Goal: Transaction & Acquisition: Purchase product/service

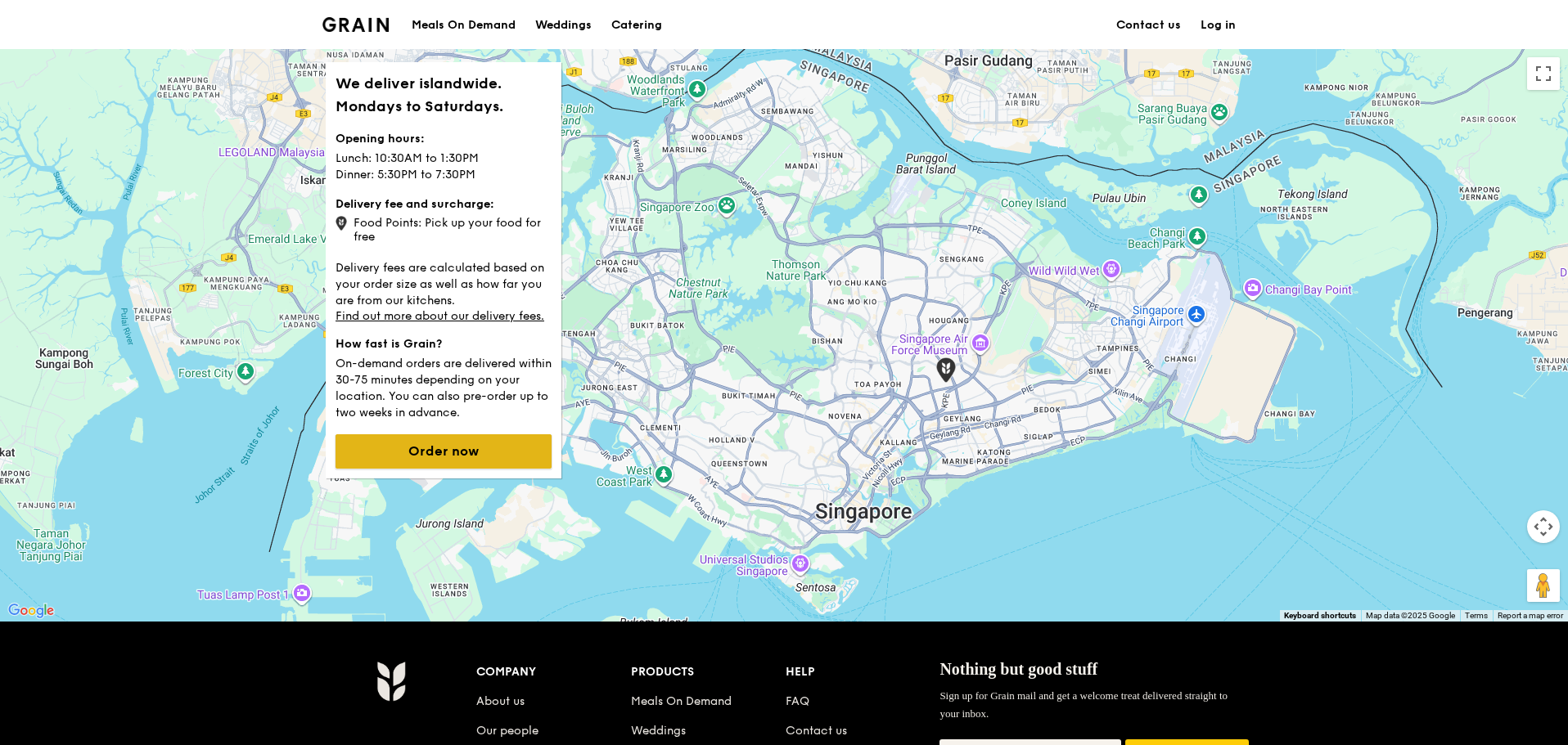
click at [454, 451] on button "Order now" at bounding box center [443, 451] width 216 height 34
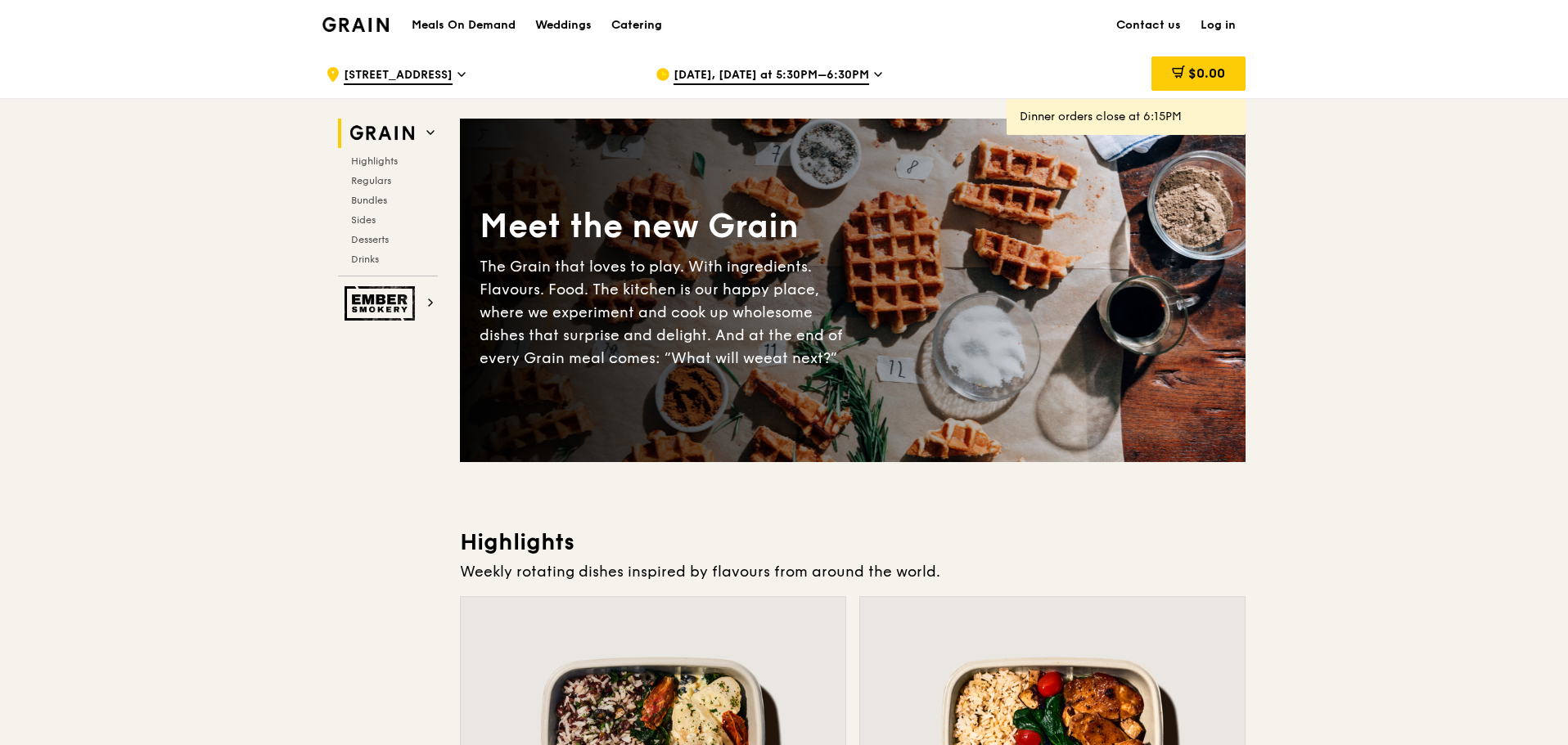
click at [622, 26] on div "Catering" at bounding box center [636, 26] width 50 height 49
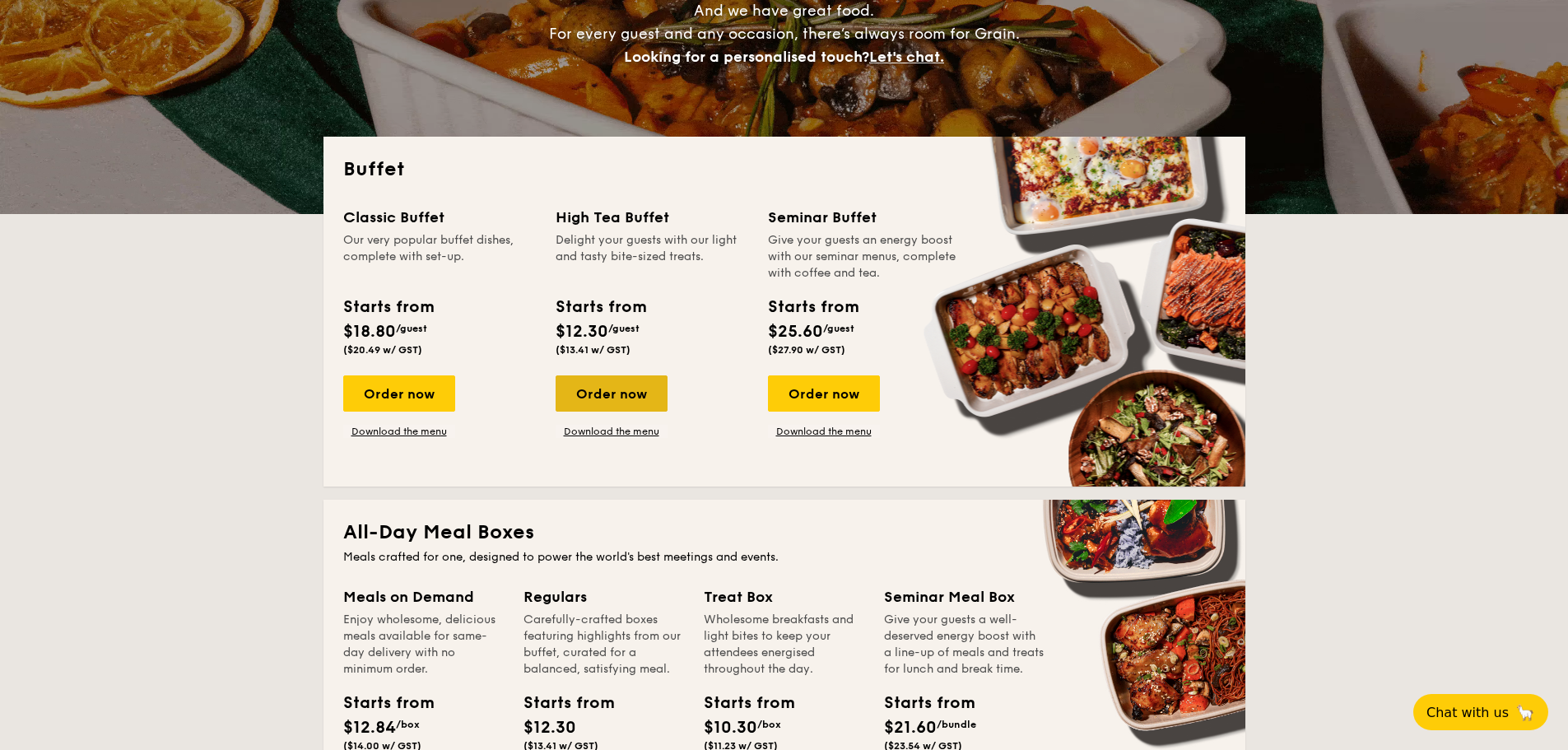
click at [634, 404] on div "Order now" at bounding box center [611, 393] width 112 height 36
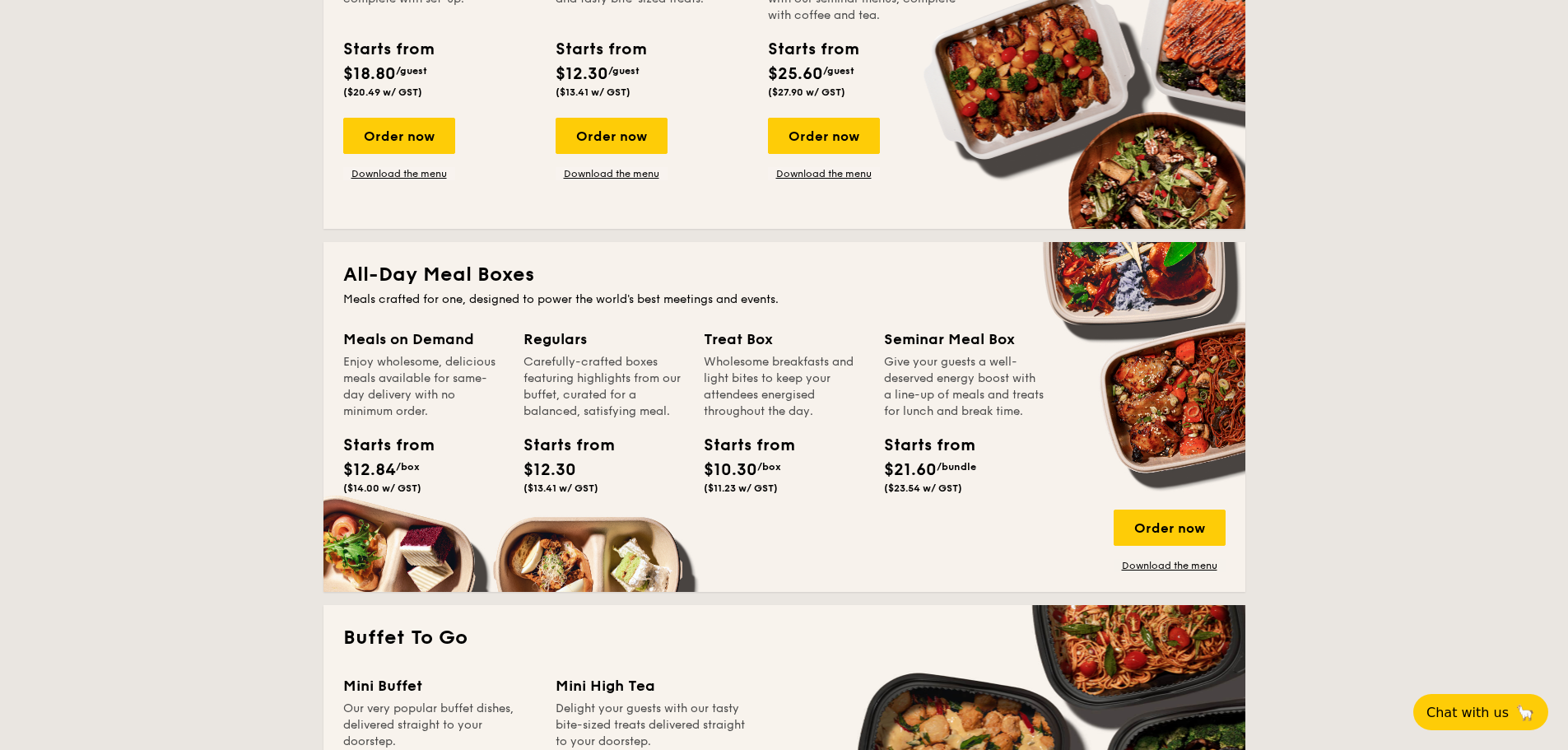
scroll to position [576, 0]
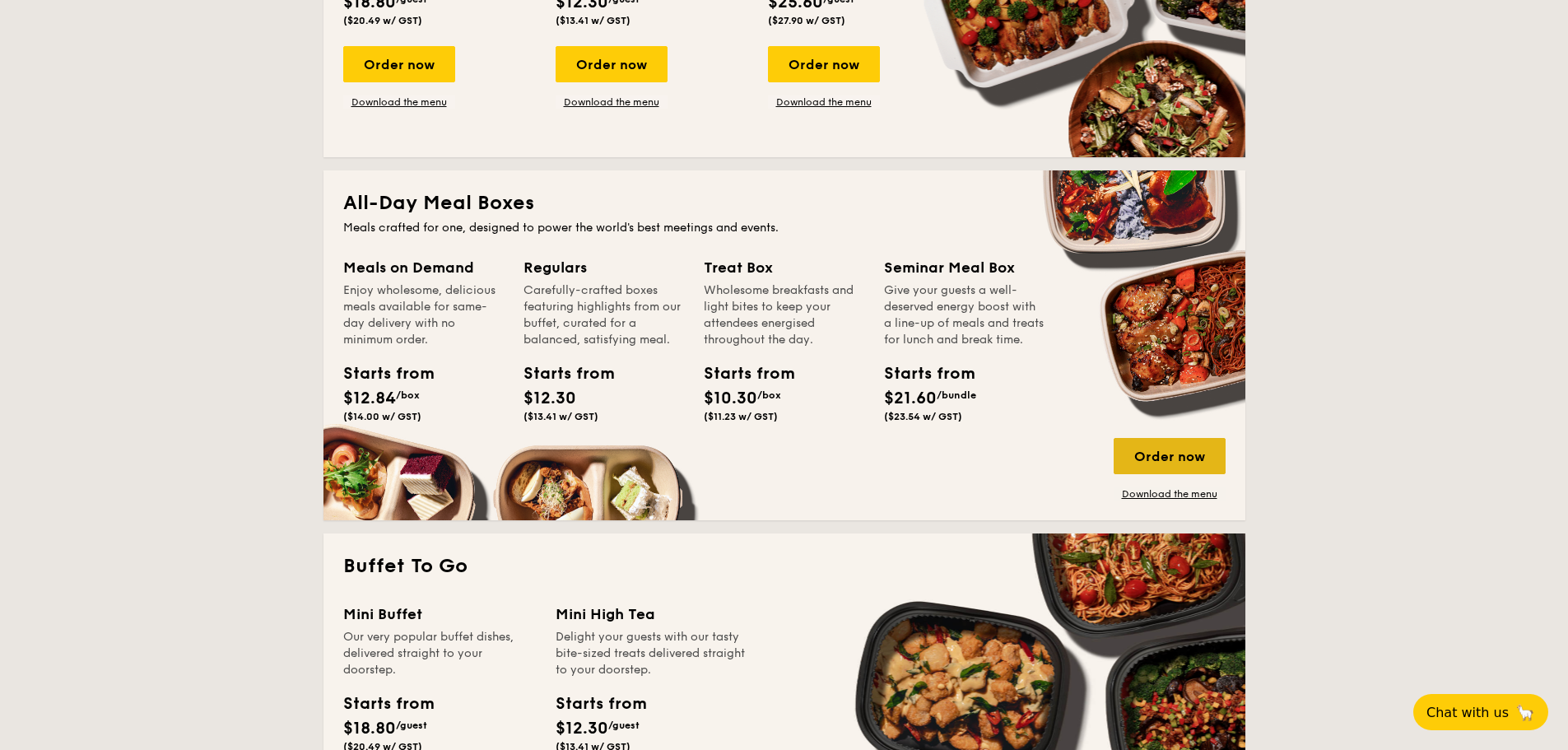
click at [1171, 440] on div "Order now" at bounding box center [1169, 456] width 112 height 36
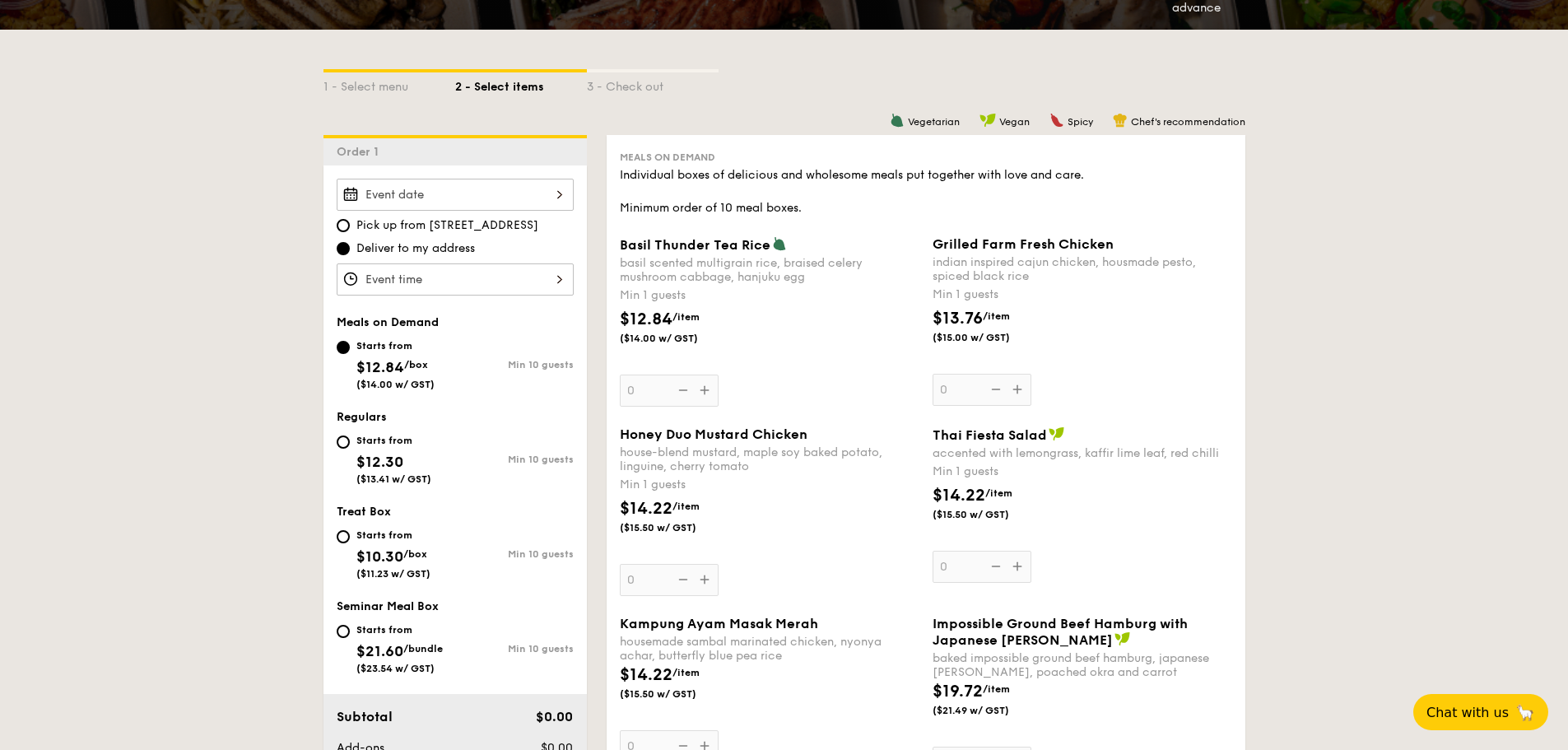
click at [1019, 388] on div "Grilled Farm Fresh Chicken indian inspired cajun chicken, housmade pesto, spice…" at bounding box center [1082, 320] width 299 height 169
click at [1019, 388] on input "0" at bounding box center [982, 390] width 99 height 33
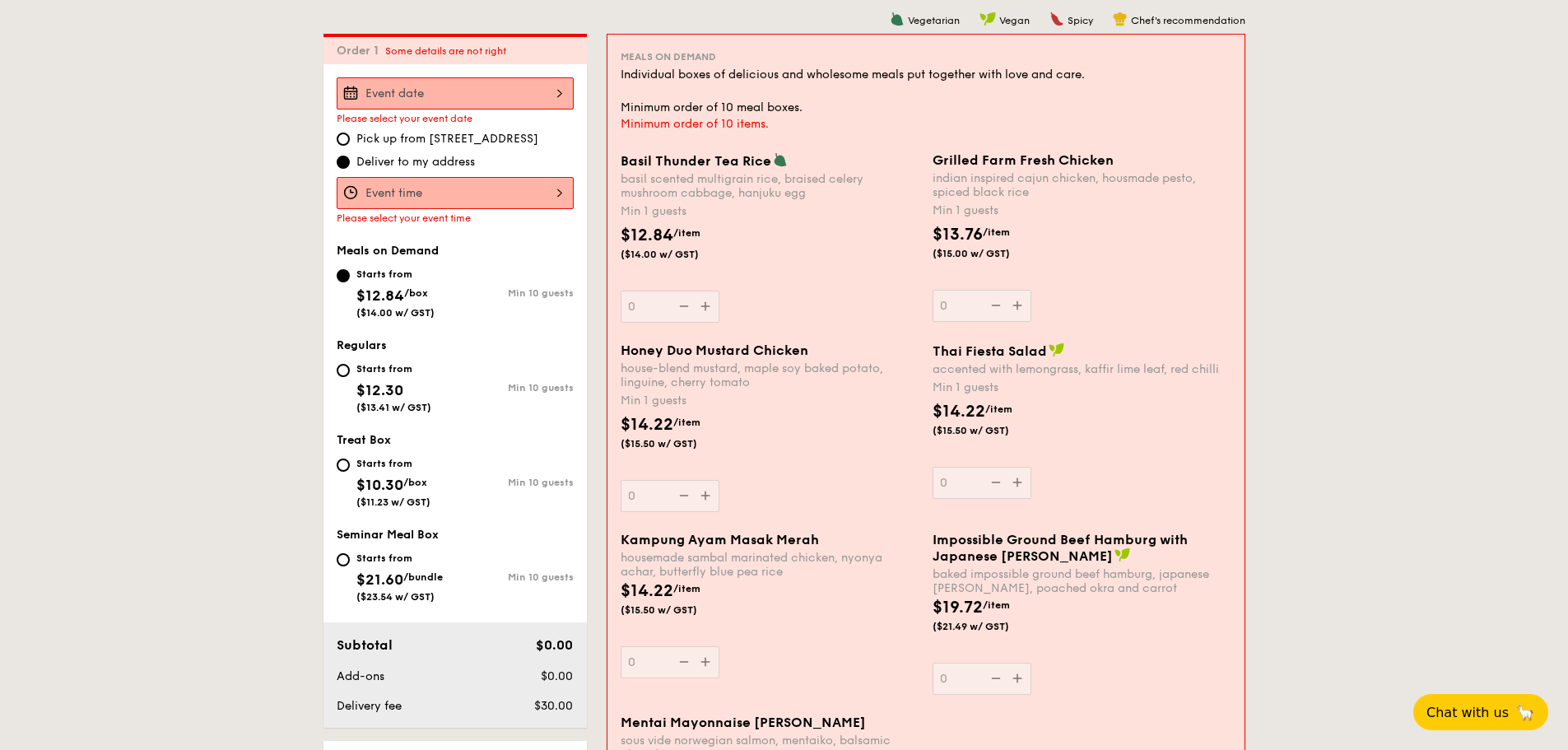
scroll to position [440, 0]
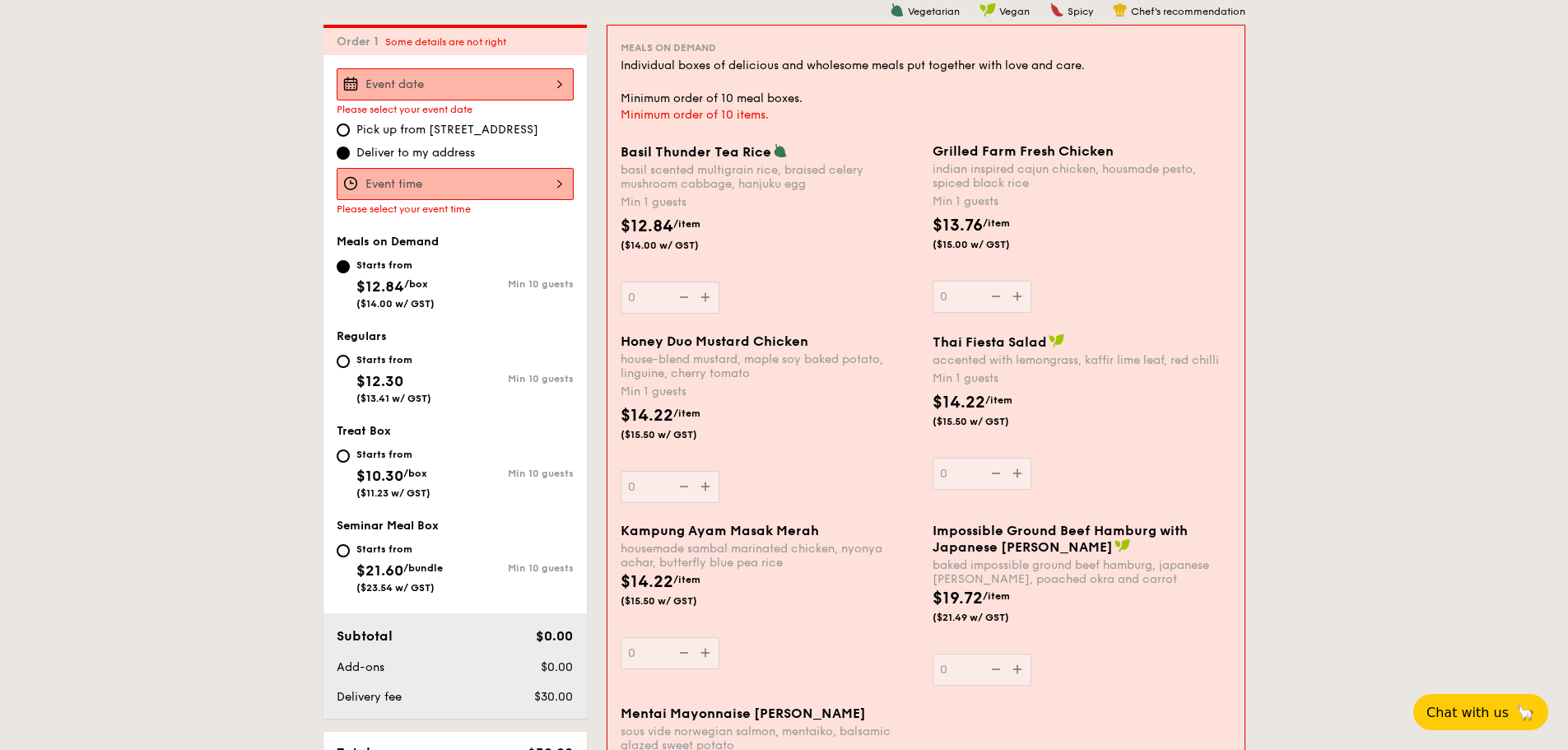
click at [475, 77] on div at bounding box center [455, 84] width 237 height 33
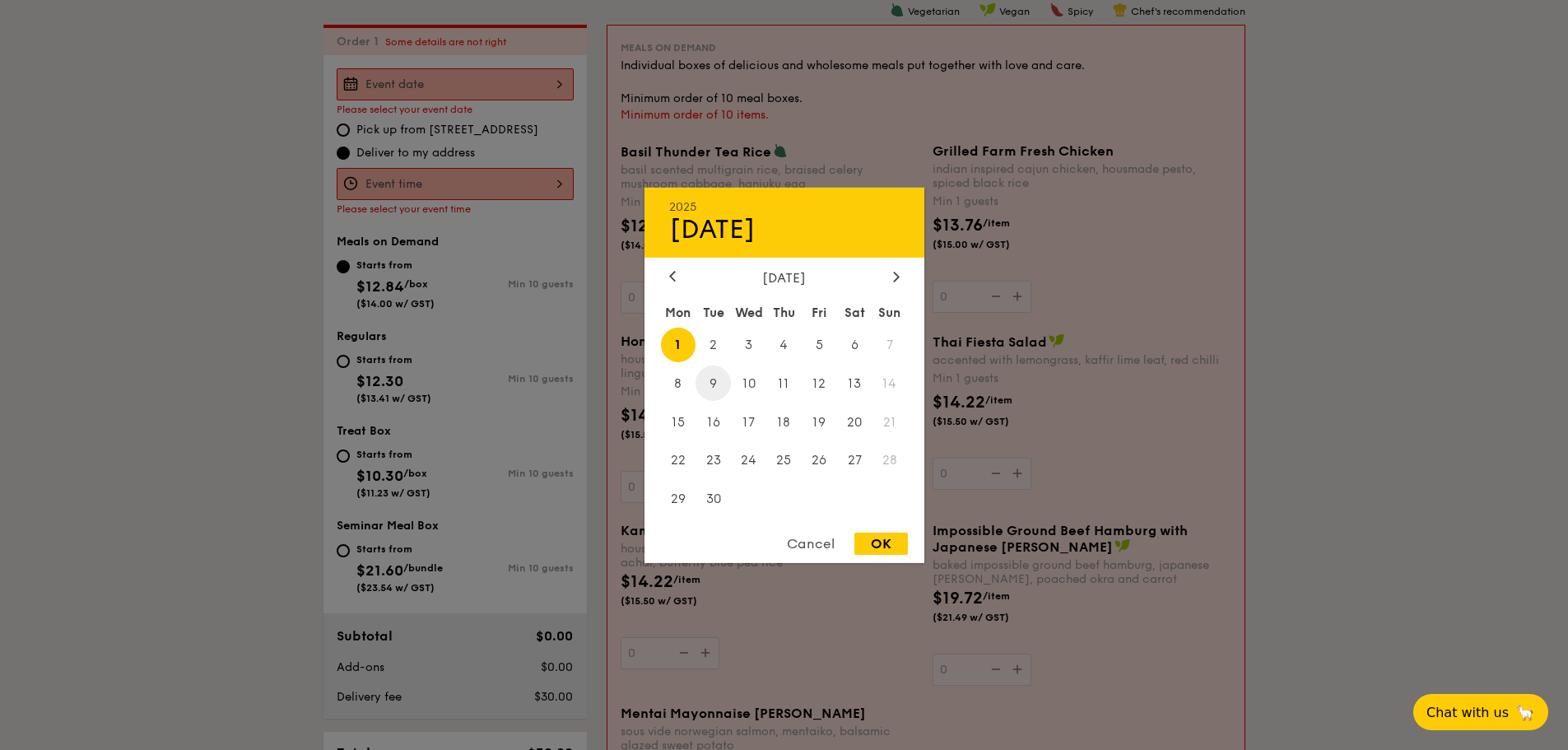
click at [717, 377] on span "9" at bounding box center [713, 383] width 35 height 35
click at [883, 540] on div "OK" at bounding box center [881, 543] width 54 height 22
type input "Sep 09, 2025"
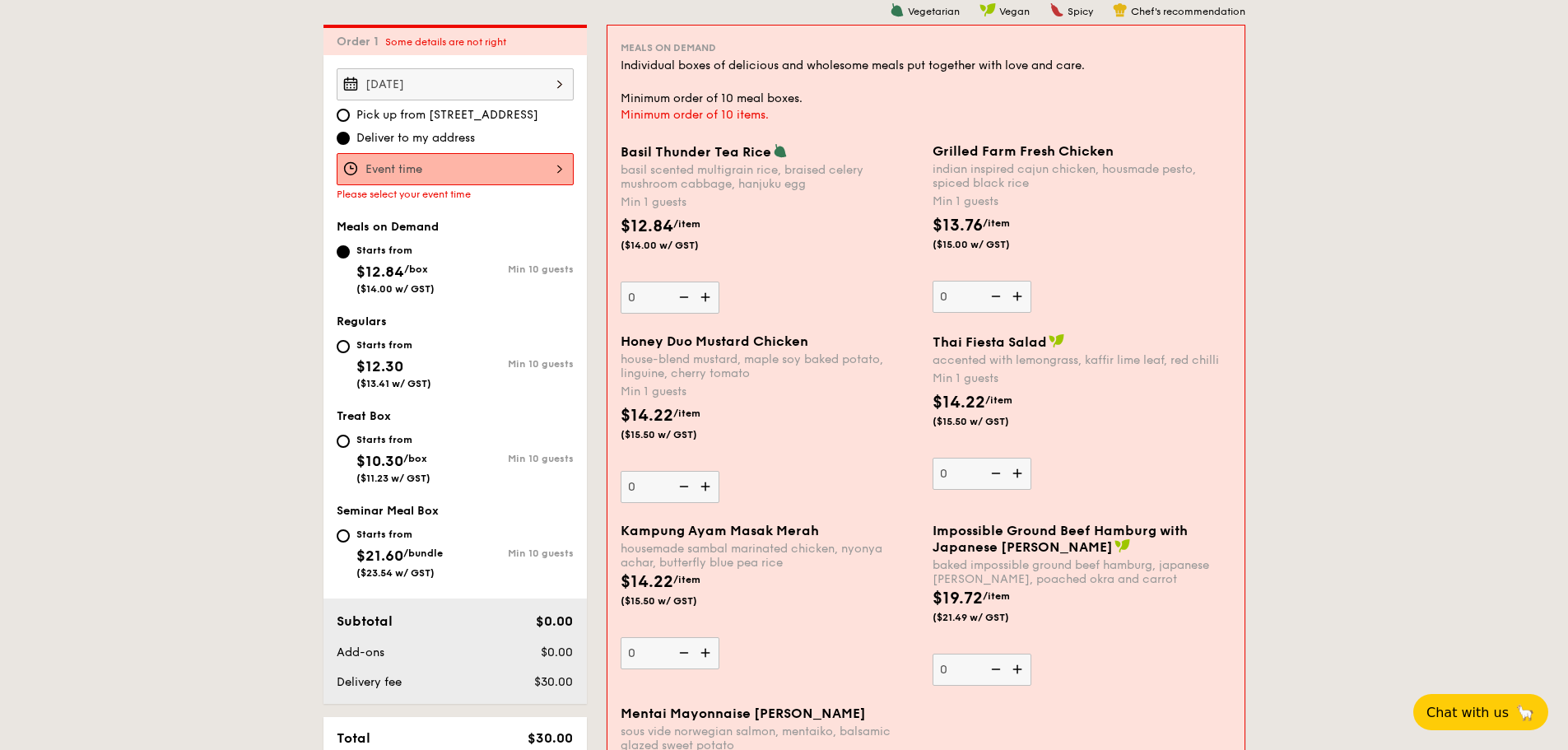
click at [552, 168] on div at bounding box center [455, 169] width 237 height 33
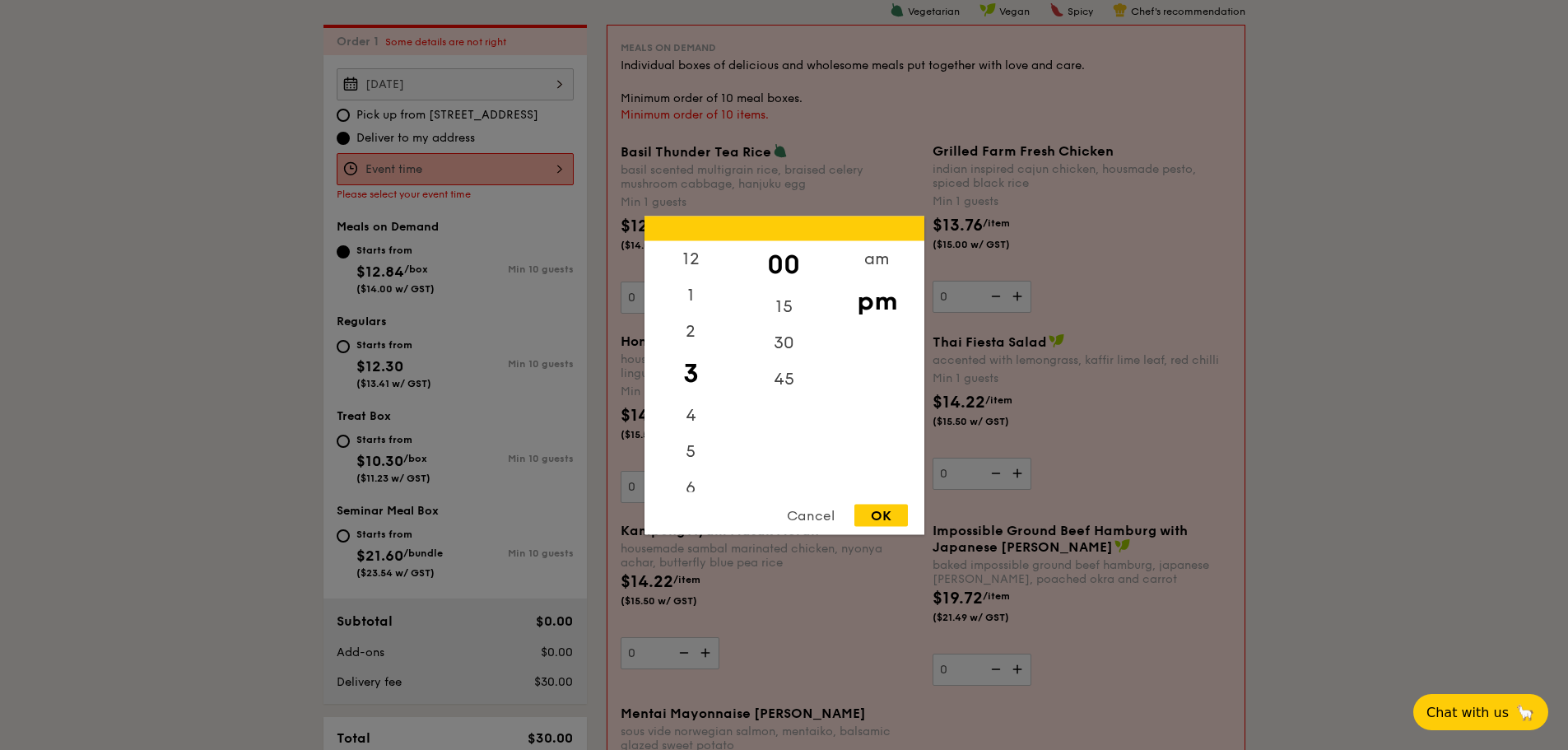
click at [877, 528] on div "Cancel OK" at bounding box center [784, 519] width 280 height 31
click at [687, 333] on div "2" at bounding box center [691, 337] width 93 height 48
click at [684, 291] on div "1" at bounding box center [691, 300] width 93 height 48
click at [698, 258] on div "12" at bounding box center [691, 264] width 93 height 48
click at [872, 511] on div "OK" at bounding box center [881, 515] width 54 height 22
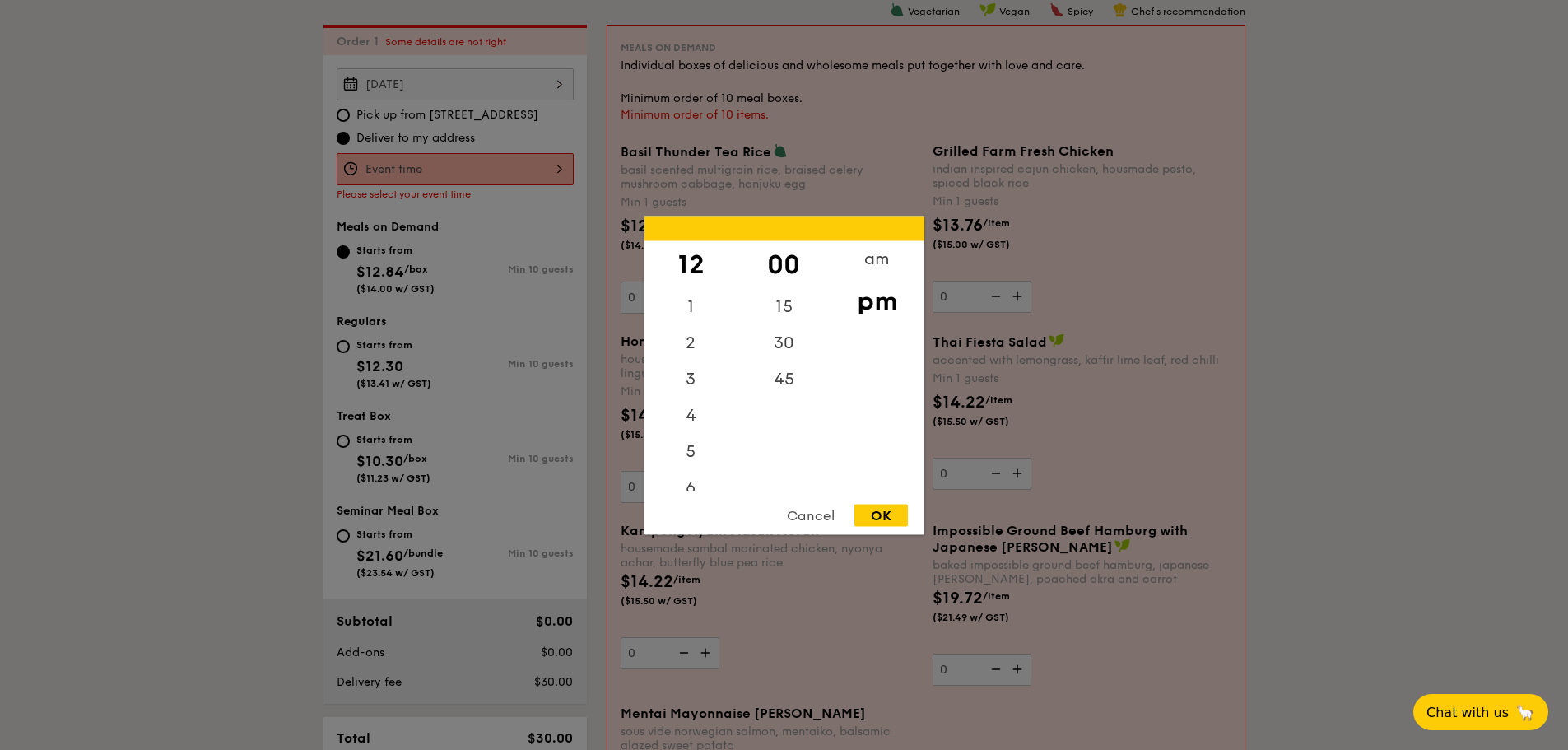
type input "12:00PM"
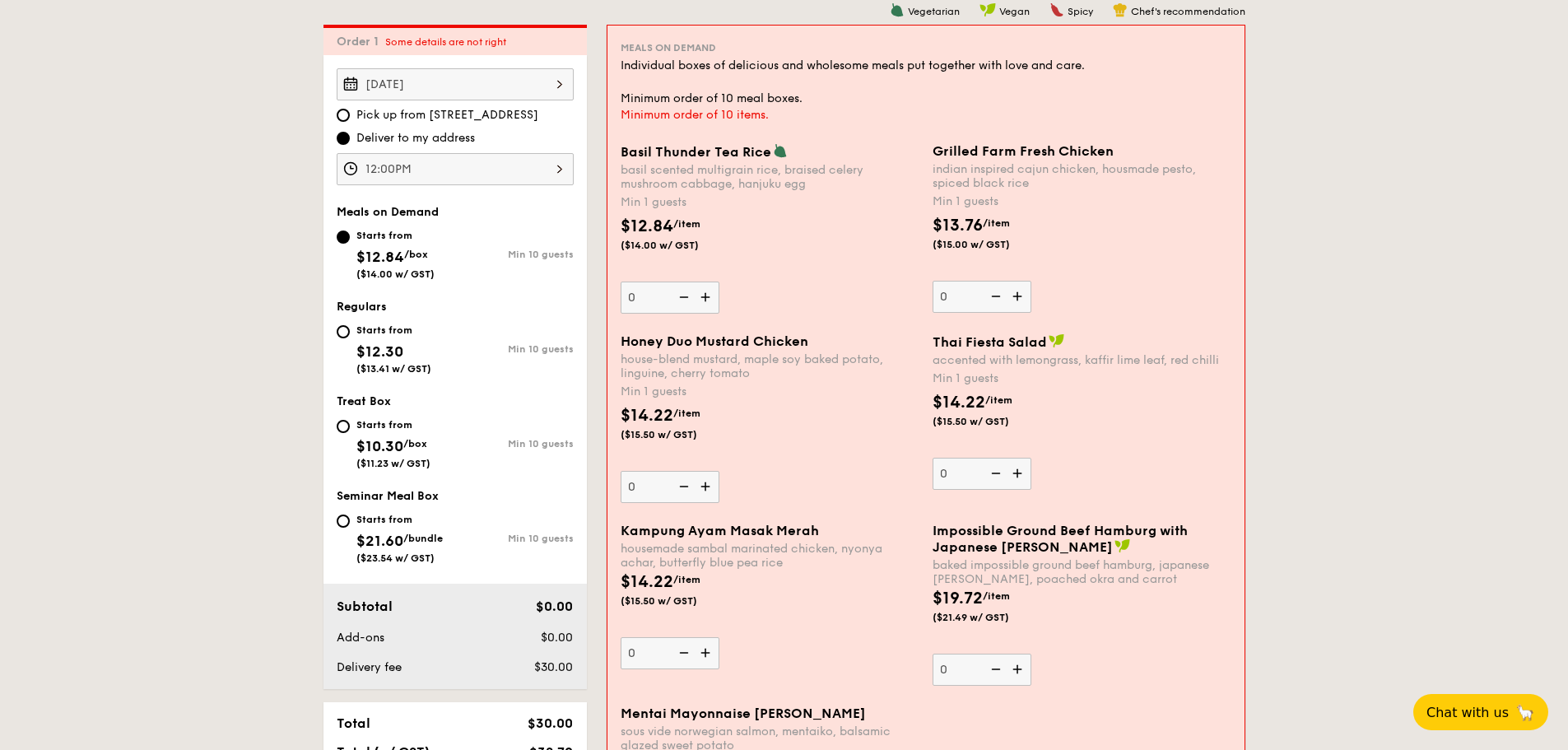
click at [1021, 300] on img at bounding box center [1019, 296] width 25 height 32
click at [1021, 300] on input "0" at bounding box center [982, 297] width 99 height 33
click at [1021, 300] on img at bounding box center [1019, 296] width 25 height 32
click at [1021, 300] on input "1" at bounding box center [982, 297] width 99 height 33
click at [1021, 300] on img at bounding box center [1019, 296] width 25 height 32
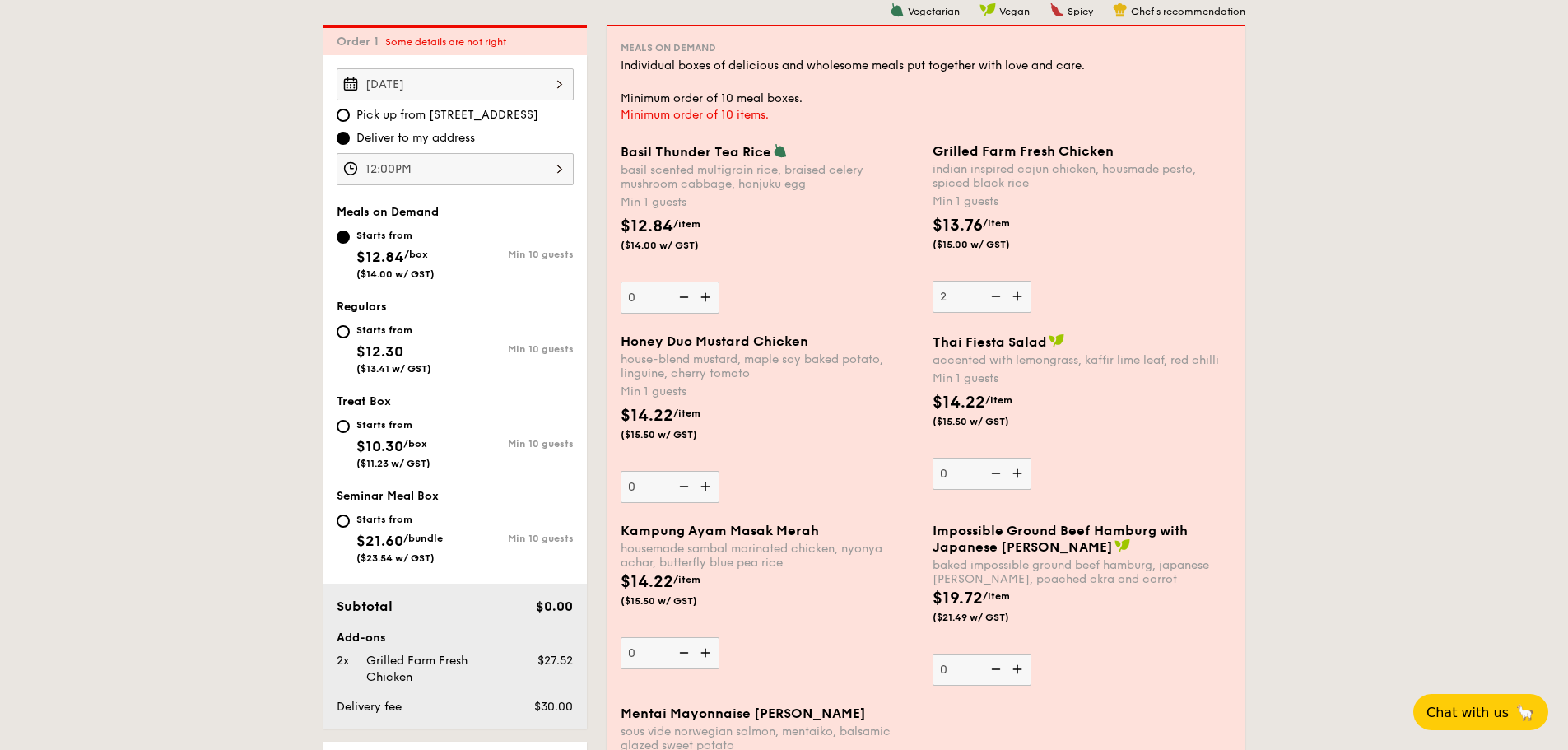
click at [1021, 300] on input "2" at bounding box center [982, 297] width 99 height 33
click at [1021, 300] on img at bounding box center [1019, 296] width 25 height 32
click at [1021, 300] on input "3" at bounding box center [982, 297] width 99 height 33
click at [1021, 300] on img at bounding box center [1019, 296] width 25 height 32
click at [1021, 300] on input "4" at bounding box center [982, 297] width 99 height 33
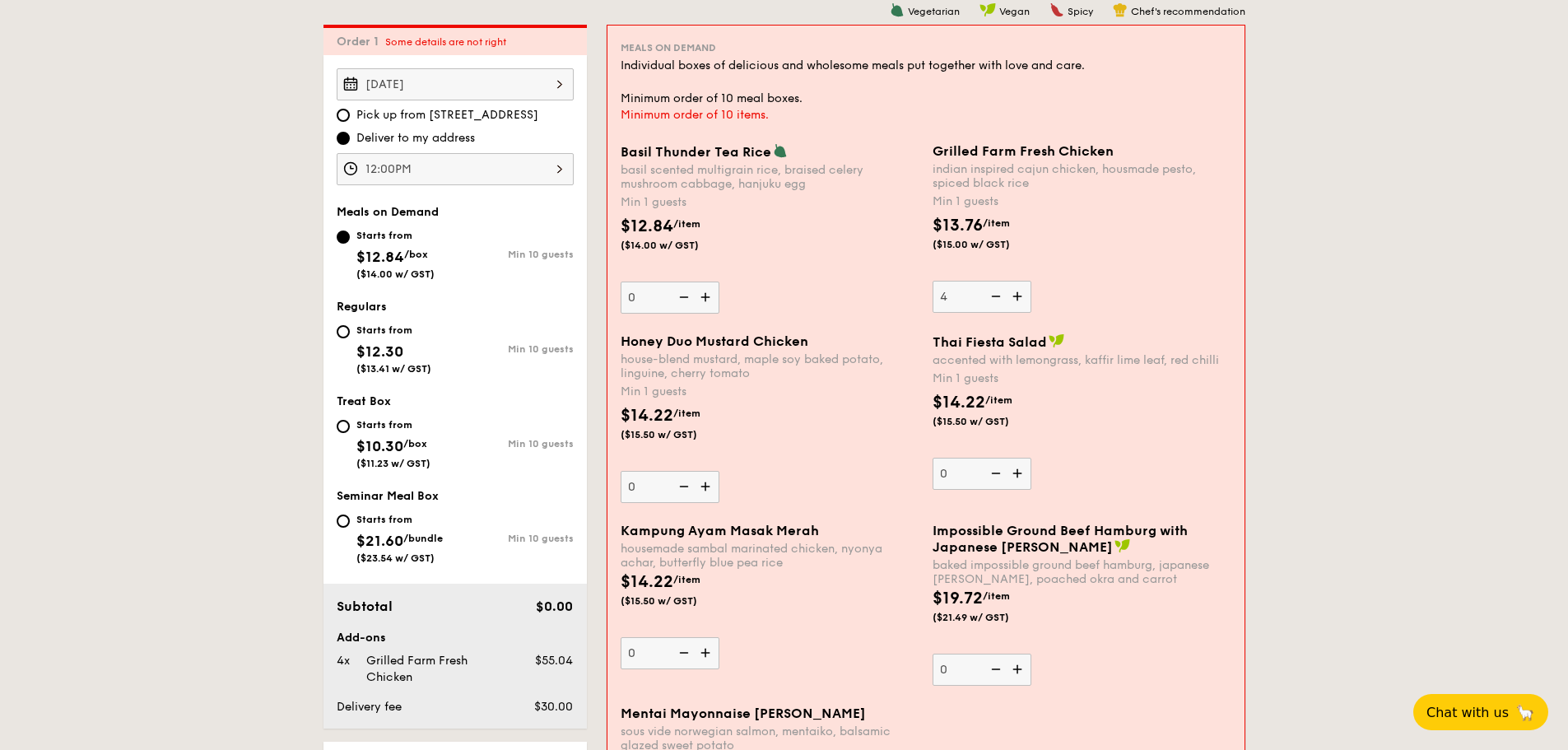
type input "5"
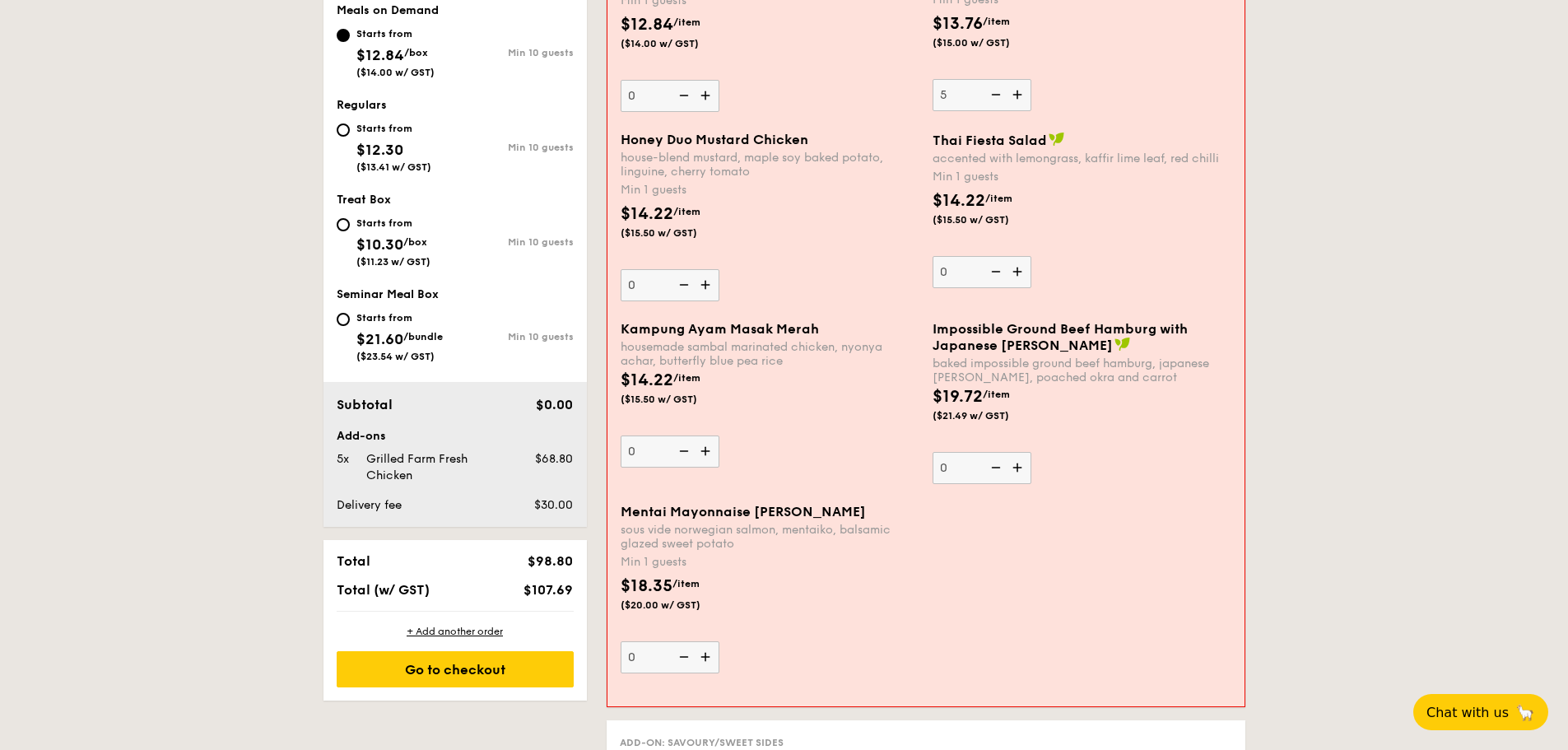
scroll to position [605, 0]
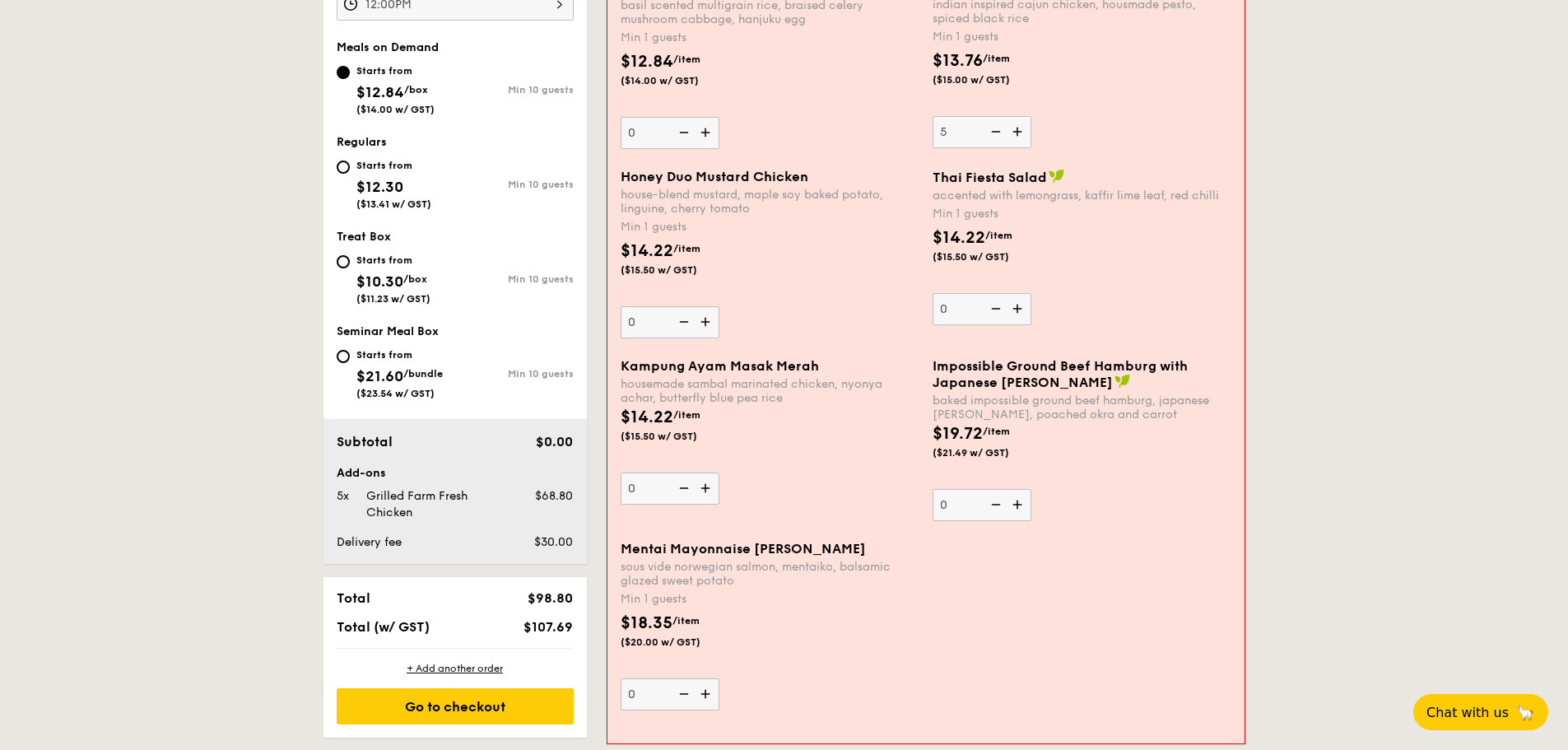
click at [712, 137] on img at bounding box center [707, 132] width 25 height 32
click at [712, 137] on input "0" at bounding box center [670, 133] width 99 height 33
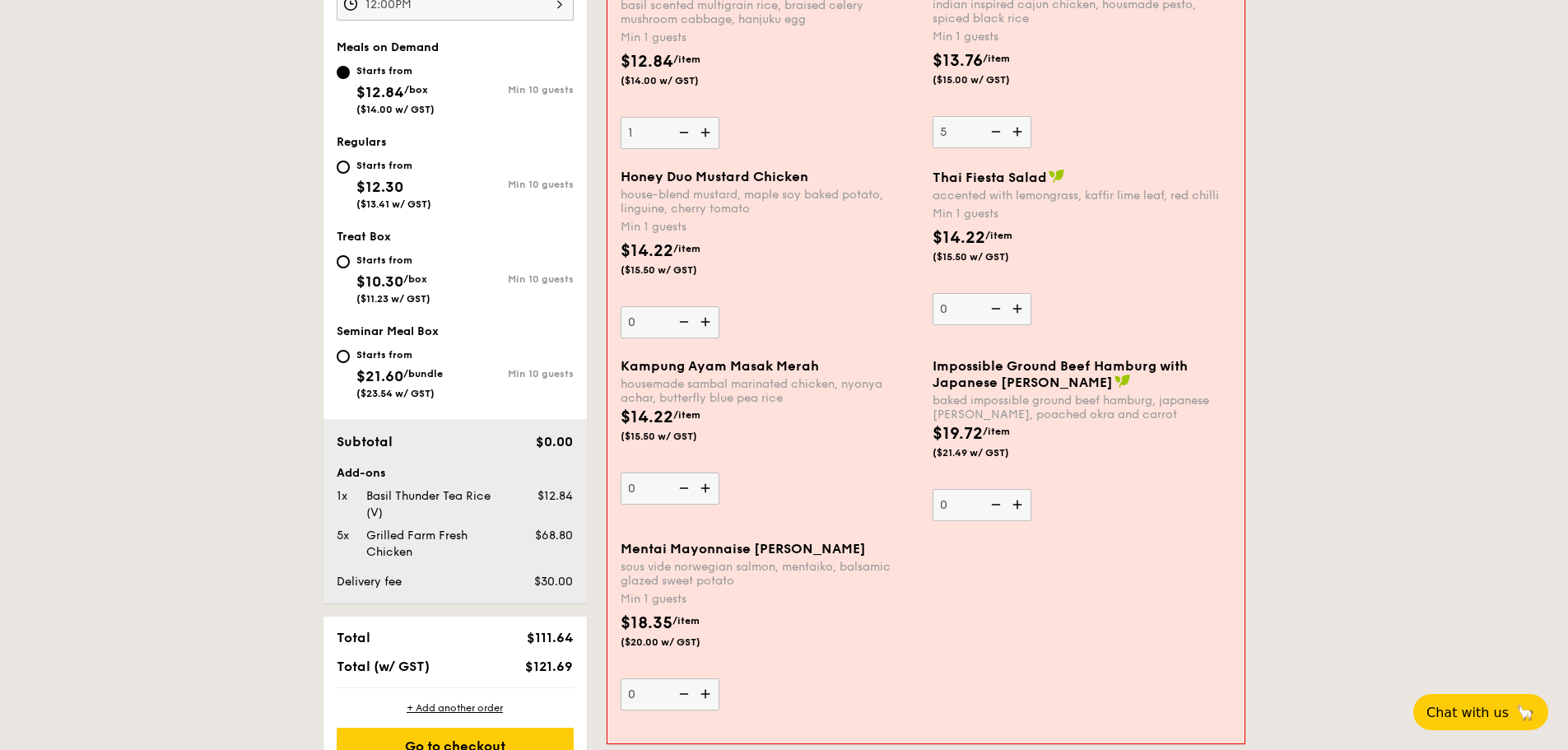
click at [712, 137] on img at bounding box center [707, 132] width 25 height 32
click at [712, 137] on input "1" at bounding box center [670, 133] width 99 height 33
click at [712, 137] on img at bounding box center [707, 132] width 25 height 32
click at [712, 137] on input "2" at bounding box center [670, 133] width 99 height 33
click at [712, 137] on img at bounding box center [707, 132] width 25 height 32
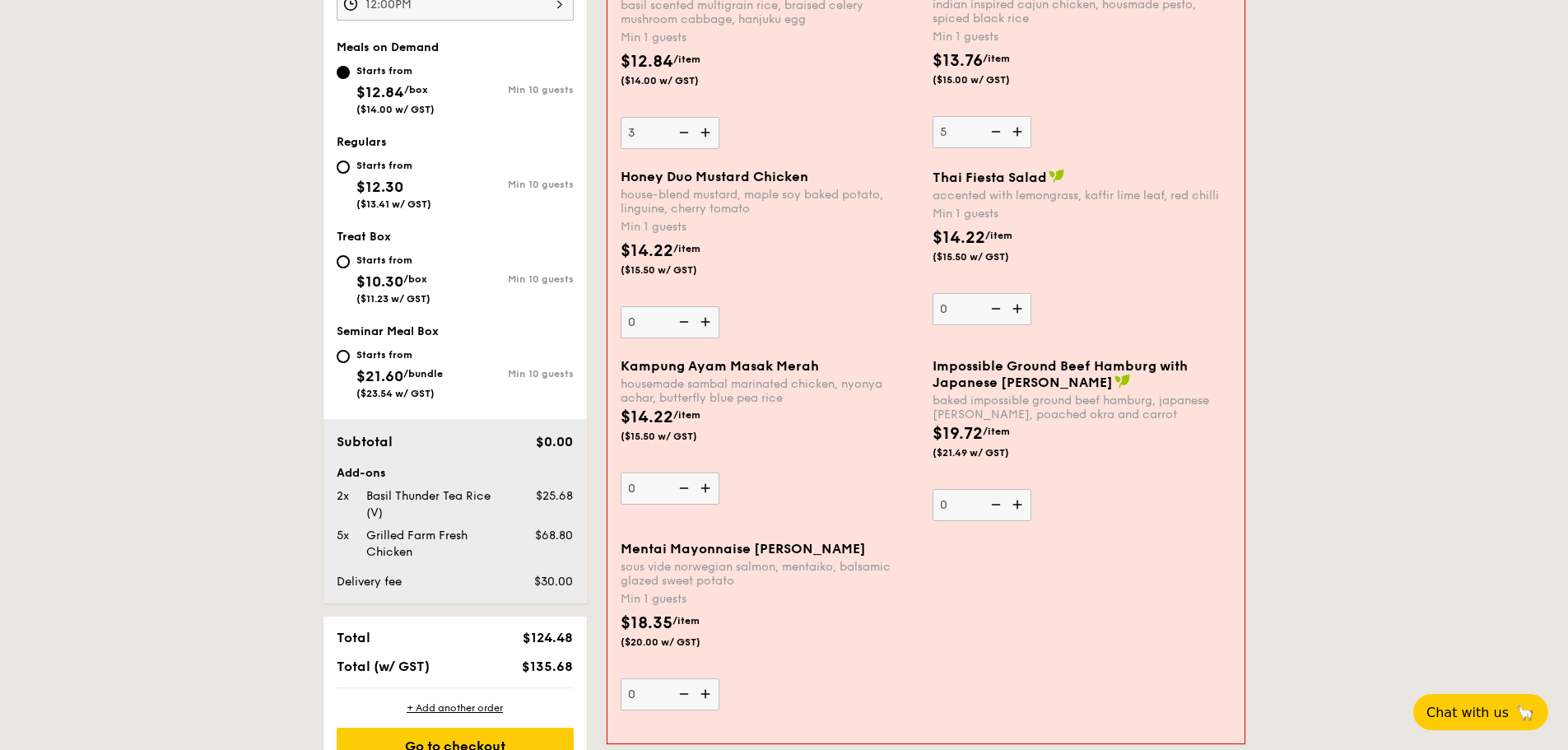
click at [712, 137] on input "3" at bounding box center [670, 133] width 99 height 33
click at [712, 137] on img at bounding box center [707, 132] width 25 height 32
click at [712, 137] on input "4" at bounding box center [670, 133] width 99 height 33
type input "5"
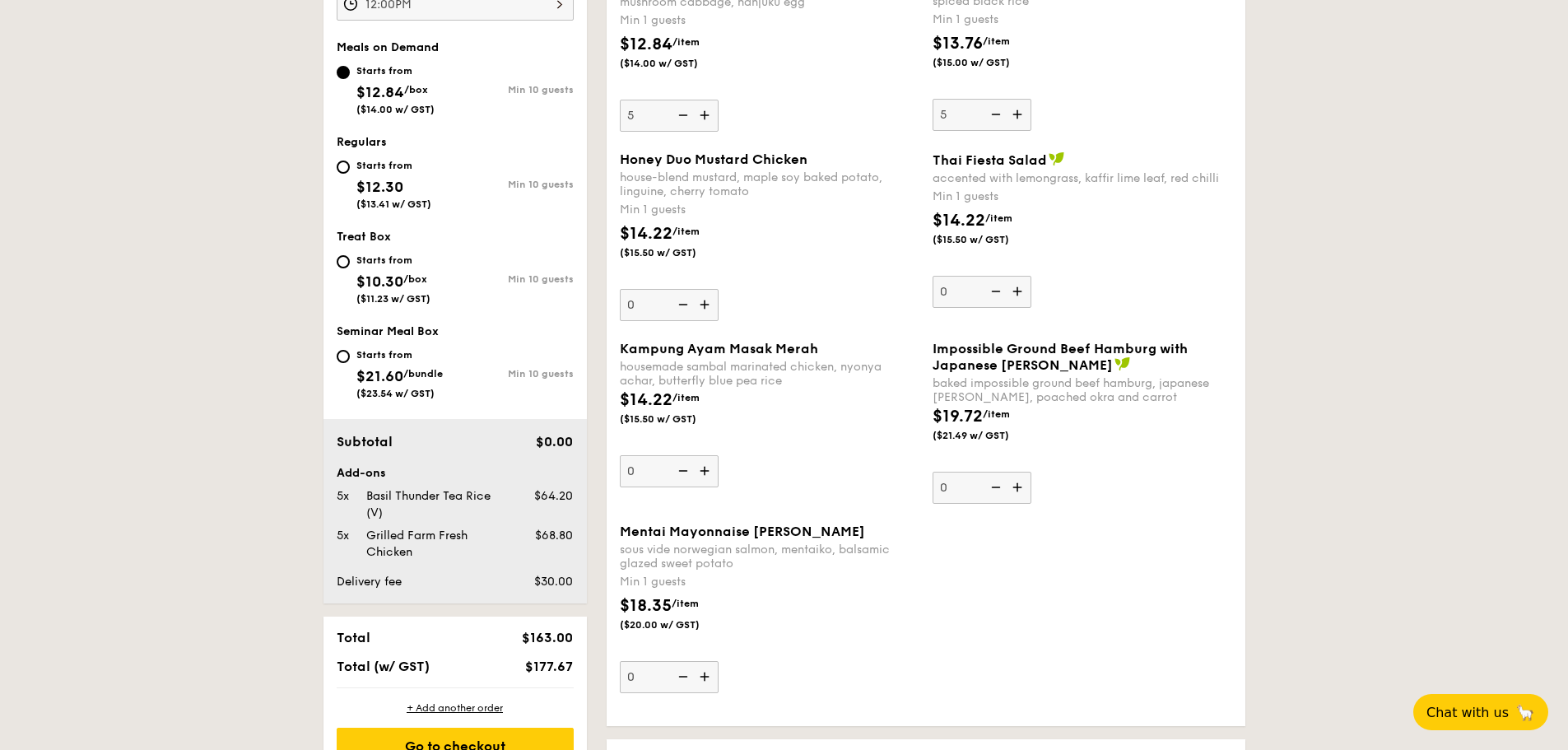
click at [704, 301] on img at bounding box center [706, 304] width 25 height 32
click at [704, 301] on input "0" at bounding box center [669, 305] width 99 height 33
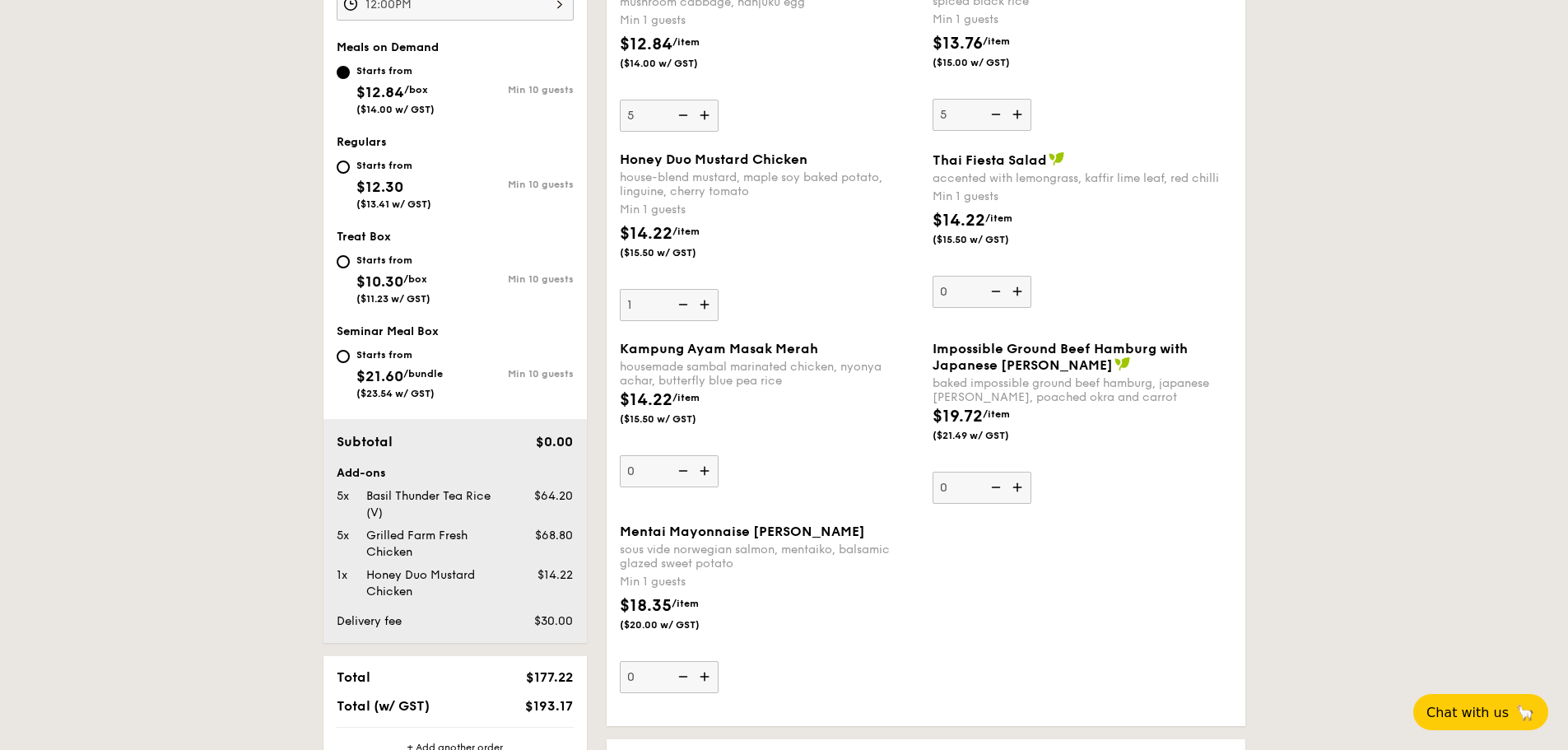
click at [704, 301] on img at bounding box center [706, 304] width 25 height 32
click at [704, 301] on input "1" at bounding box center [669, 305] width 99 height 33
click at [704, 301] on img at bounding box center [706, 304] width 25 height 32
click at [704, 301] on input "2" at bounding box center [669, 305] width 99 height 33
click at [704, 301] on img at bounding box center [706, 304] width 25 height 32
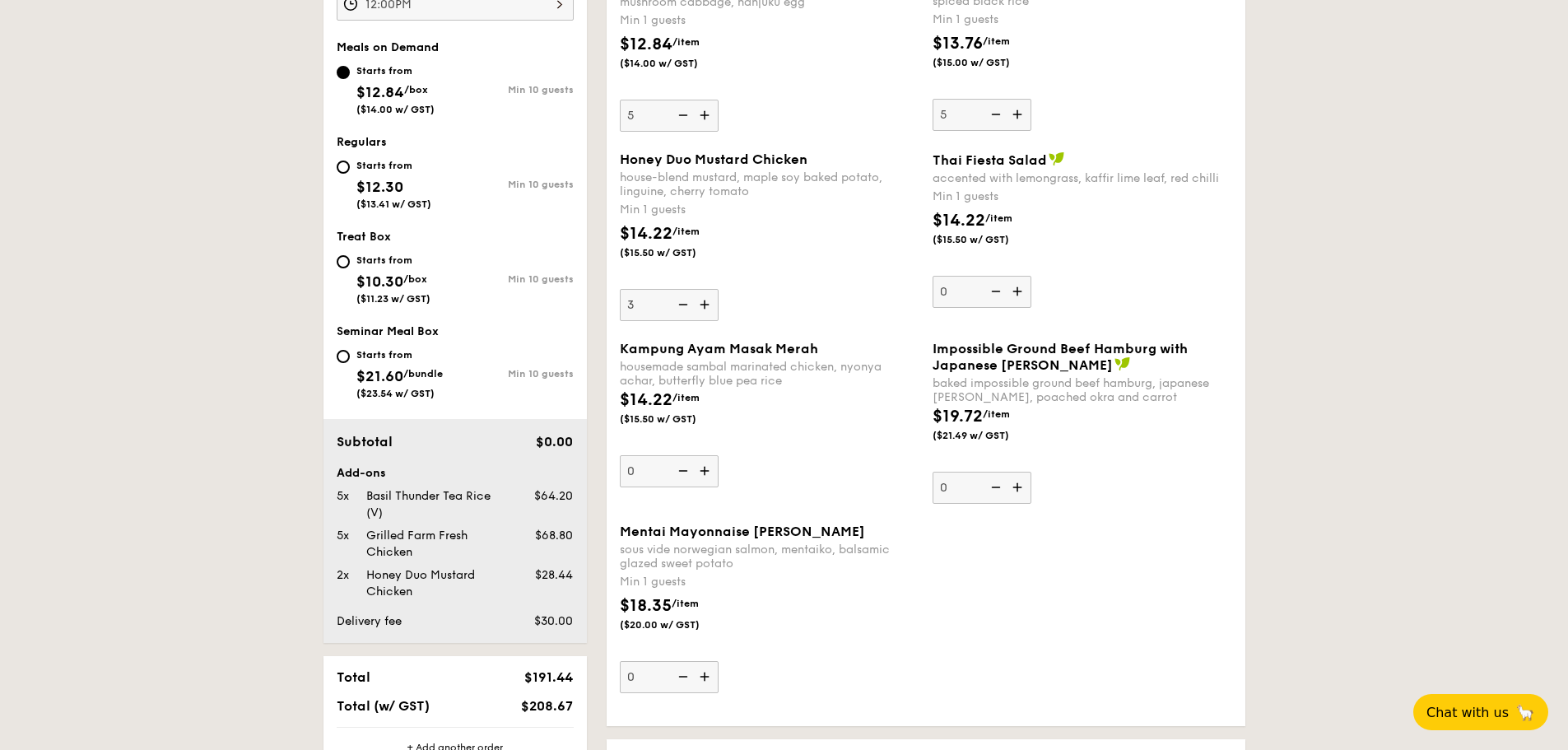
click at [704, 301] on input "3" at bounding box center [669, 305] width 99 height 33
click at [704, 301] on img at bounding box center [706, 304] width 25 height 32
click at [704, 301] on input "4" at bounding box center [669, 305] width 99 height 33
type input "5"
click at [1018, 293] on img at bounding box center [1019, 291] width 25 height 32
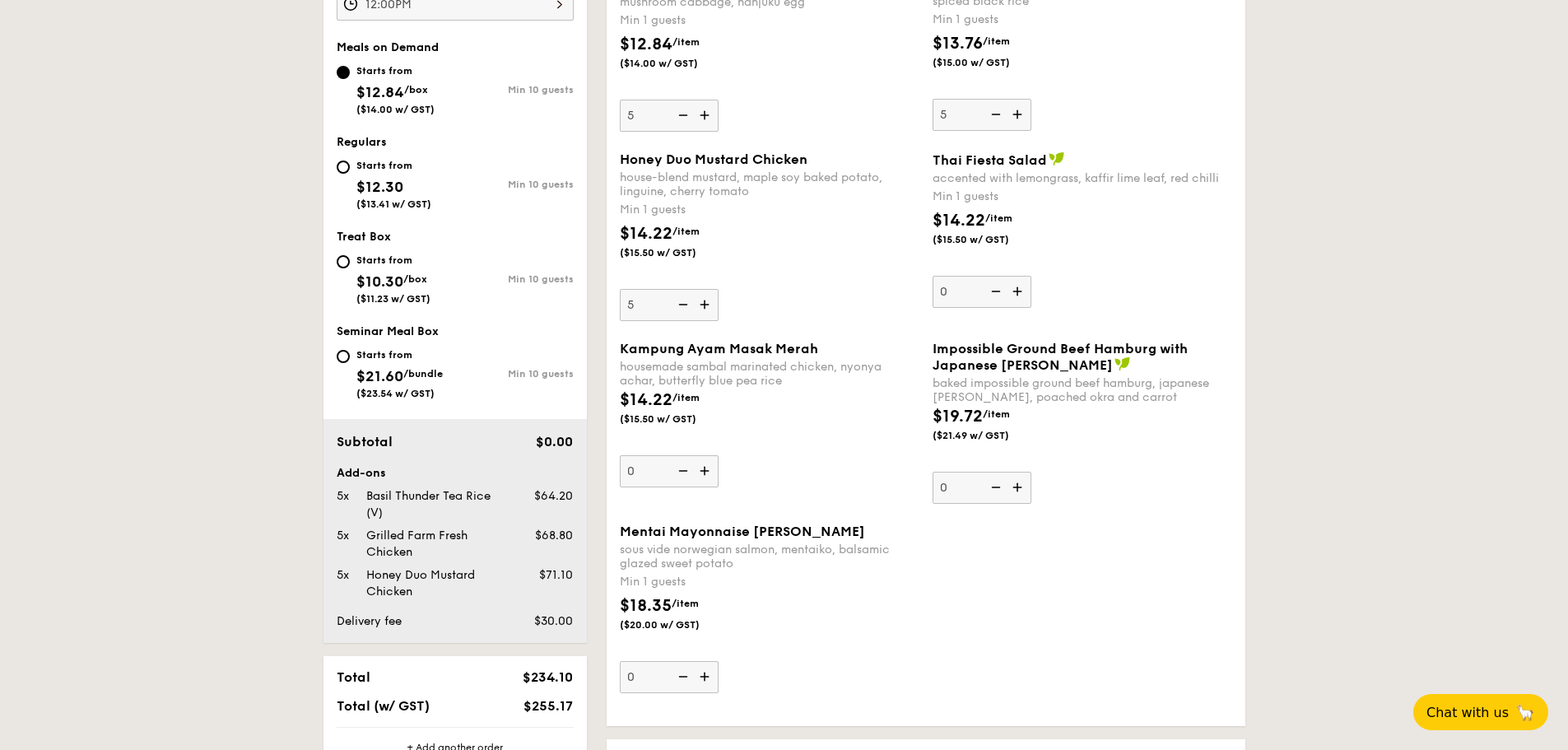
click at [1018, 293] on input "0" at bounding box center [982, 292] width 99 height 33
click at [1018, 293] on img at bounding box center [1019, 291] width 25 height 32
click at [1018, 293] on input "1" at bounding box center [982, 292] width 99 height 33
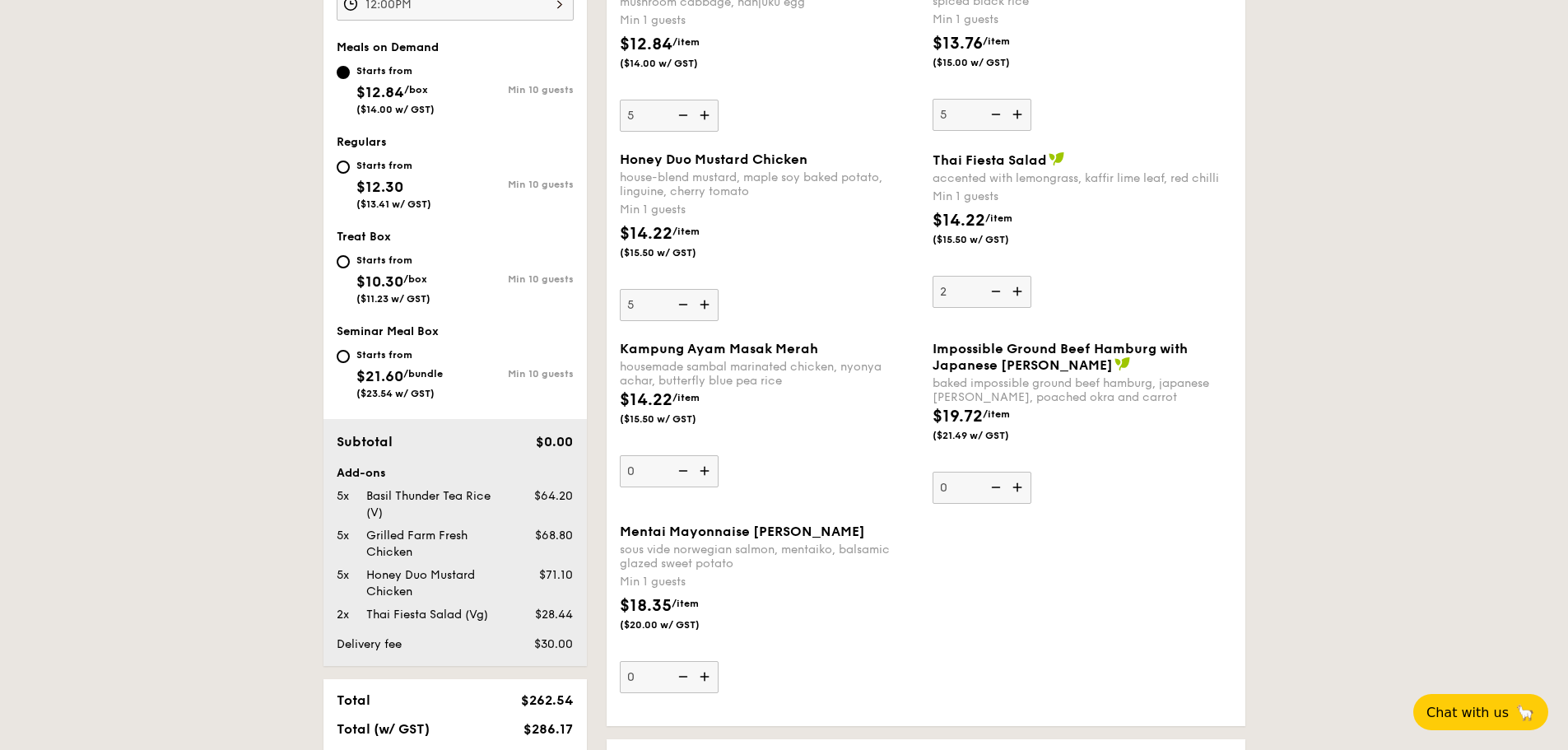
click at [1017, 293] on img at bounding box center [1019, 291] width 25 height 32
click at [1017, 293] on input "2" at bounding box center [982, 292] width 99 height 33
click at [1017, 293] on img at bounding box center [1019, 291] width 25 height 32
click at [1017, 293] on input "3" at bounding box center [982, 292] width 99 height 33
click at [1017, 293] on img at bounding box center [1019, 291] width 25 height 32
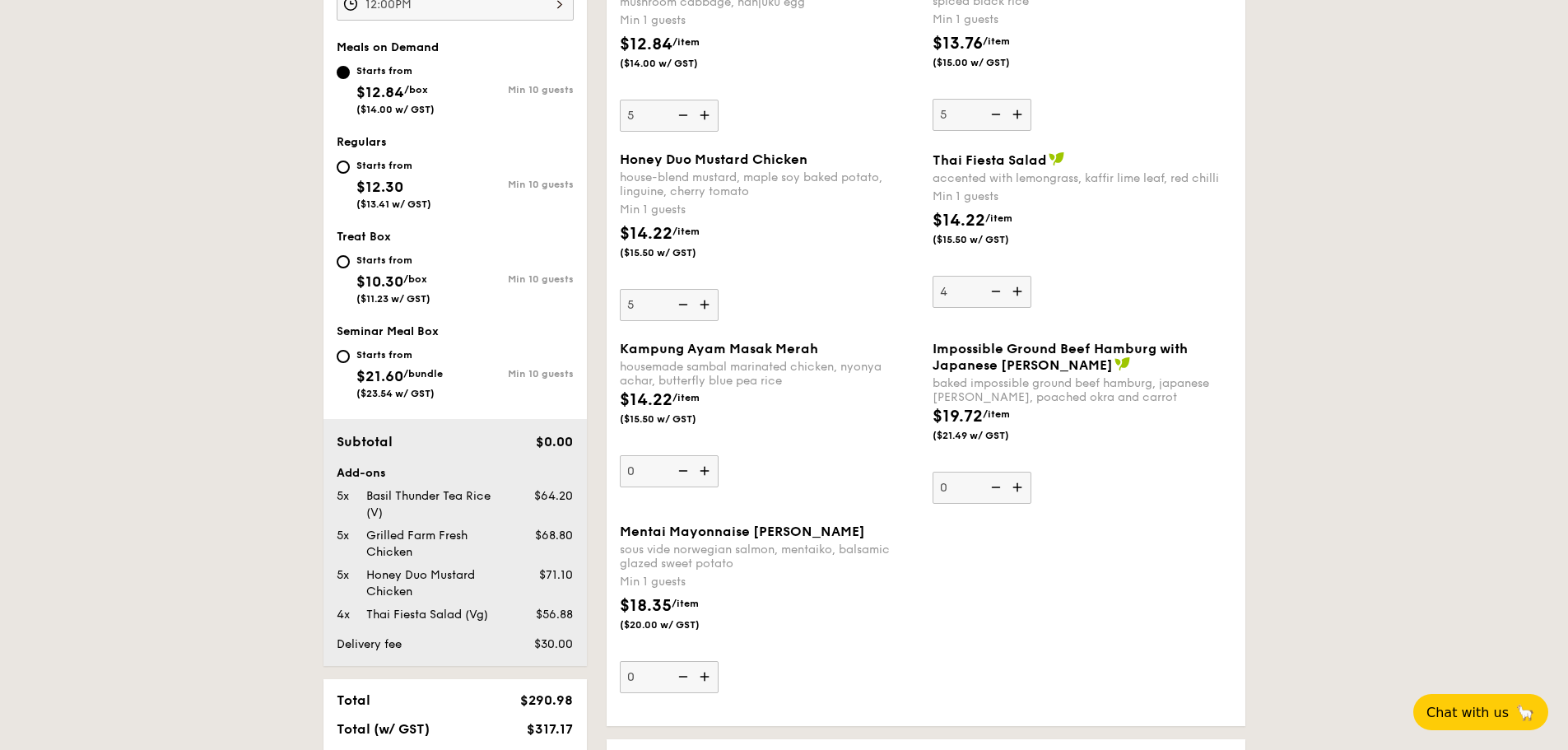
click at [1017, 293] on input "4" at bounding box center [982, 292] width 99 height 33
type input "5"
click at [705, 120] on img at bounding box center [706, 115] width 25 height 32
click at [705, 120] on input "5" at bounding box center [669, 116] width 99 height 33
click at [705, 120] on img at bounding box center [706, 115] width 25 height 32
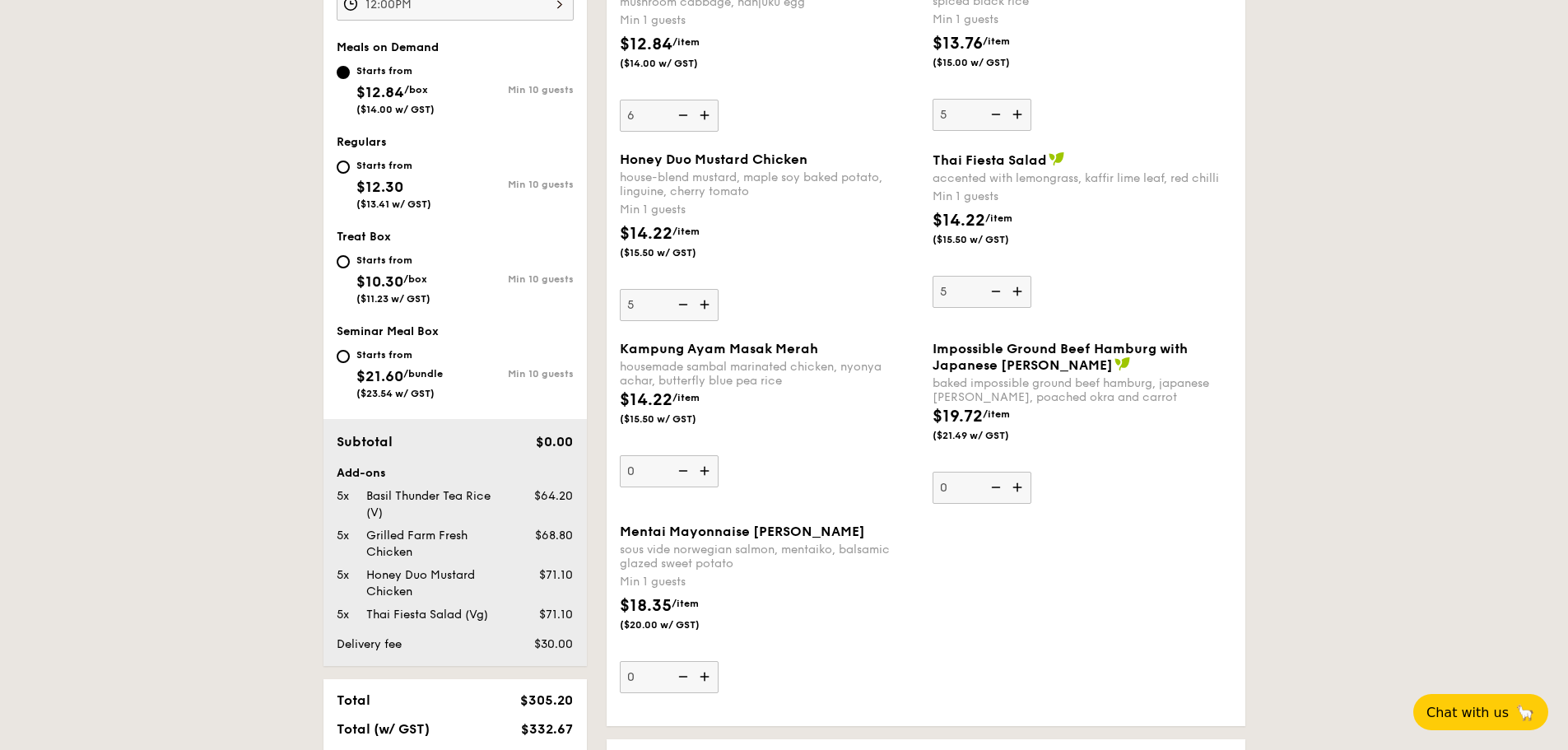
click at [705, 120] on input "6" at bounding box center [669, 116] width 99 height 33
click at [705, 120] on img at bounding box center [706, 115] width 25 height 32
click at [705, 120] on input "7" at bounding box center [669, 116] width 99 height 33
click at [705, 120] on img at bounding box center [706, 115] width 25 height 32
click at [705, 120] on input "8" at bounding box center [669, 116] width 99 height 33
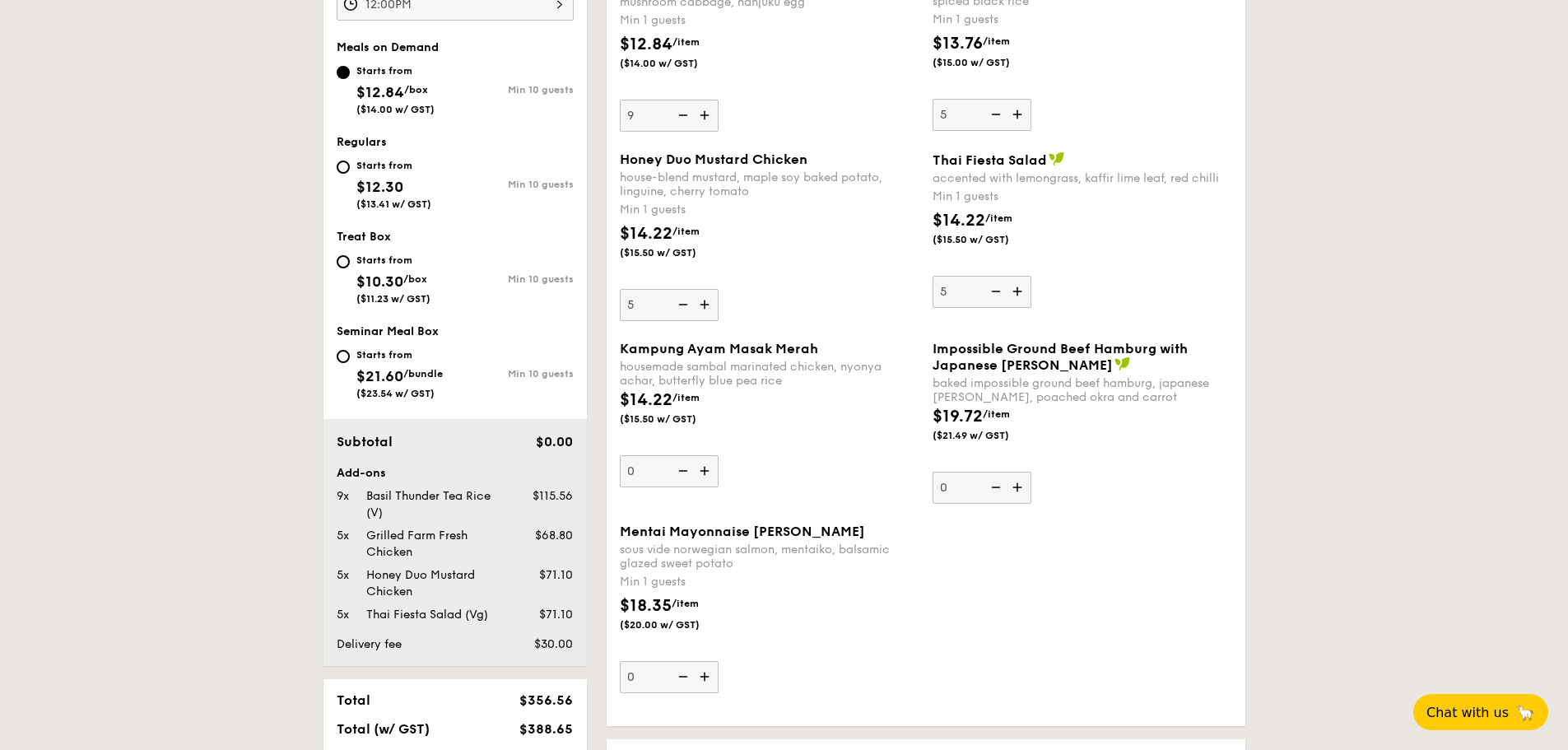
click at [705, 120] on img at bounding box center [706, 115] width 25 height 32
click at [705, 120] on input "9" at bounding box center [669, 116] width 99 height 33
type input "10"
click at [706, 303] on img at bounding box center [706, 304] width 25 height 32
click at [706, 303] on input "5" at bounding box center [669, 305] width 99 height 33
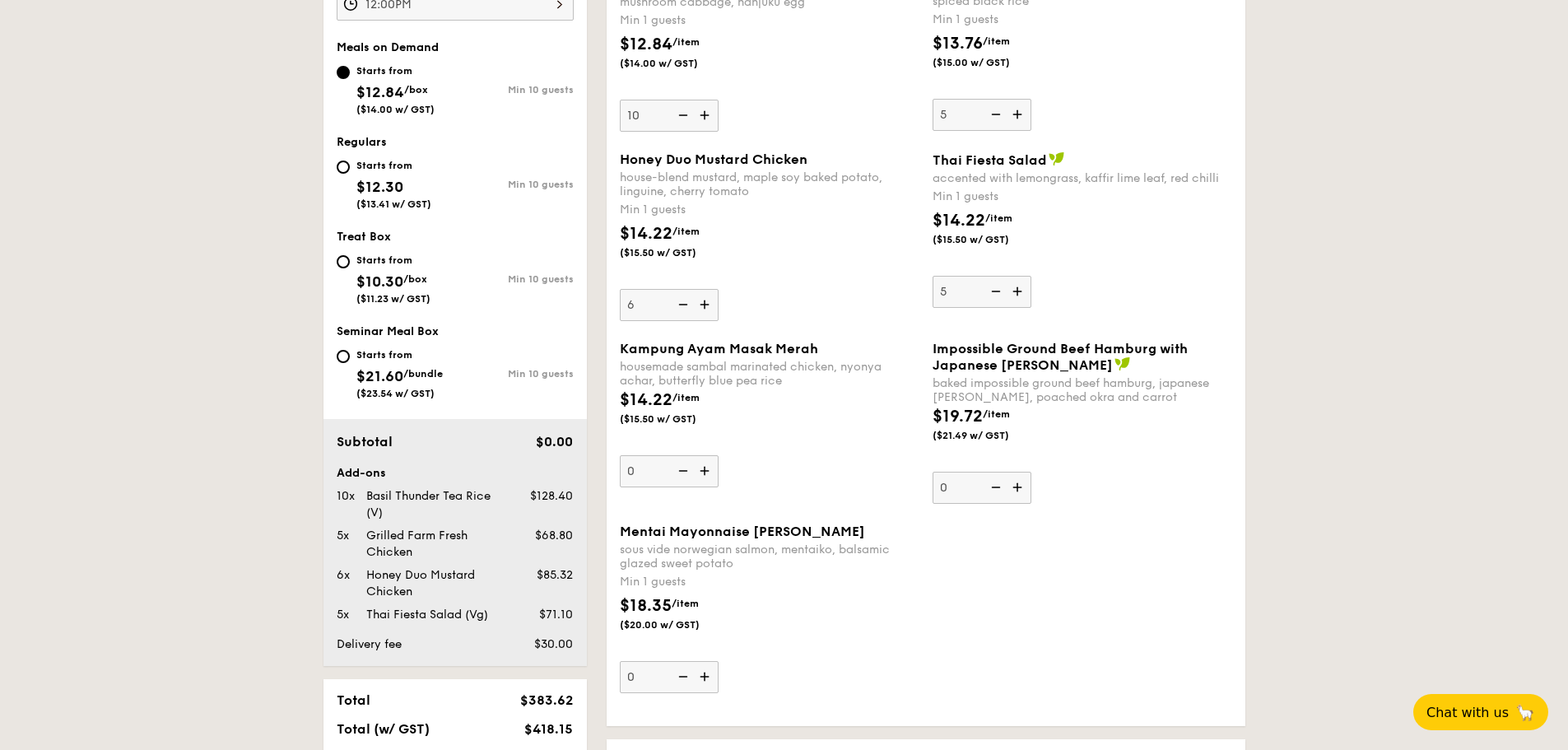
click at [706, 303] on img at bounding box center [706, 304] width 25 height 32
click at [706, 303] on input "6" at bounding box center [669, 305] width 99 height 33
click at [706, 303] on img at bounding box center [706, 304] width 25 height 32
click at [706, 303] on input "7" at bounding box center [669, 305] width 99 height 33
click at [706, 303] on img at bounding box center [706, 304] width 25 height 32
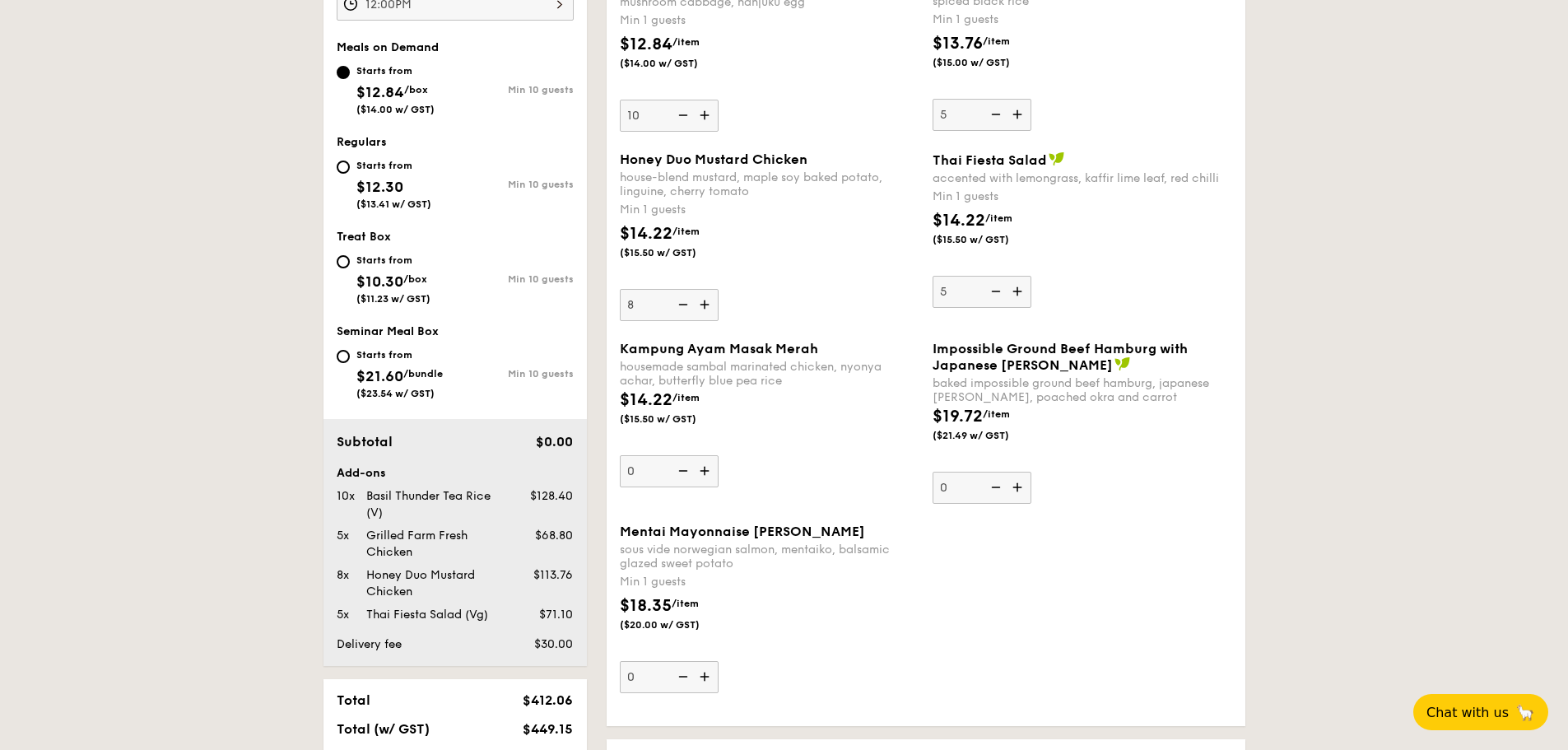
click at [706, 303] on input "8" at bounding box center [669, 305] width 99 height 33
click at [706, 303] on img at bounding box center [706, 304] width 25 height 32
click at [706, 303] on input "9" at bounding box center [669, 305] width 99 height 33
type input "10"
click at [705, 468] on img at bounding box center [706, 471] width 25 height 32
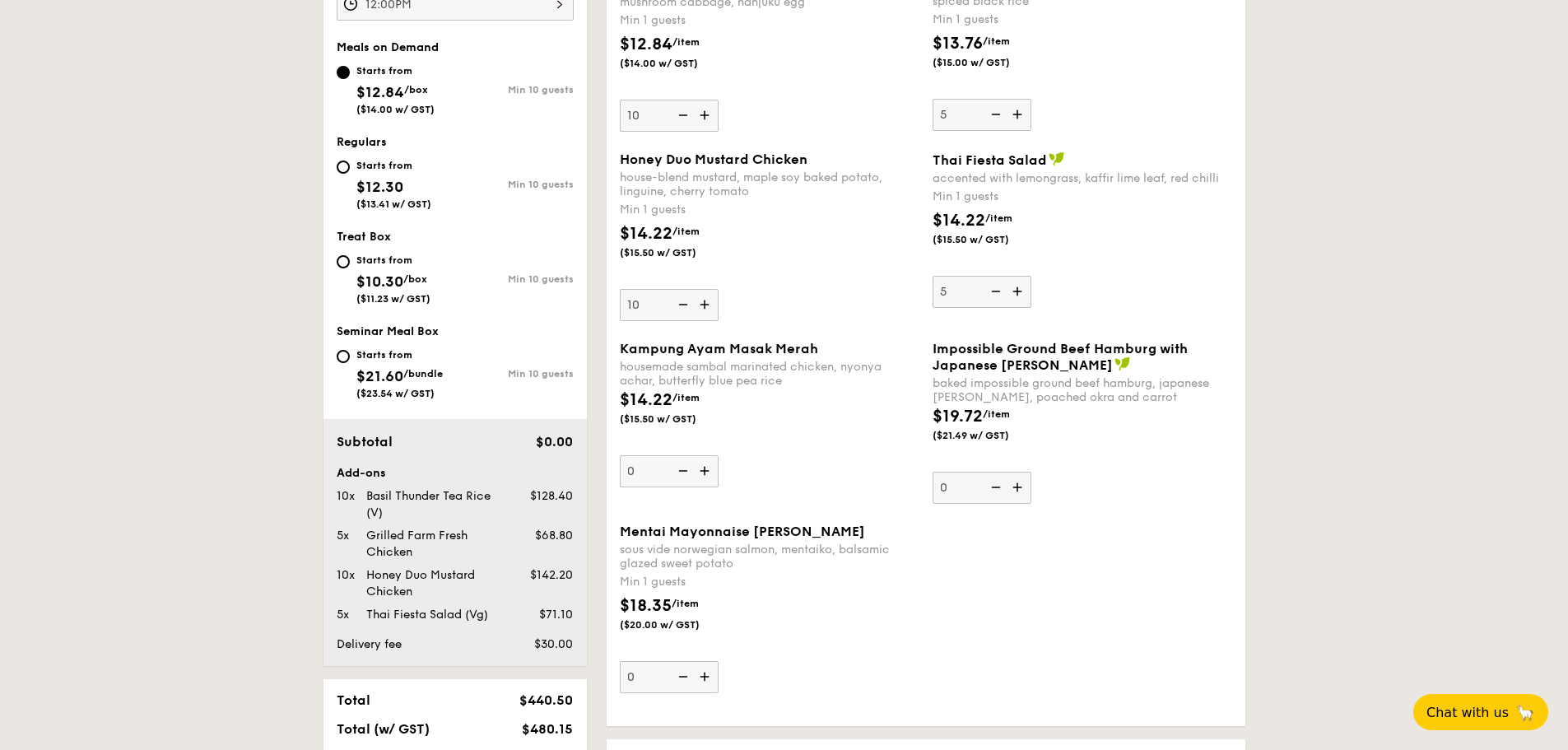
click at [705, 468] on input "0" at bounding box center [669, 472] width 99 height 33
click at [705, 468] on img at bounding box center [706, 471] width 25 height 32
click at [705, 468] on input "1" at bounding box center [669, 472] width 99 height 33
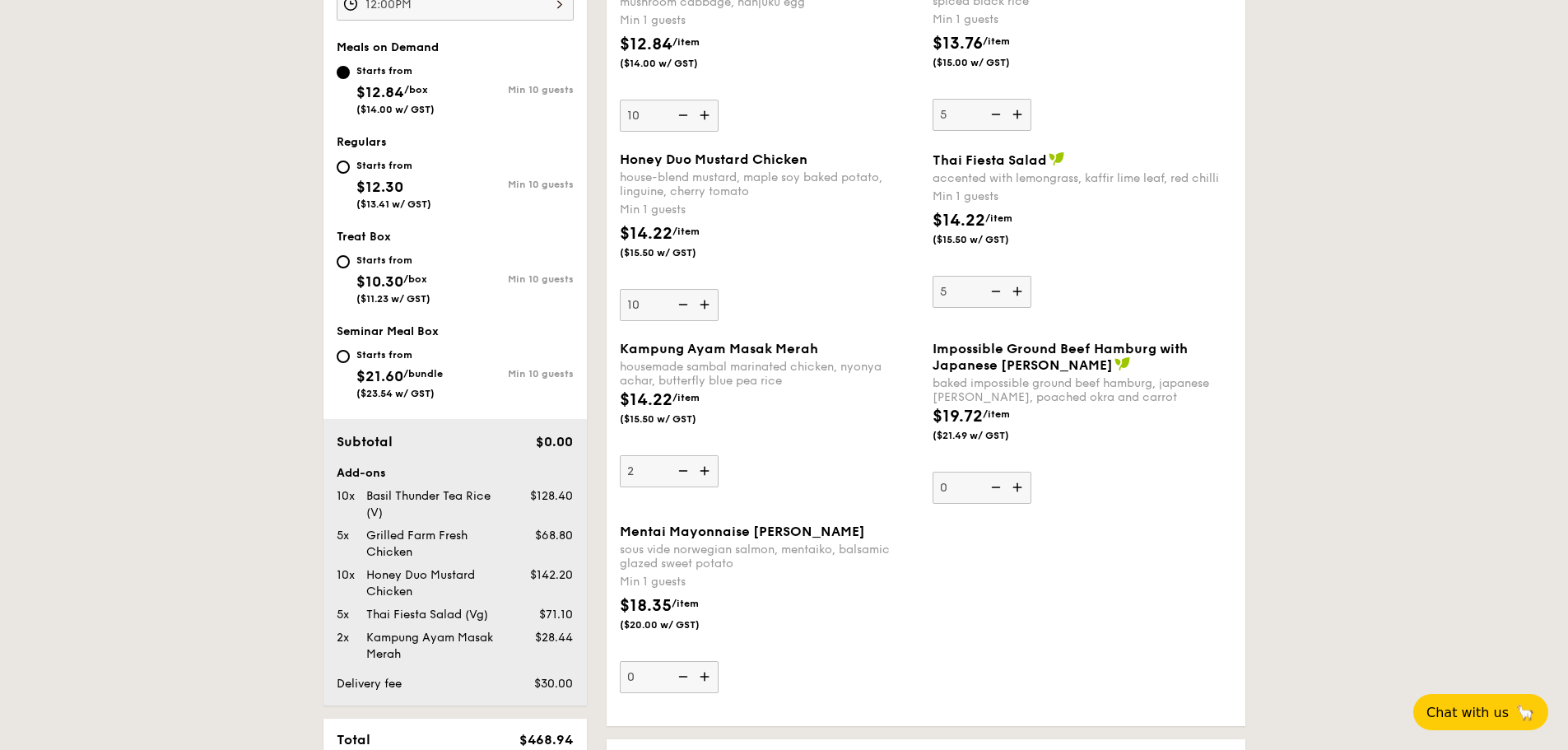
click at [705, 468] on img at bounding box center [706, 471] width 25 height 32
click at [705, 468] on input "2" at bounding box center [669, 472] width 99 height 33
click at [705, 468] on img at bounding box center [706, 471] width 25 height 32
click at [705, 468] on input "3" at bounding box center [669, 472] width 99 height 33
click at [705, 468] on img at bounding box center [706, 471] width 25 height 32
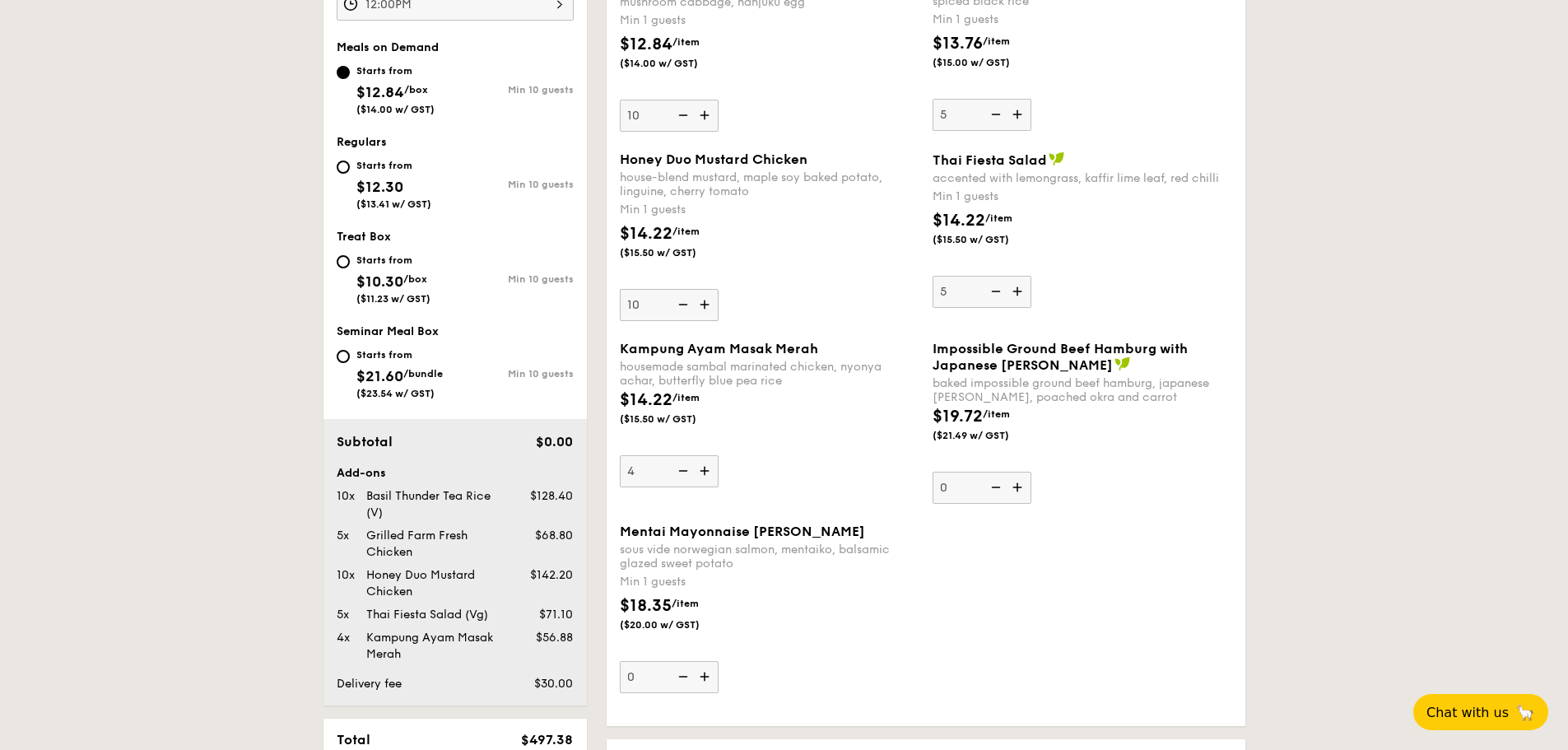
click at [705, 468] on input "4" at bounding box center [669, 472] width 99 height 33
type input "5"
click at [1019, 484] on img at bounding box center [1019, 487] width 25 height 32
click at [1019, 484] on input "0" at bounding box center [982, 488] width 99 height 33
click at [1000, 488] on img at bounding box center [995, 487] width 25 height 32
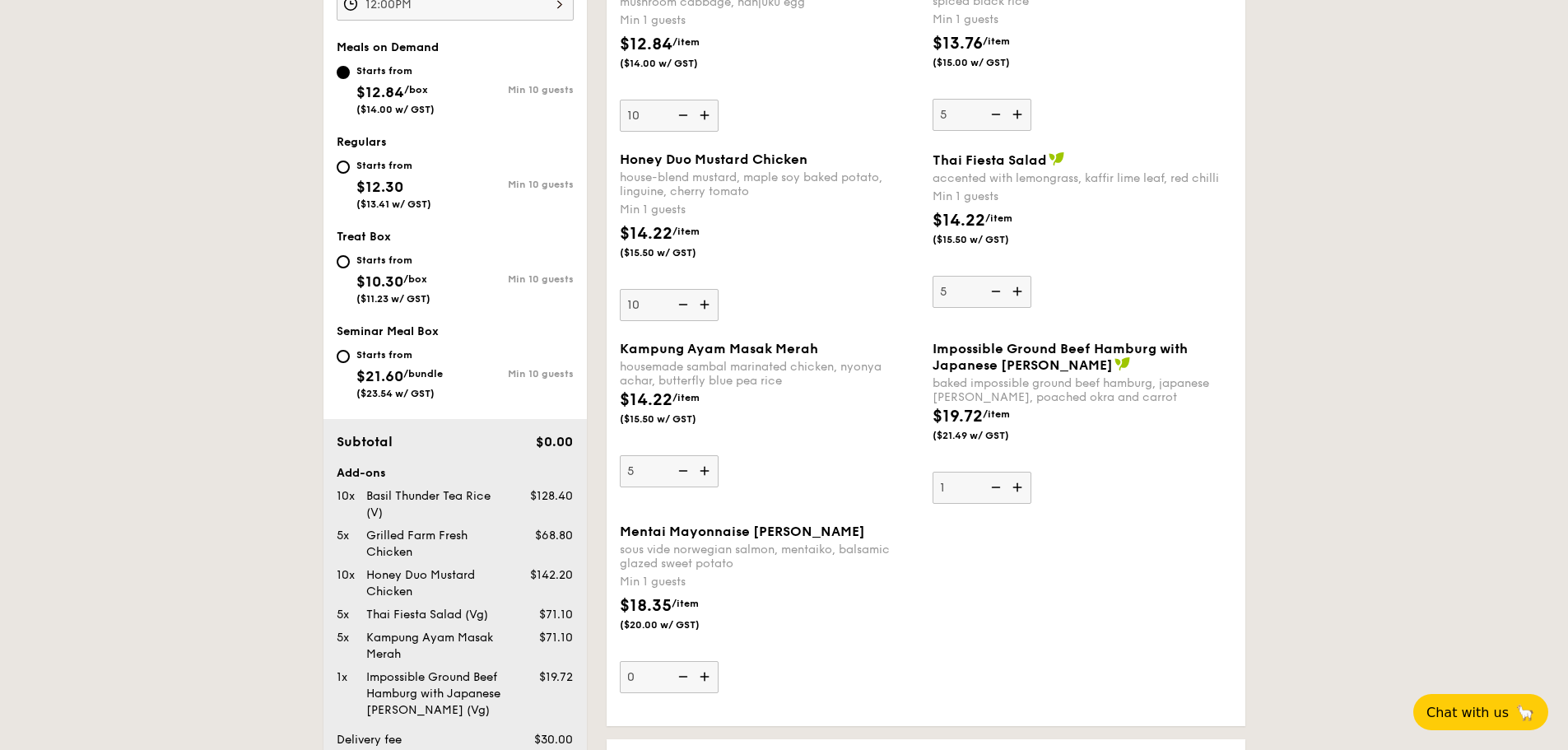
click at [1000, 488] on input "1" at bounding box center [982, 488] width 99 height 33
type input "0"
click at [708, 310] on img at bounding box center [706, 304] width 25 height 32
click at [708, 310] on input "10" at bounding box center [669, 305] width 99 height 33
click at [708, 310] on img at bounding box center [706, 304] width 25 height 32
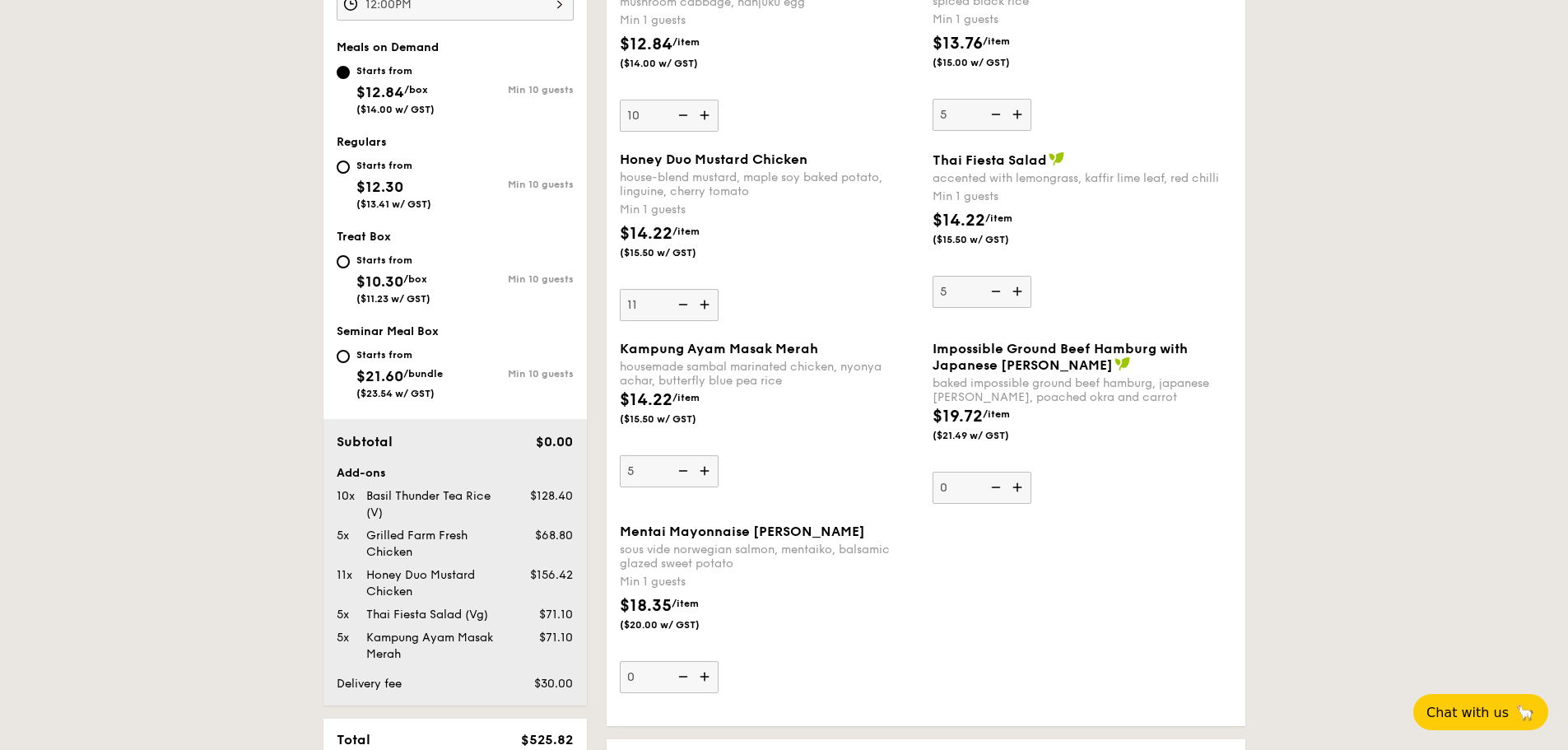
click at [708, 310] on input "11" at bounding box center [669, 305] width 99 height 33
click at [708, 310] on img at bounding box center [706, 304] width 25 height 32
click at [708, 310] on input "12" at bounding box center [669, 305] width 99 height 33
click at [708, 310] on img at bounding box center [706, 304] width 25 height 32
click at [708, 310] on input "13" at bounding box center [669, 305] width 99 height 33
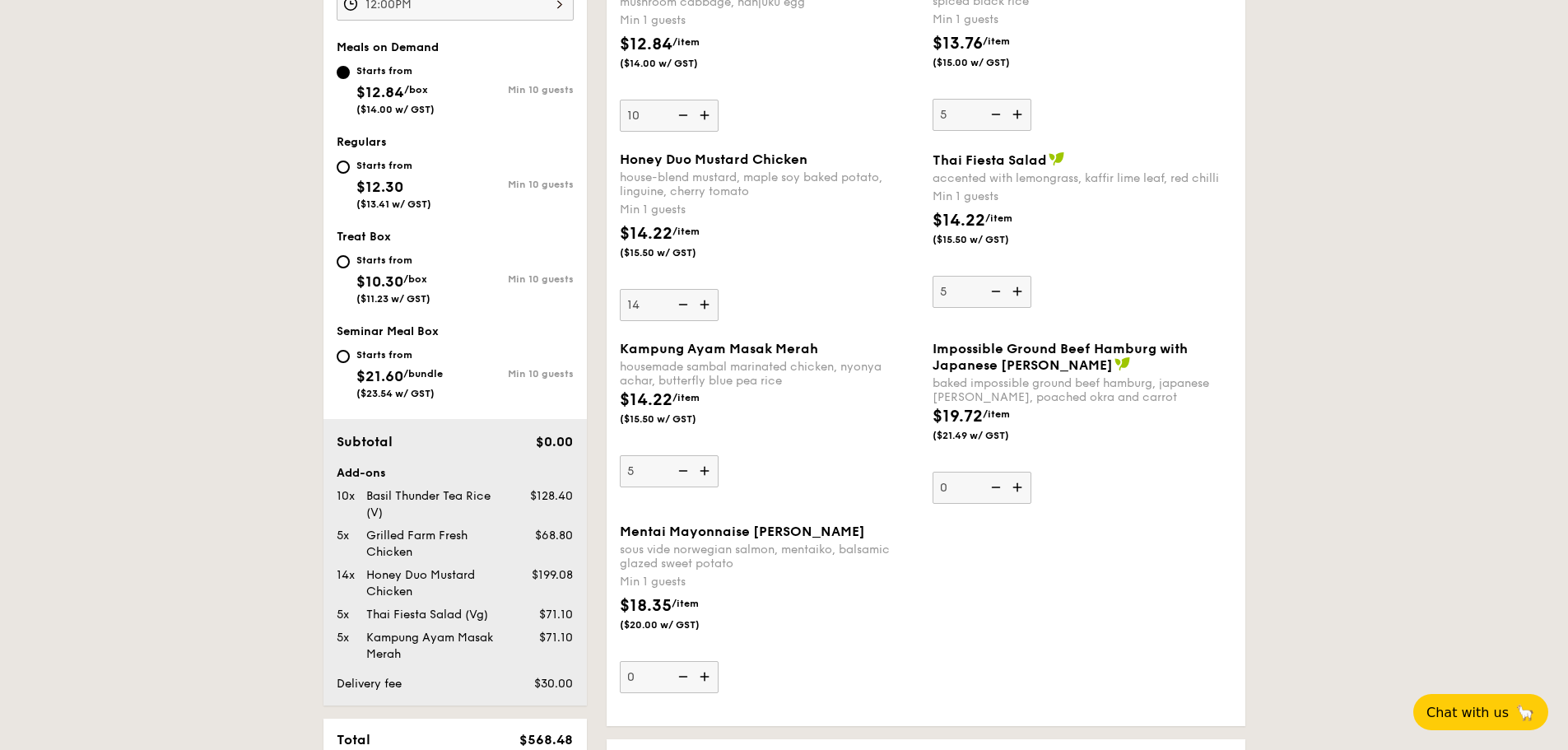
click at [708, 310] on img at bounding box center [706, 304] width 25 height 32
click at [708, 310] on input "14" at bounding box center [669, 305] width 99 height 33
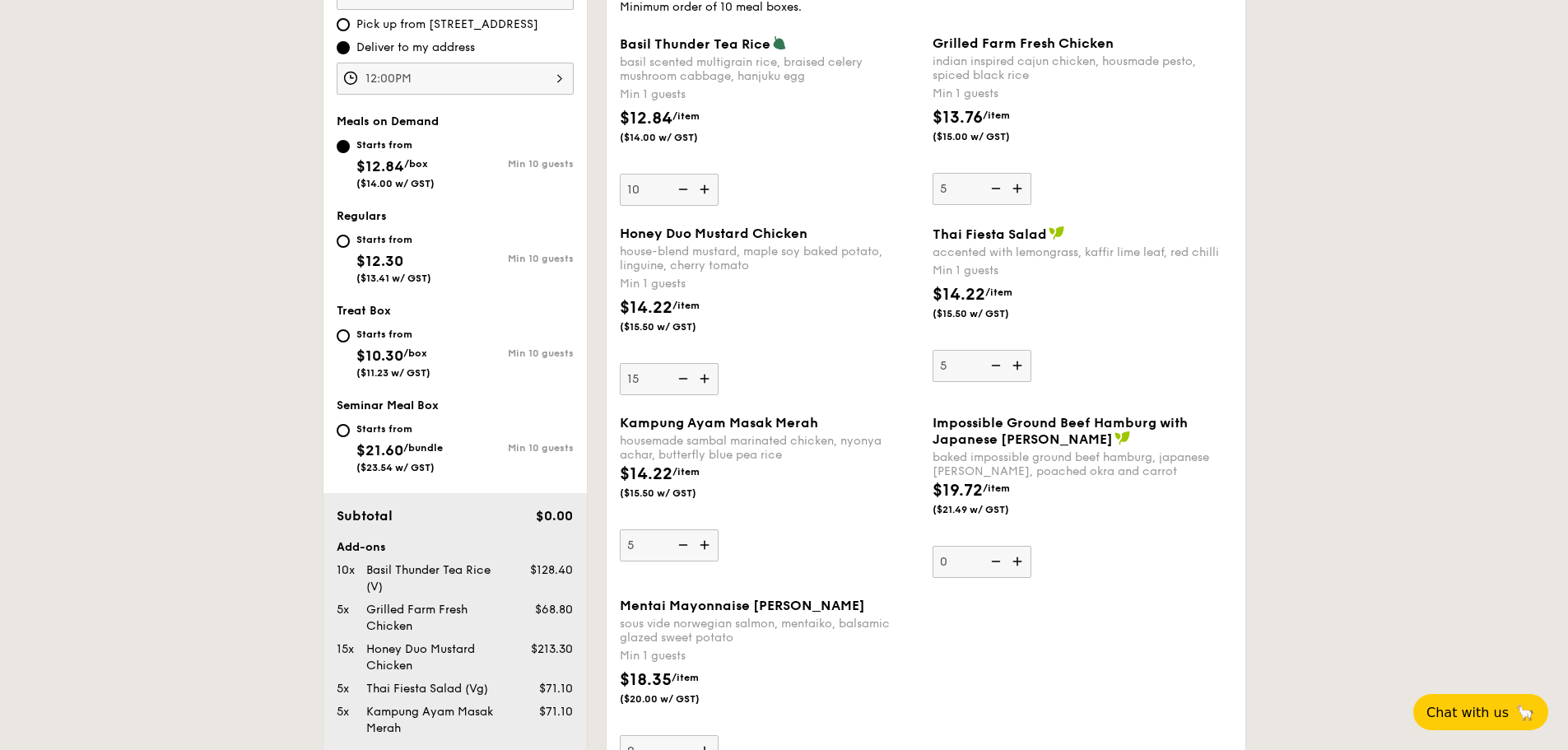
scroll to position [522, 0]
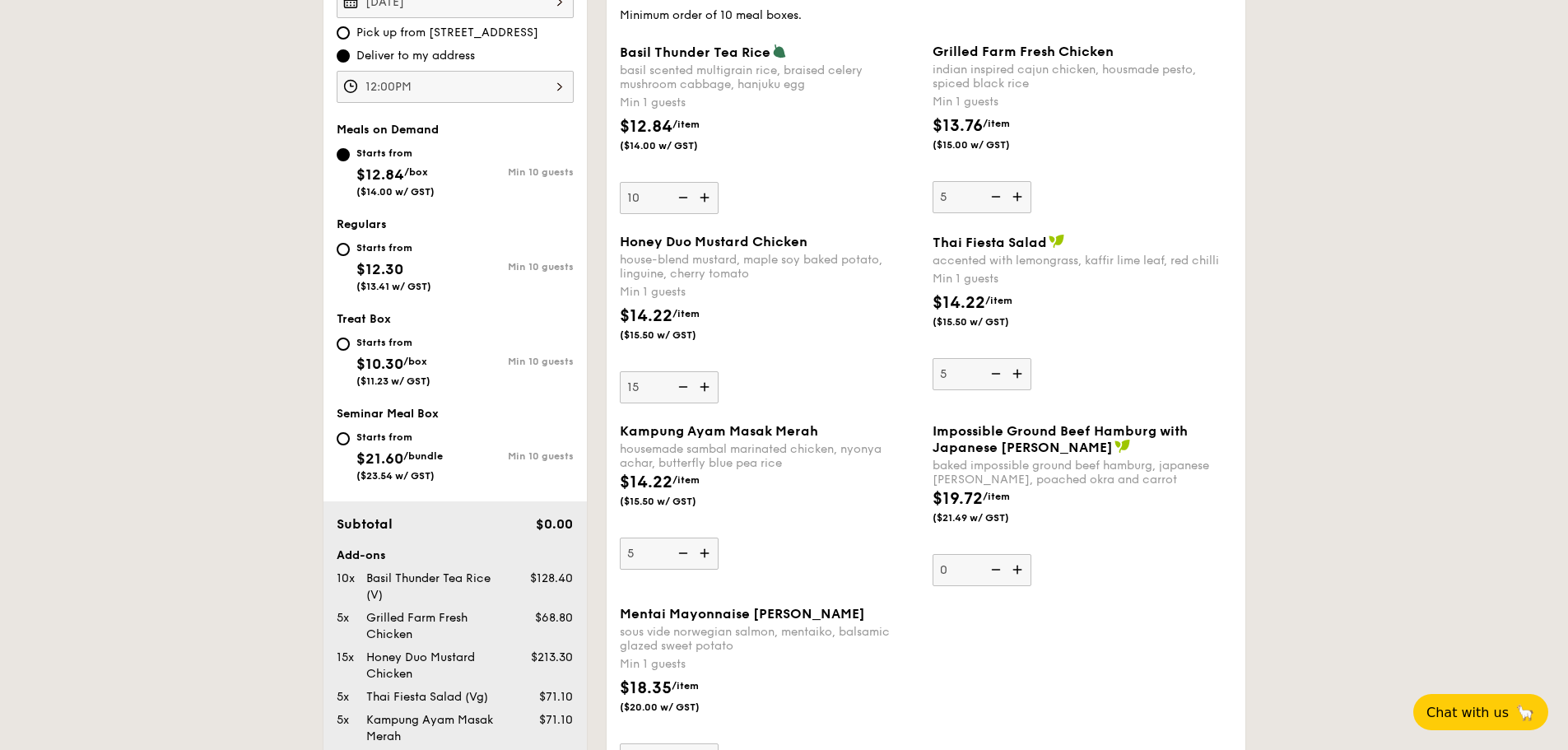
click at [703, 386] on img at bounding box center [706, 386] width 25 height 32
click at [703, 386] on input "15" at bounding box center [669, 387] width 99 height 33
click at [703, 386] on img at bounding box center [706, 386] width 25 height 32
click at [703, 386] on input "16" at bounding box center [669, 387] width 99 height 33
click at [703, 386] on img at bounding box center [706, 386] width 25 height 32
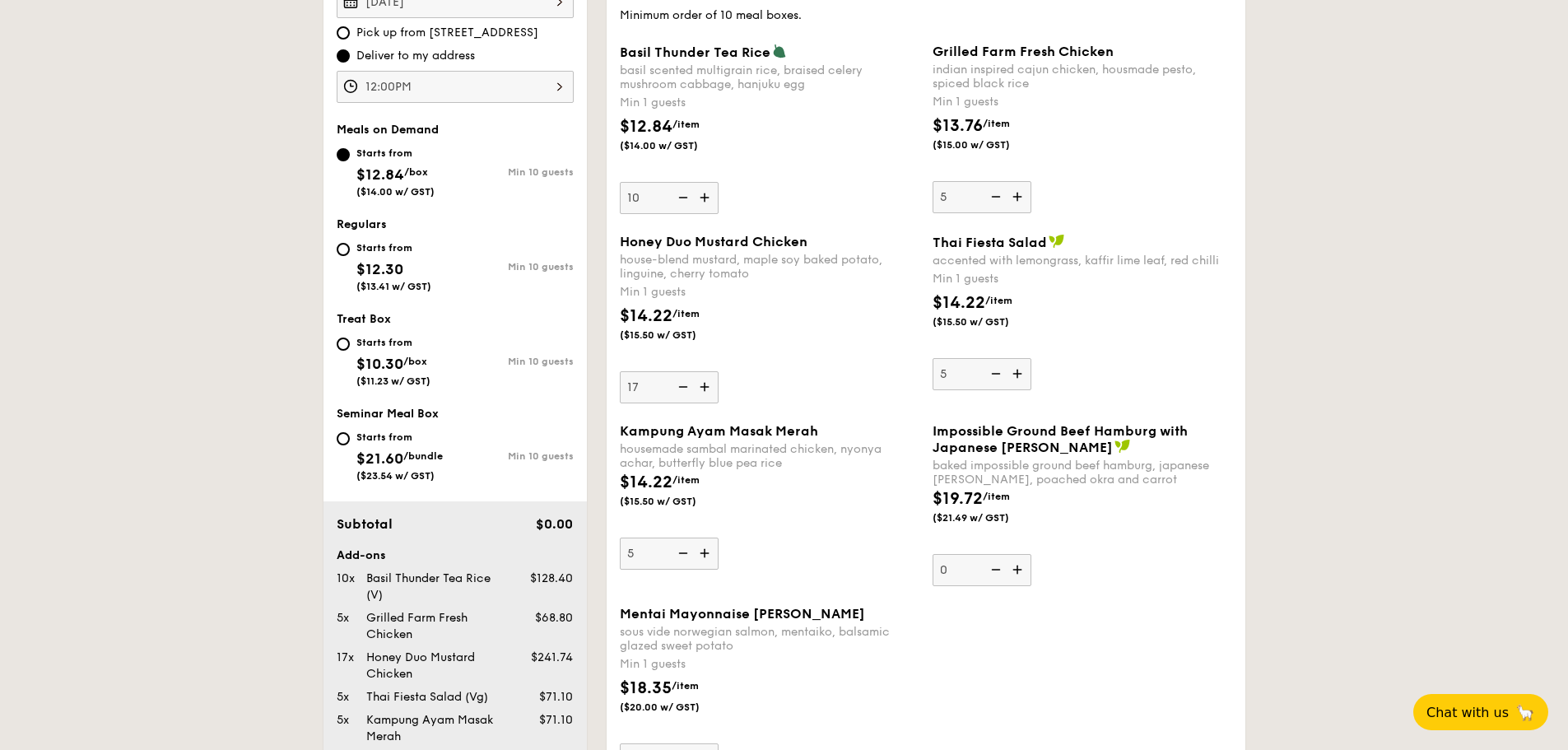
click at [703, 386] on input "17" at bounding box center [669, 387] width 99 height 33
click at [703, 386] on img at bounding box center [706, 386] width 25 height 32
click at [703, 386] on input "18" at bounding box center [669, 387] width 99 height 33
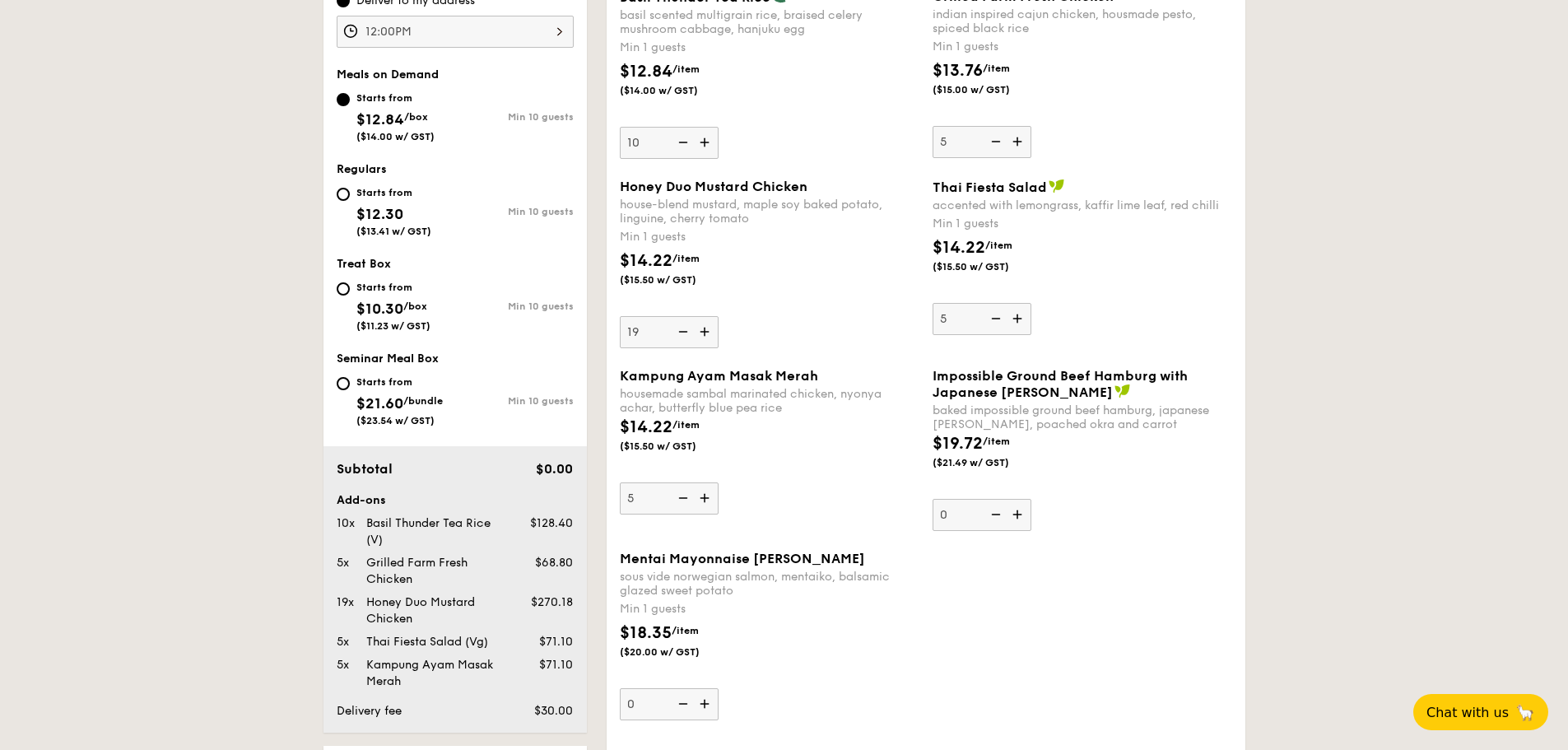
scroll to position [605, 0]
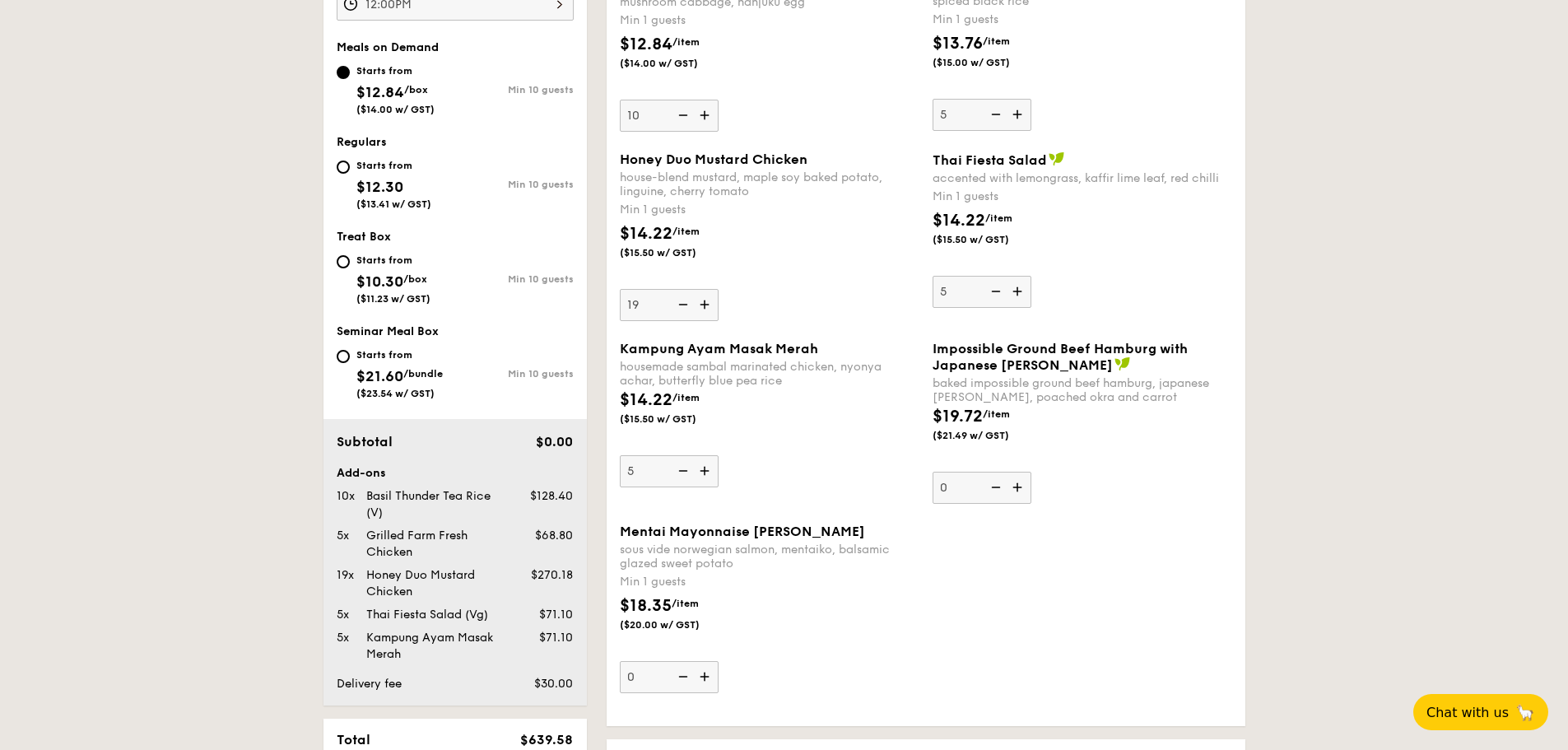
click at [707, 307] on img at bounding box center [706, 304] width 25 height 32
click at [707, 307] on input "19" at bounding box center [669, 305] width 99 height 33
click at [707, 307] on img at bounding box center [706, 304] width 25 height 32
click at [707, 307] on input "20" at bounding box center [669, 305] width 99 height 33
click at [707, 307] on img at bounding box center [706, 304] width 25 height 32
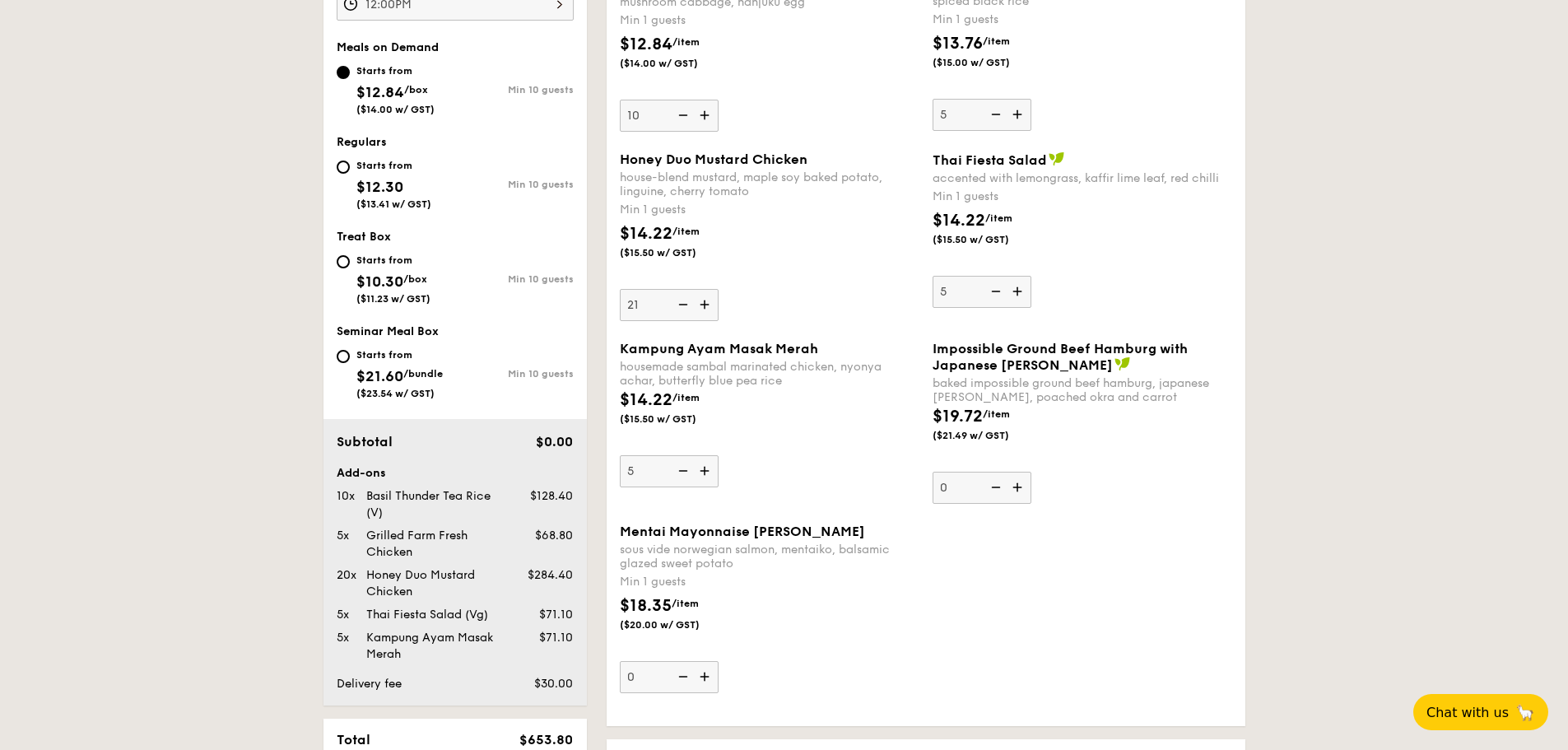
click at [707, 307] on input "21" at bounding box center [669, 305] width 99 height 33
click at [707, 307] on img at bounding box center [706, 304] width 25 height 32
click at [707, 307] on input "22" at bounding box center [669, 305] width 99 height 33
click at [707, 307] on img at bounding box center [706, 304] width 25 height 32
click at [707, 307] on input "23" at bounding box center [669, 305] width 99 height 33
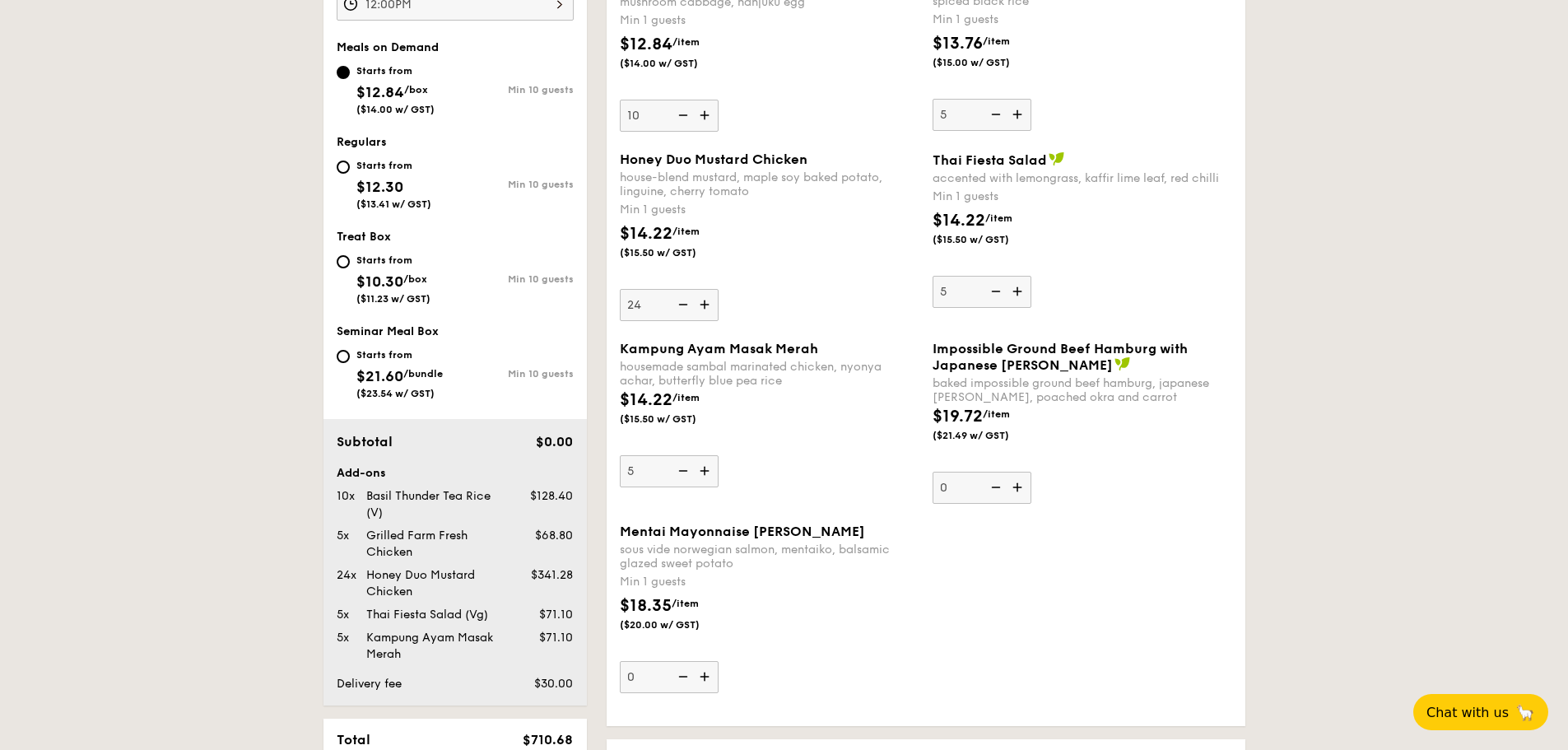
click at [707, 307] on img at bounding box center [706, 304] width 25 height 32
click at [707, 307] on input "24" at bounding box center [669, 305] width 99 height 33
click at [707, 307] on img at bounding box center [706, 304] width 25 height 32
click at [707, 307] on input "25" at bounding box center [669, 305] width 99 height 33
click at [707, 307] on img at bounding box center [706, 304] width 25 height 32
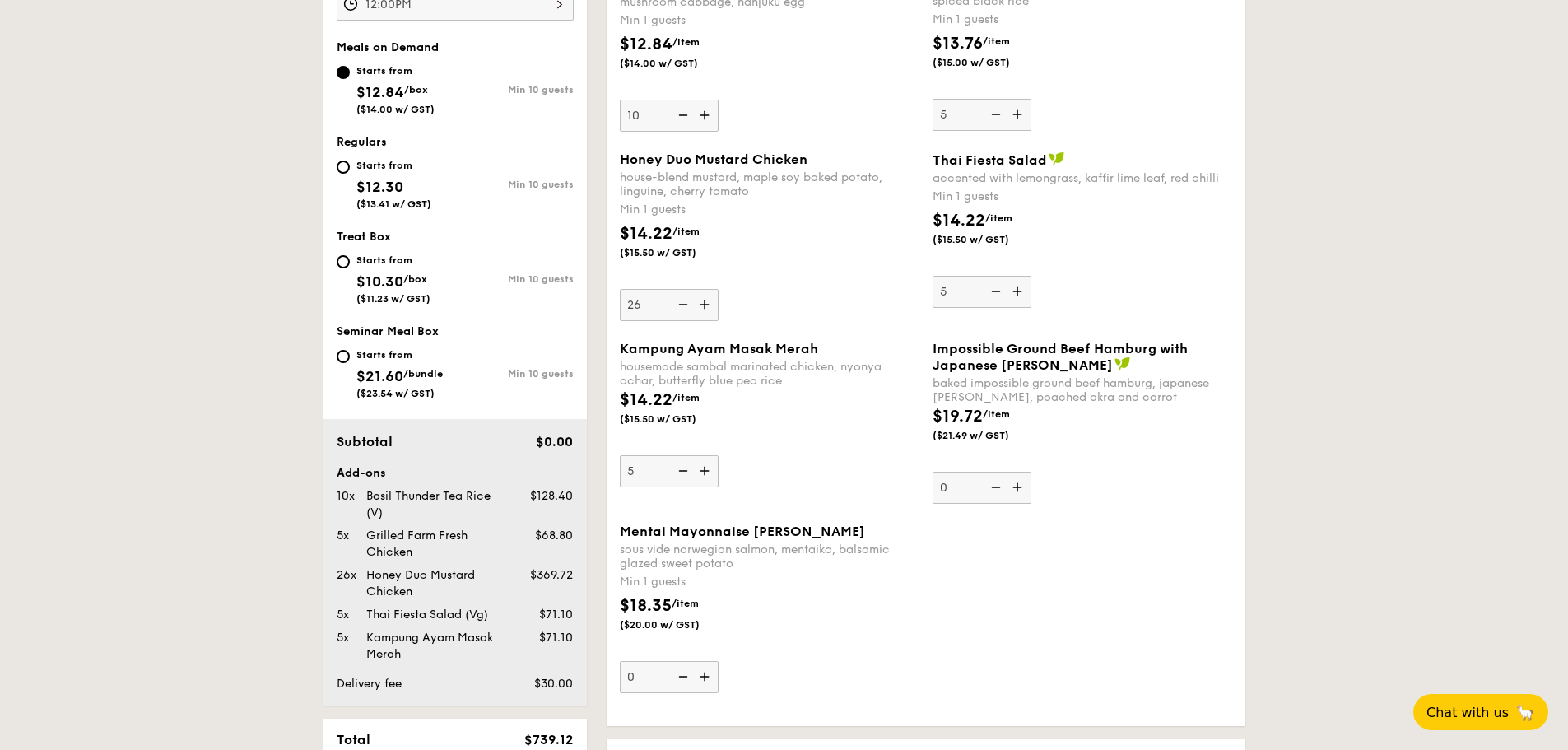
click at [707, 307] on input "26" at bounding box center [669, 305] width 99 height 33
click at [707, 307] on img at bounding box center [706, 304] width 25 height 32
click at [707, 307] on input "27" at bounding box center [669, 305] width 99 height 33
click at [707, 307] on img at bounding box center [706, 304] width 25 height 32
click at [707, 307] on input "28" at bounding box center [669, 305] width 99 height 33
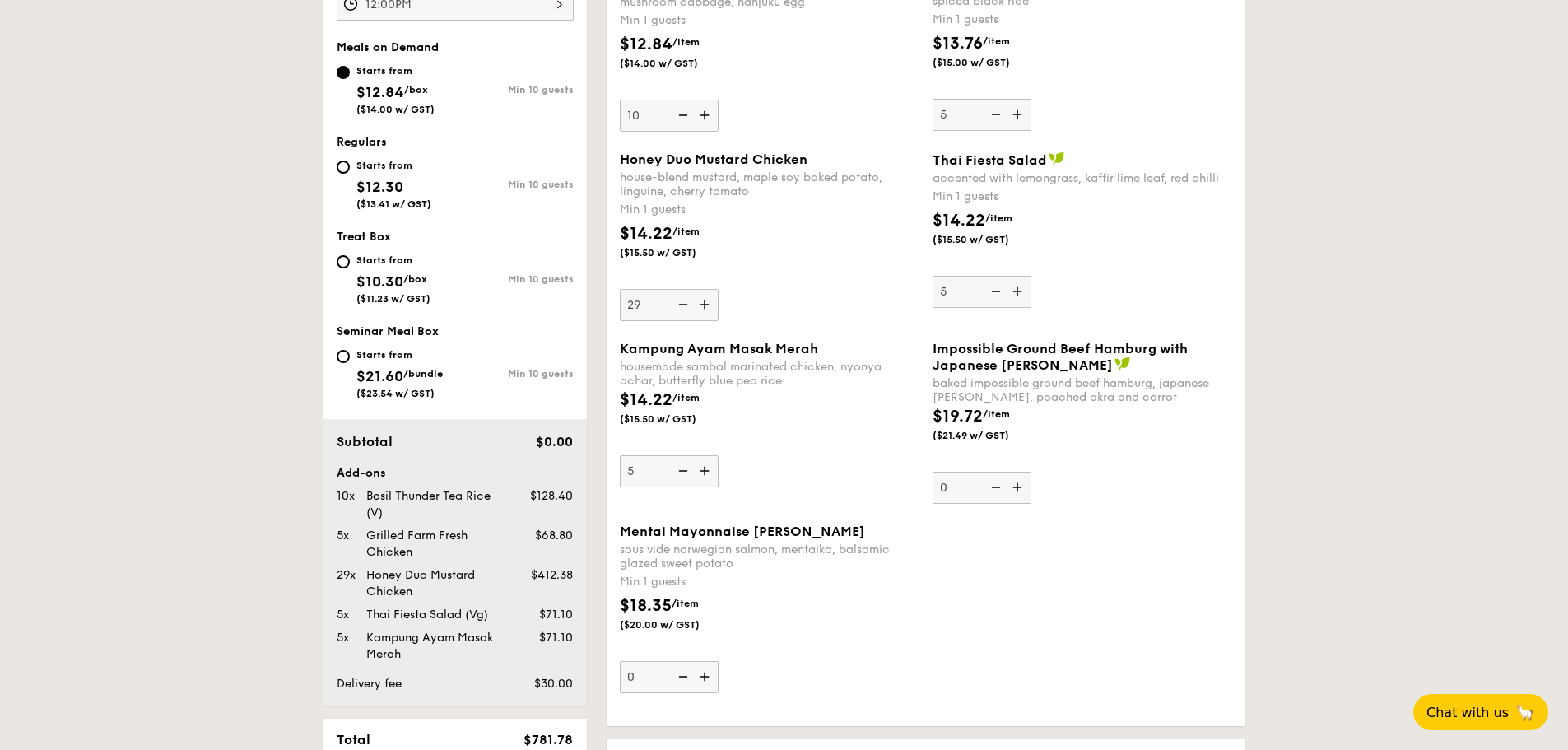
click at [707, 307] on img at bounding box center [706, 304] width 25 height 32
click at [707, 307] on input "29" at bounding box center [669, 305] width 99 height 33
click at [707, 307] on img at bounding box center [706, 304] width 25 height 32
click at [707, 307] on input "30" at bounding box center [669, 305] width 99 height 33
click at [707, 307] on img at bounding box center [706, 304] width 25 height 32
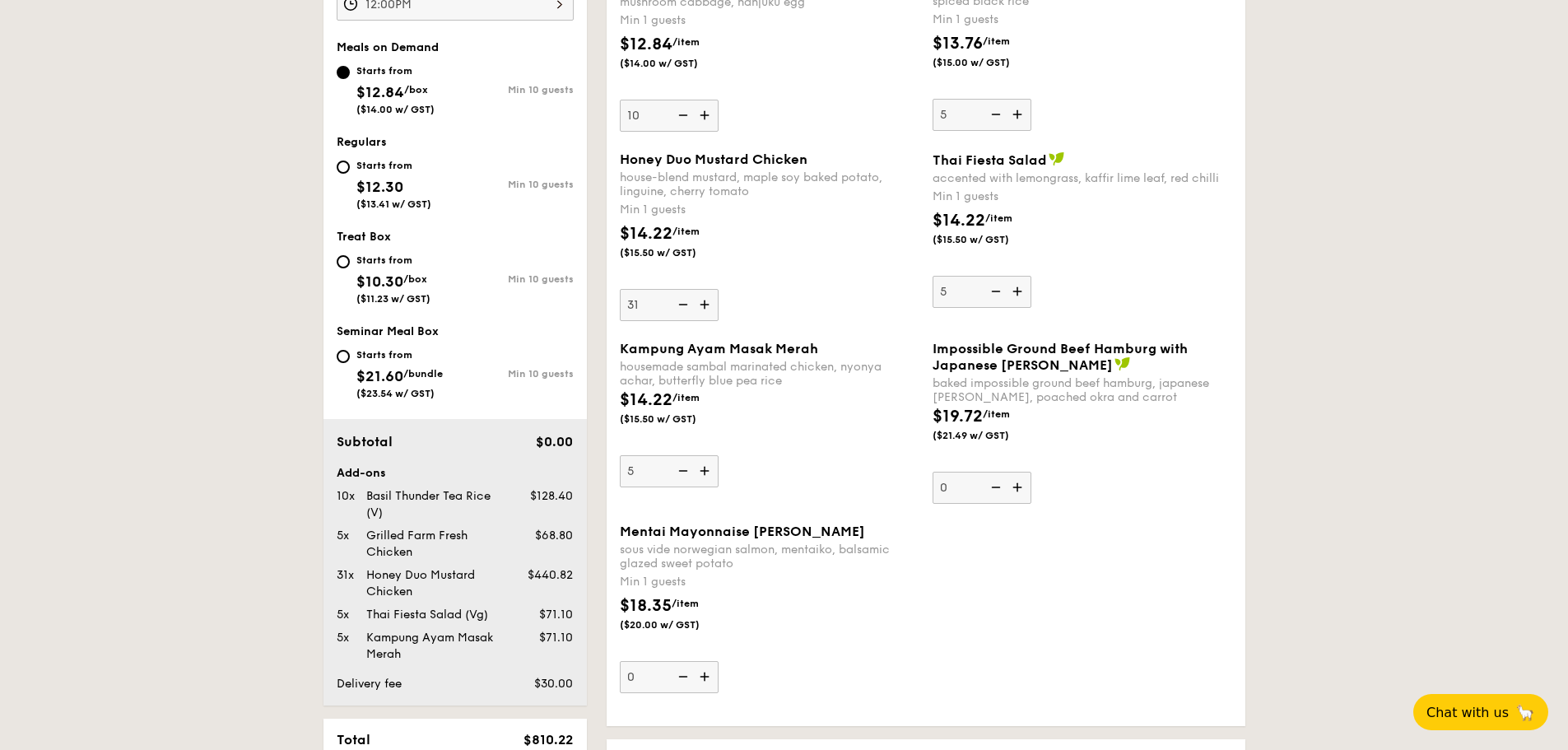
click at [707, 307] on input "31" at bounding box center [669, 305] width 99 height 33
click at [707, 307] on img at bounding box center [706, 304] width 25 height 32
click at [707, 307] on input "32" at bounding box center [669, 305] width 99 height 33
click at [707, 307] on img at bounding box center [706, 304] width 25 height 32
click at [707, 307] on input "33" at bounding box center [669, 305] width 99 height 33
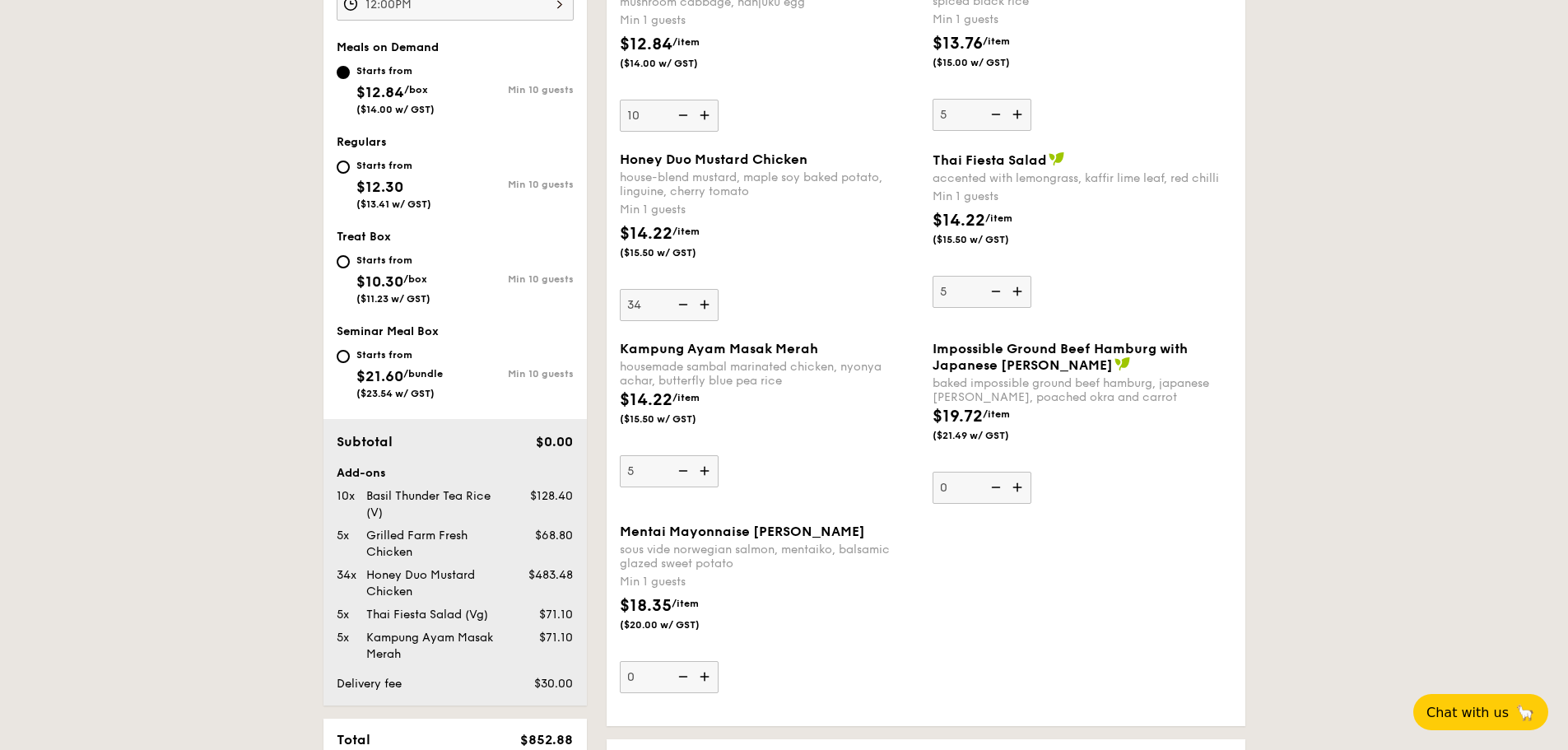
click at [707, 307] on img at bounding box center [706, 304] width 25 height 32
click at [707, 307] on input "34" at bounding box center [669, 305] width 99 height 33
click at [678, 306] on img at bounding box center [682, 304] width 25 height 32
click at [678, 306] on input "35" at bounding box center [669, 305] width 99 height 33
click at [678, 306] on img at bounding box center [682, 304] width 25 height 32
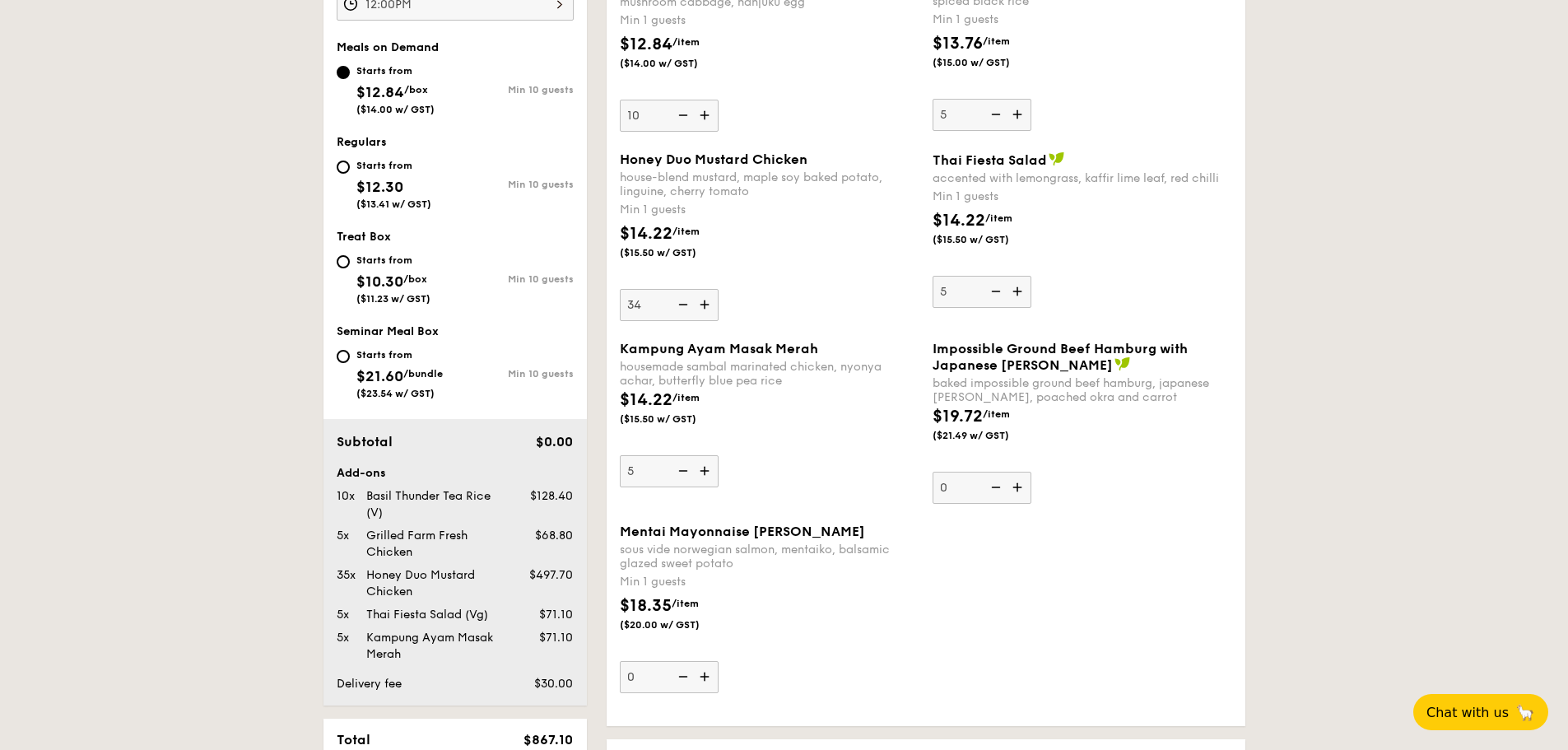
click at [678, 306] on input "34" at bounding box center [669, 305] width 99 height 33
click at [678, 306] on img at bounding box center [682, 304] width 25 height 32
click at [678, 306] on input "33" at bounding box center [669, 305] width 99 height 33
click at [678, 306] on img at bounding box center [682, 304] width 25 height 32
click at [678, 306] on input "32" at bounding box center [669, 305] width 99 height 33
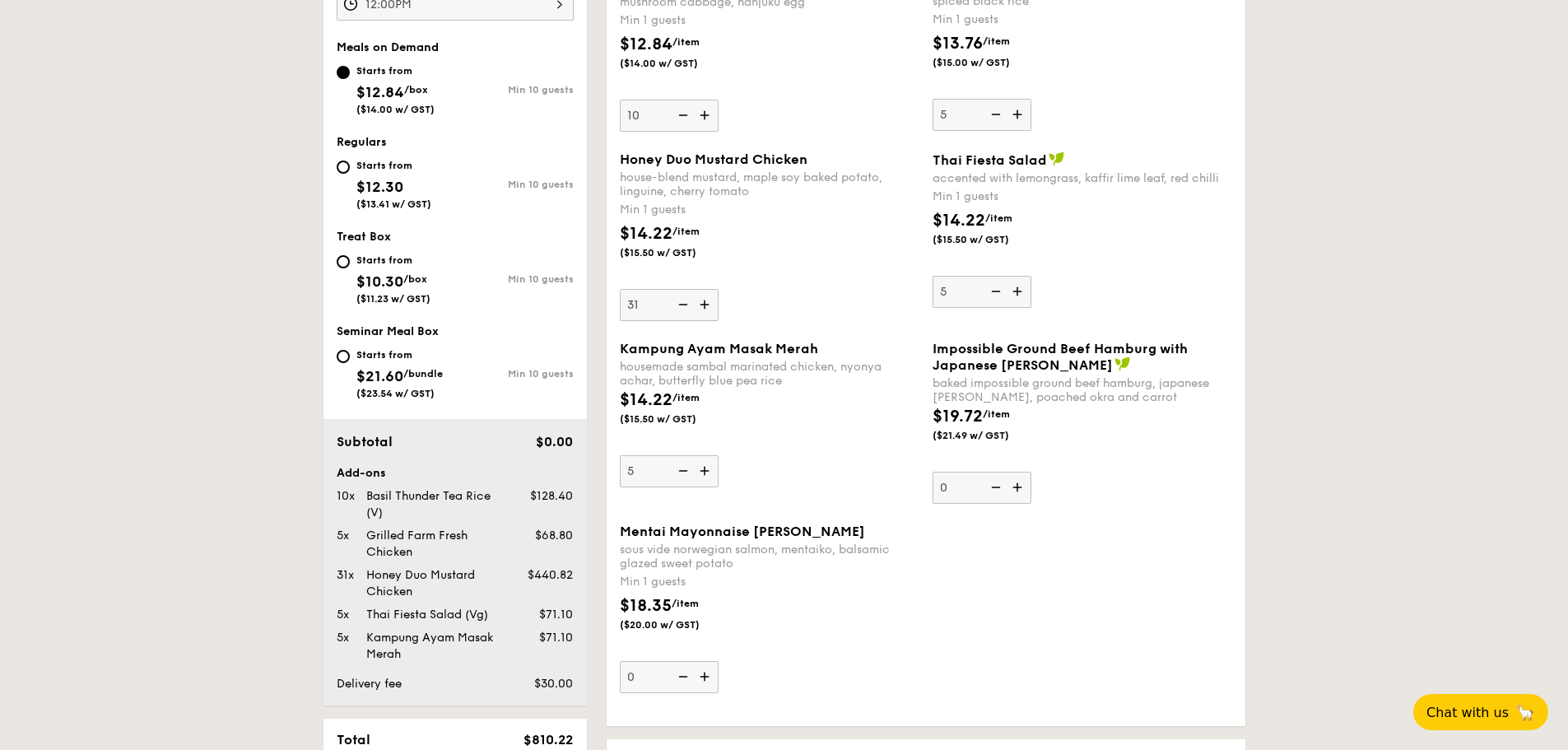
click at [678, 306] on img at bounding box center [682, 304] width 25 height 32
click at [678, 306] on input "31" at bounding box center [669, 305] width 99 height 33
click at [678, 306] on img at bounding box center [682, 304] width 25 height 32
click at [678, 306] on input "30" at bounding box center [669, 305] width 99 height 33
click at [678, 306] on img at bounding box center [682, 304] width 25 height 32
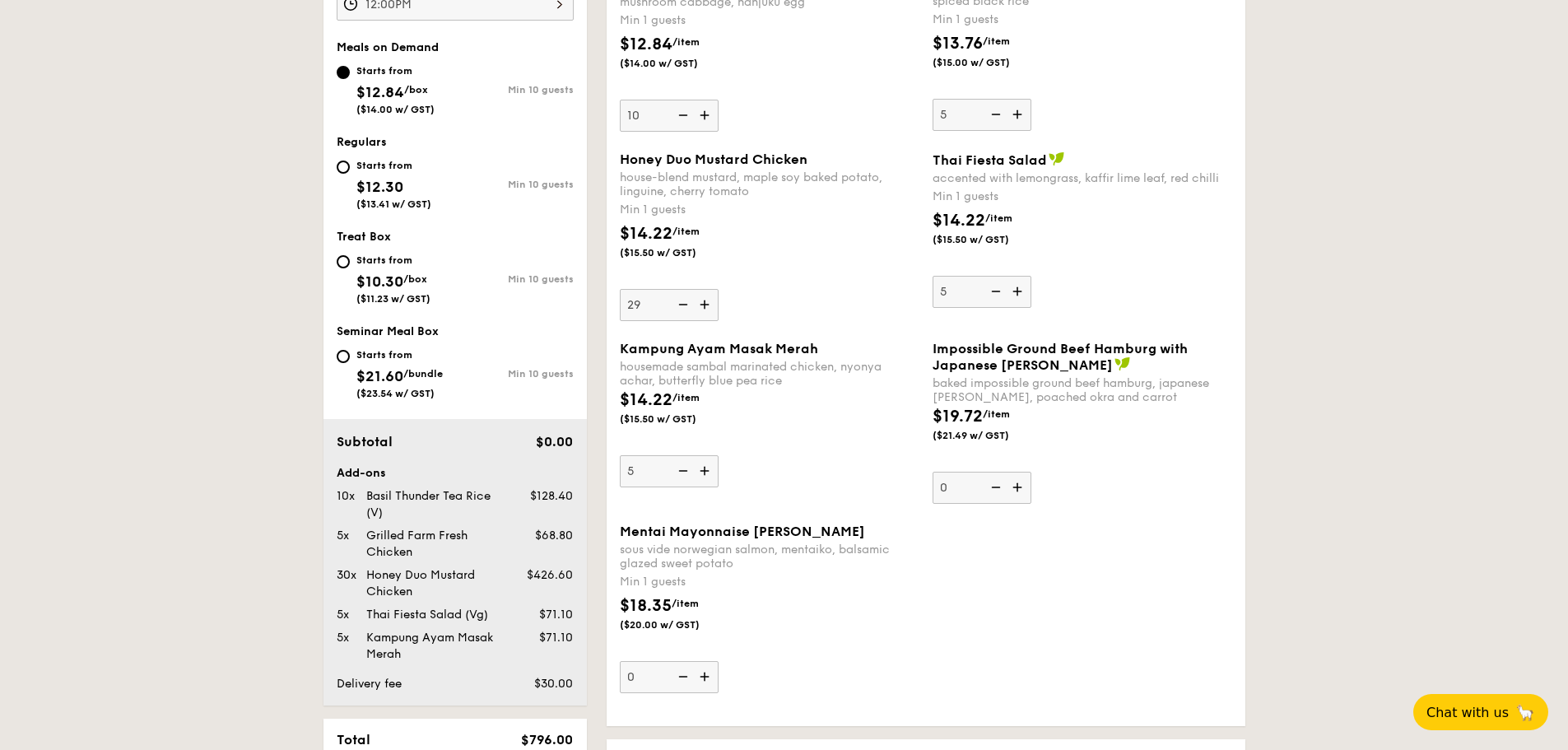
click at [678, 306] on input "29" at bounding box center [669, 305] width 99 height 33
click at [678, 306] on img at bounding box center [682, 304] width 25 height 32
click at [678, 306] on input "28" at bounding box center [669, 305] width 99 height 33
click at [678, 306] on img at bounding box center [682, 304] width 25 height 32
click at [678, 306] on input "27" at bounding box center [669, 305] width 99 height 33
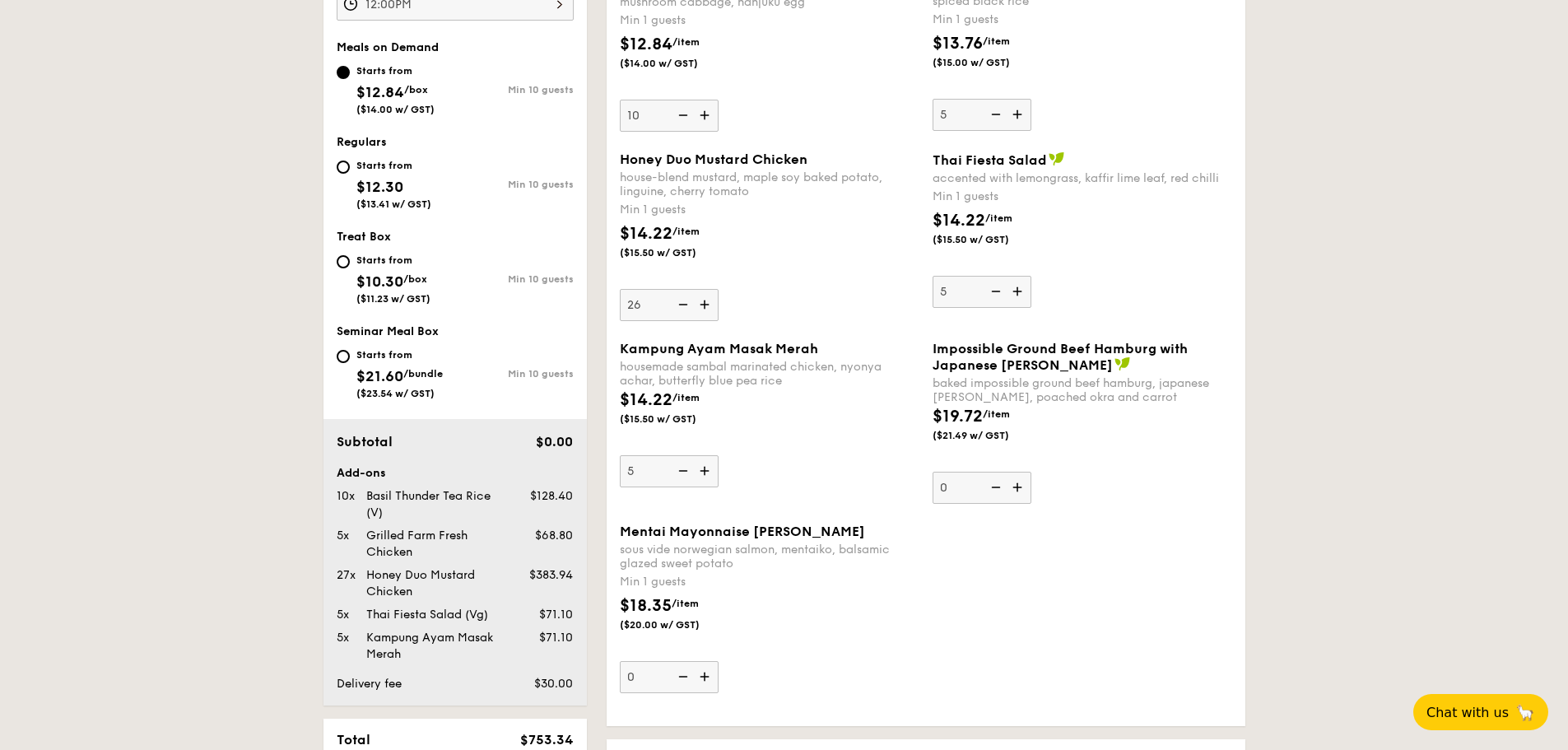
click at [678, 306] on img at bounding box center [682, 304] width 25 height 32
click at [678, 306] on input "26" at bounding box center [669, 305] width 99 height 33
click at [678, 306] on img at bounding box center [682, 304] width 25 height 32
click at [678, 306] on input "25" at bounding box center [669, 305] width 99 height 33
click at [678, 306] on img at bounding box center [682, 304] width 25 height 32
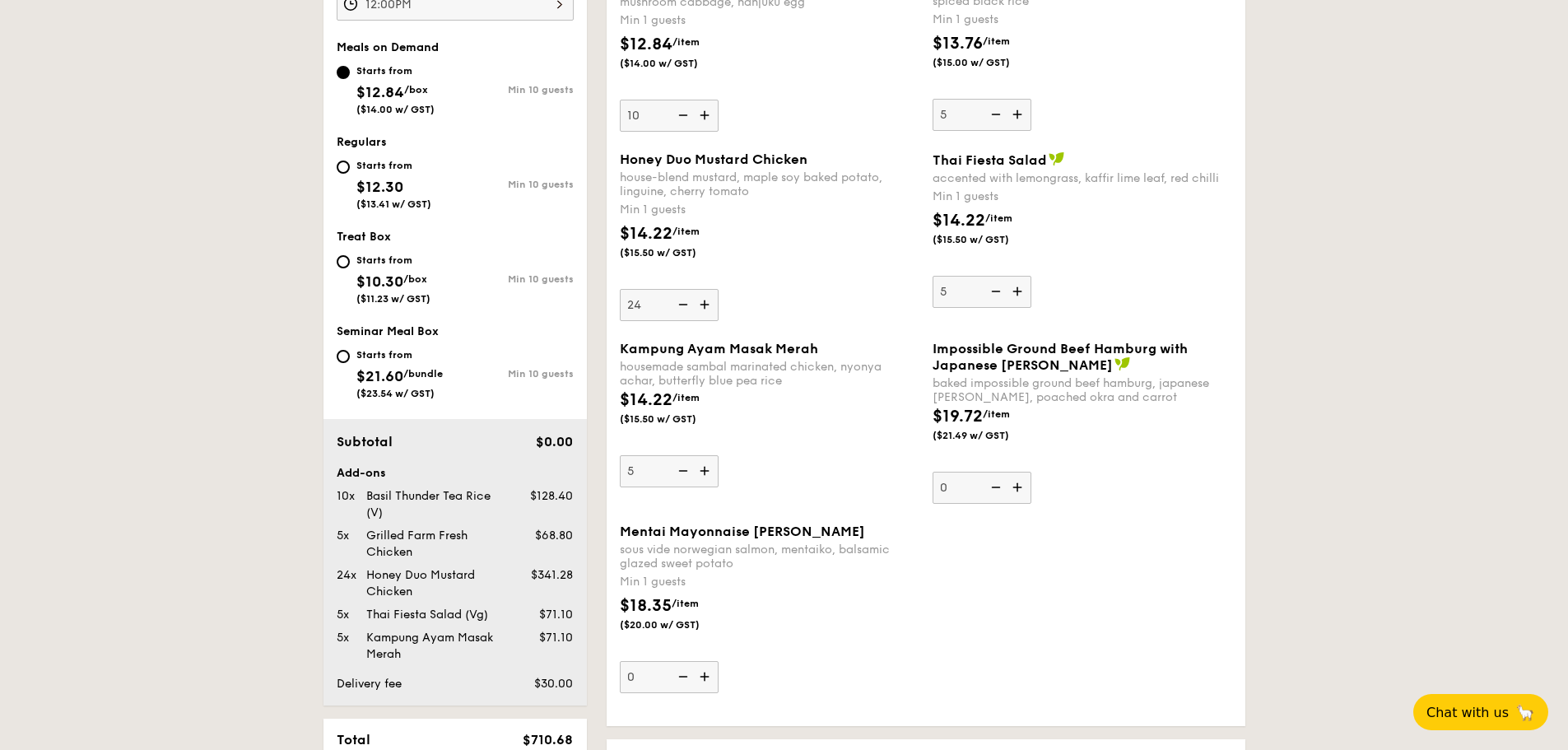
click at [678, 306] on input "24" at bounding box center [669, 305] width 99 height 33
click at [678, 306] on img at bounding box center [682, 304] width 25 height 32
click at [678, 306] on input "23" at bounding box center [669, 305] width 99 height 33
click at [678, 306] on img at bounding box center [682, 304] width 25 height 32
click at [678, 306] on input "22" at bounding box center [669, 305] width 99 height 33
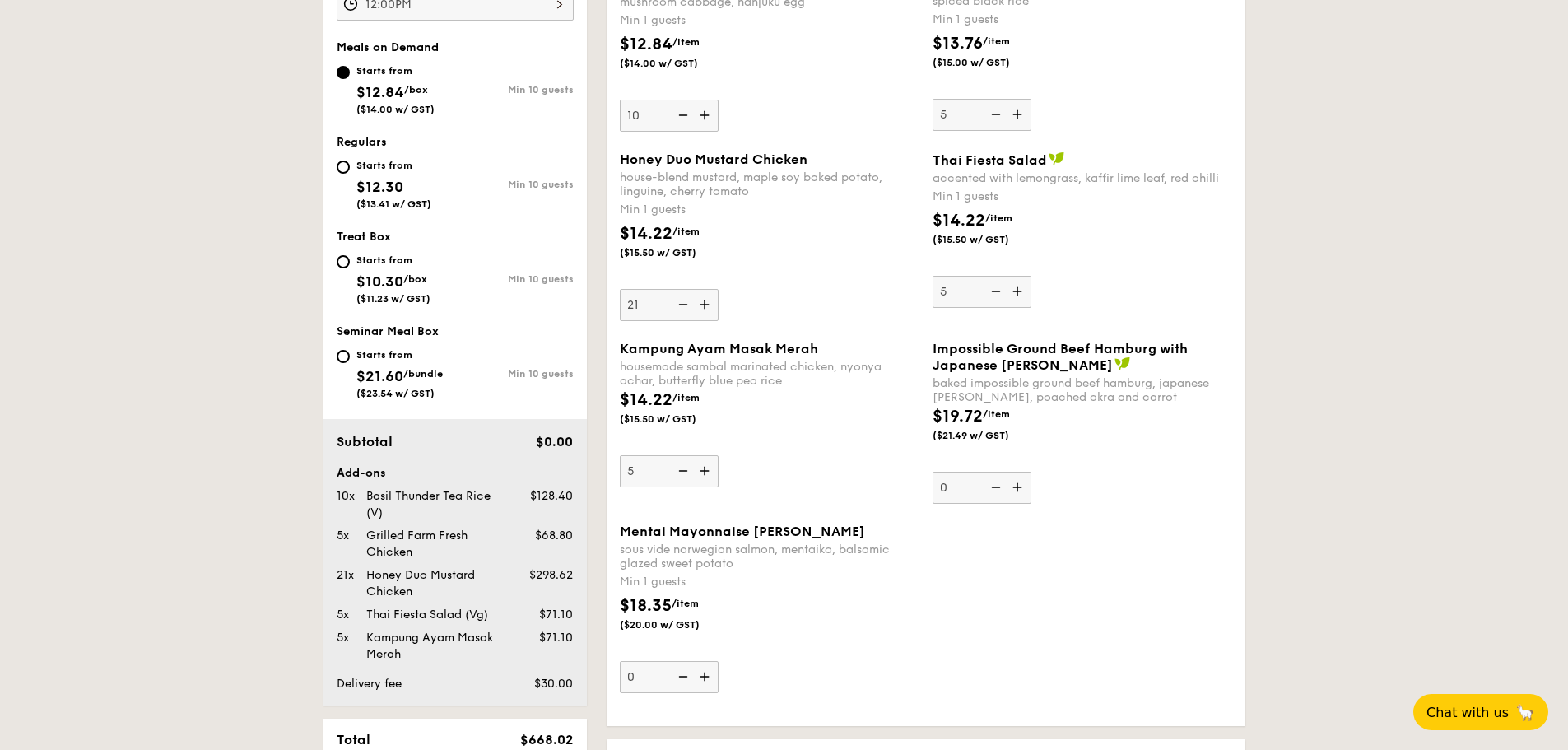
click at [678, 306] on img at bounding box center [682, 304] width 25 height 32
click at [678, 306] on input "21" at bounding box center [669, 305] width 99 height 33
click at [678, 306] on img at bounding box center [682, 304] width 25 height 32
click at [678, 306] on input "20" at bounding box center [669, 305] width 99 height 33
click at [678, 306] on img at bounding box center [682, 304] width 25 height 32
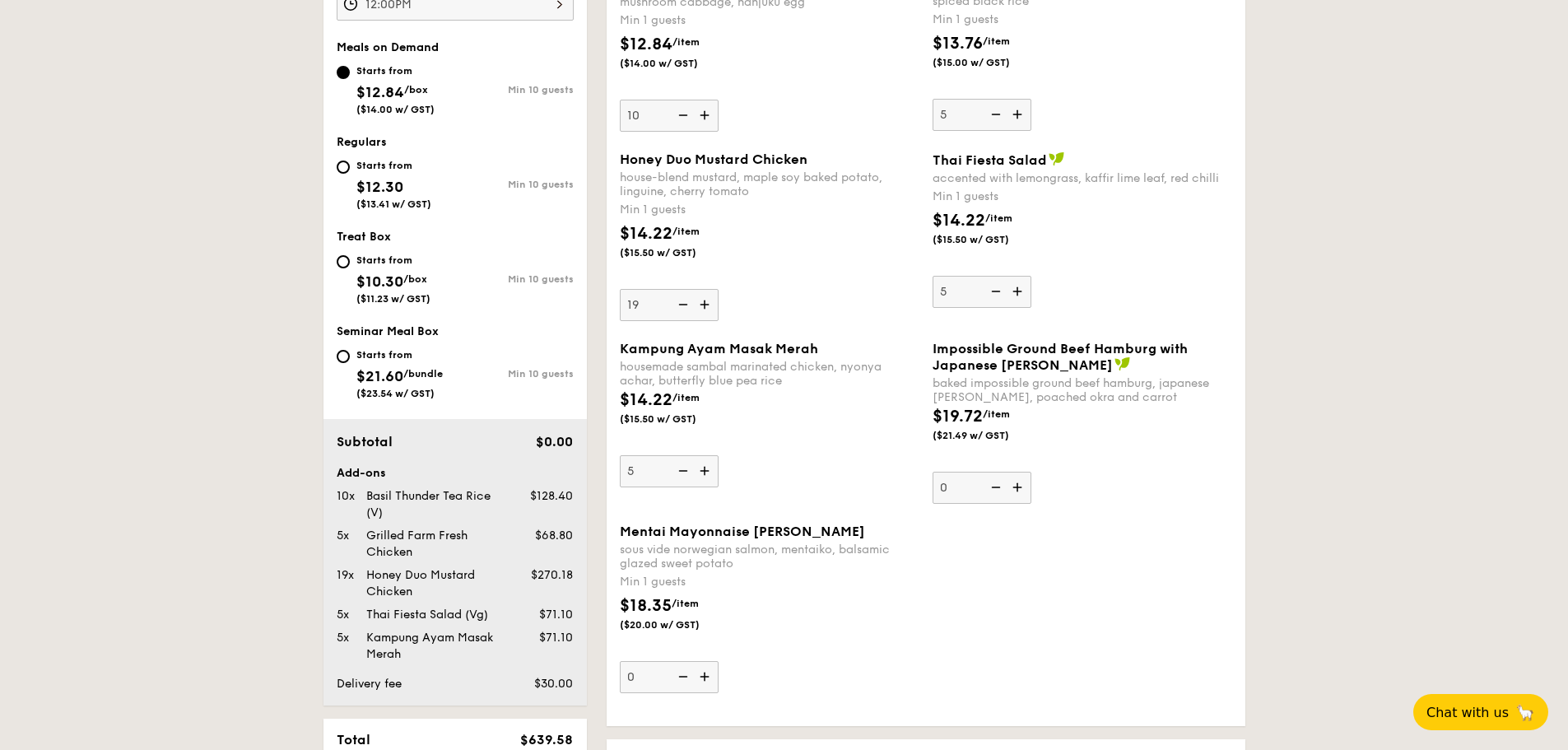
click at [678, 306] on input "19" at bounding box center [669, 305] width 99 height 33
click at [678, 306] on img at bounding box center [682, 304] width 25 height 32
click at [678, 306] on input "18" at bounding box center [669, 305] width 99 height 33
click at [678, 306] on img at bounding box center [682, 304] width 25 height 32
click at [678, 306] on input "17" at bounding box center [669, 305] width 99 height 33
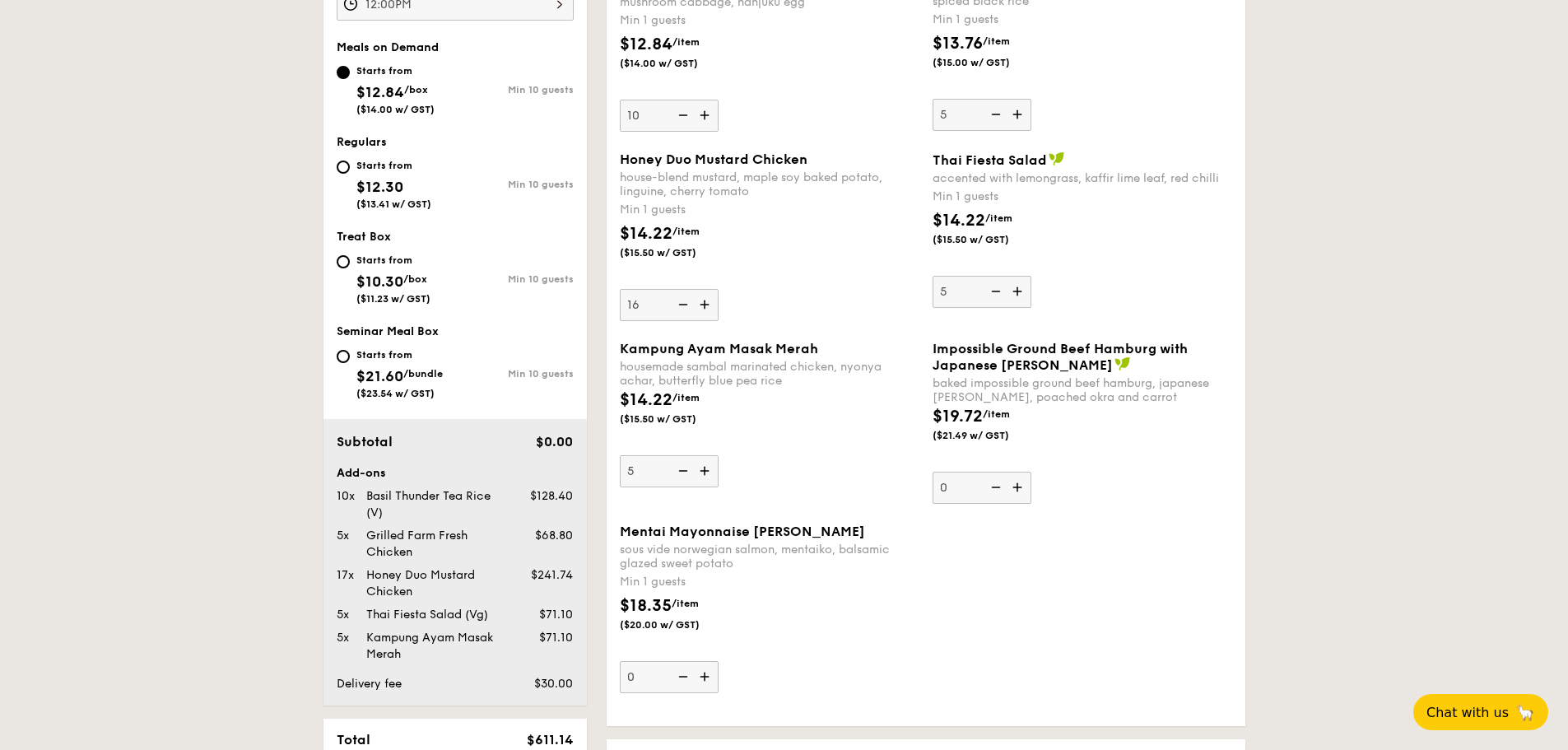
click at [678, 306] on img at bounding box center [682, 304] width 25 height 32
click at [678, 306] on input "16" at bounding box center [669, 305] width 99 height 33
click at [678, 306] on img at bounding box center [682, 304] width 25 height 32
click at [678, 306] on input "15" at bounding box center [669, 305] width 99 height 33
click at [678, 306] on img at bounding box center [682, 304] width 25 height 32
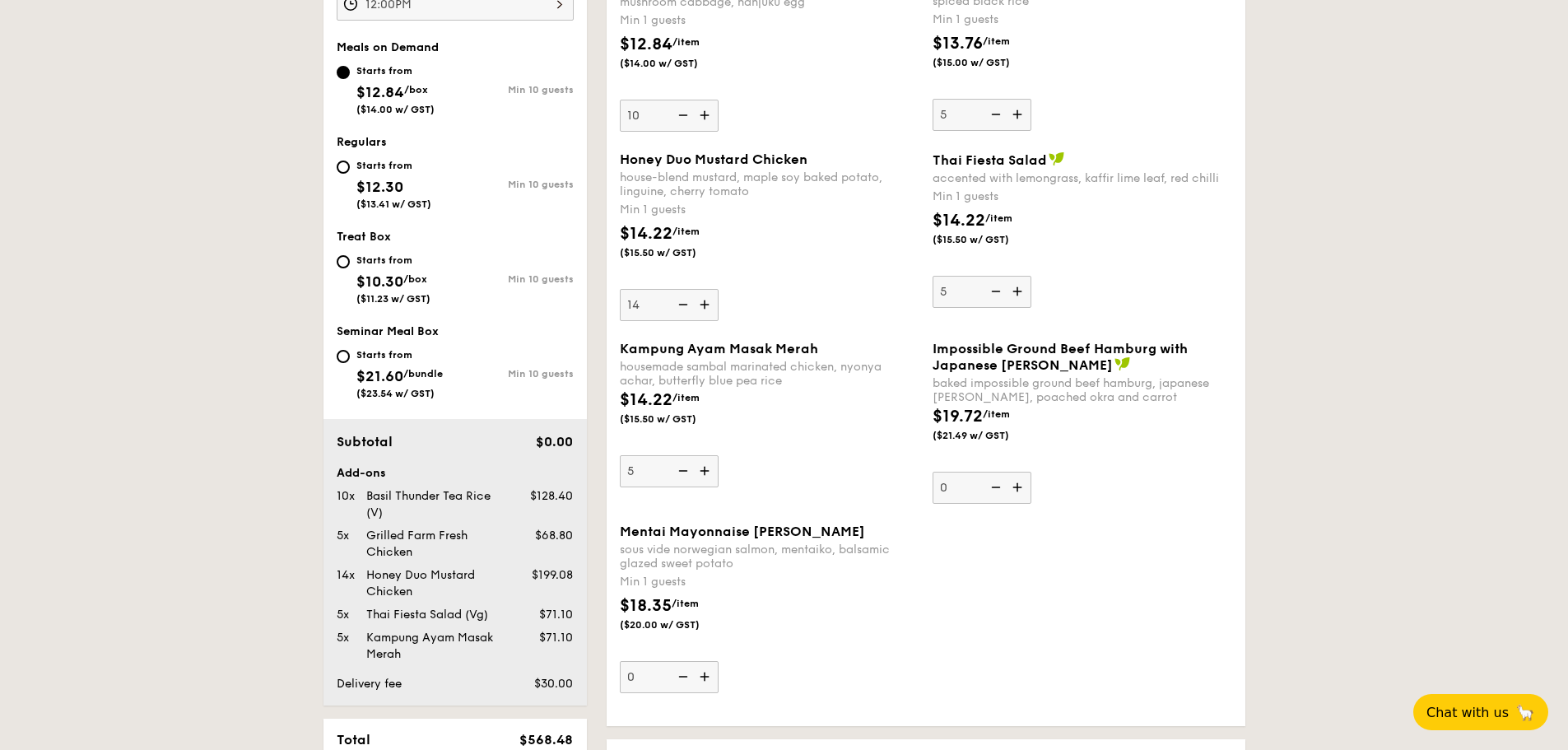
click at [678, 306] on input "14" at bounding box center [669, 305] width 99 height 33
click at [678, 306] on img at bounding box center [682, 304] width 25 height 32
click at [678, 306] on input "13" at bounding box center [669, 305] width 99 height 33
click at [678, 306] on img at bounding box center [682, 304] width 25 height 32
click at [678, 306] on input "12" at bounding box center [669, 305] width 99 height 33
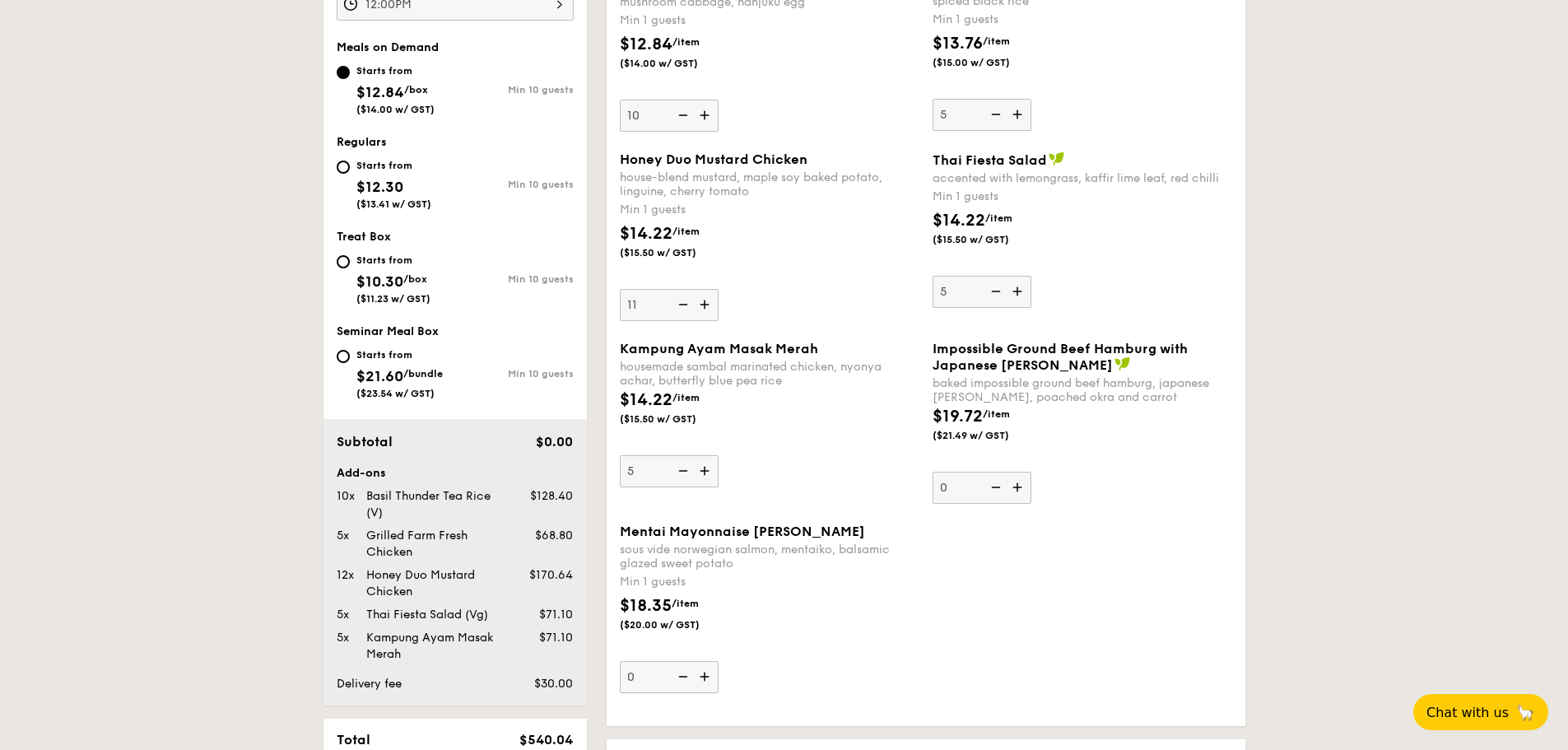
click at [678, 306] on img at bounding box center [682, 304] width 25 height 32
click at [678, 306] on input "11" at bounding box center [669, 305] width 99 height 33
type input "10"
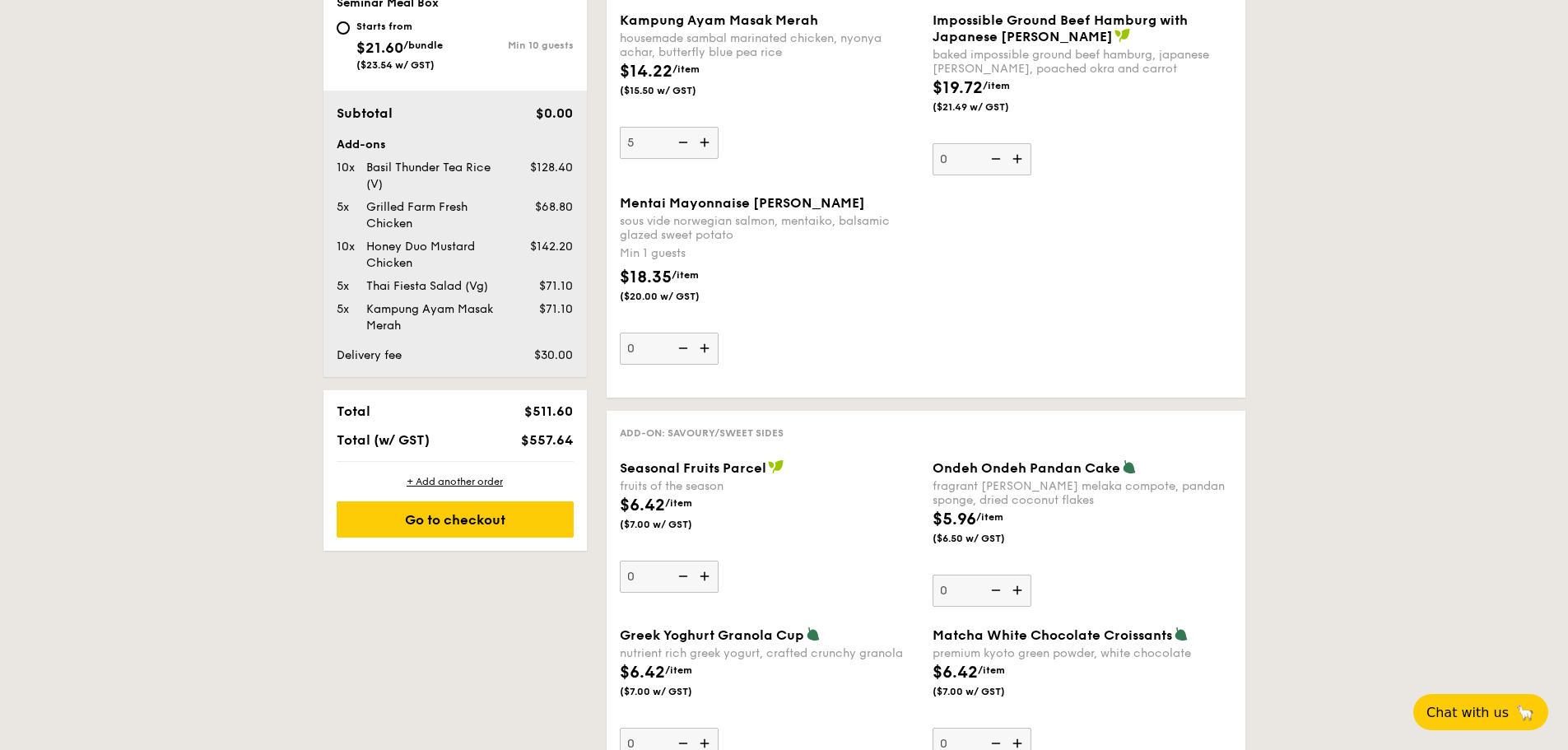
scroll to position [934, 0]
click at [509, 511] on div "Go to checkout" at bounding box center [455, 518] width 237 height 36
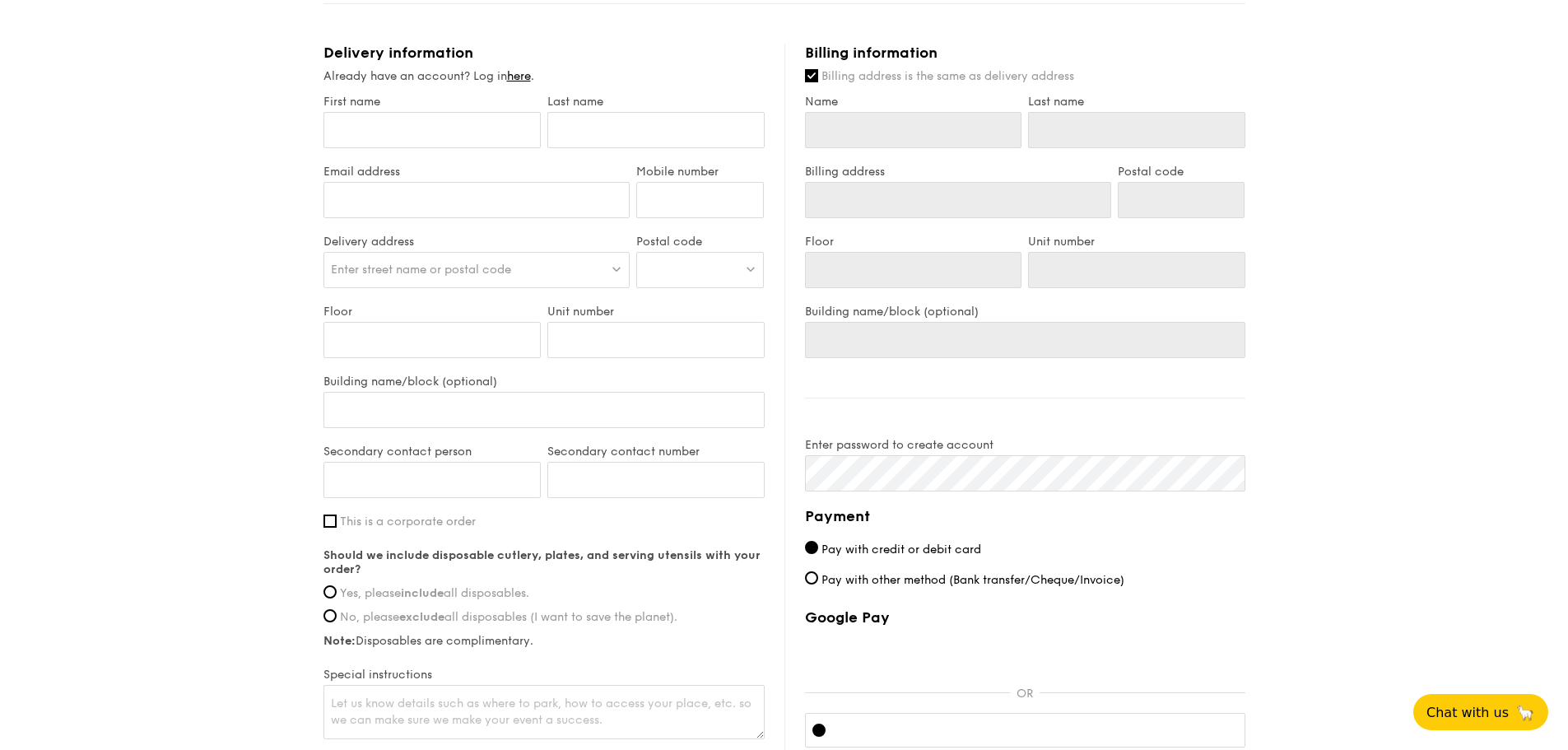
scroll to position [949, 0]
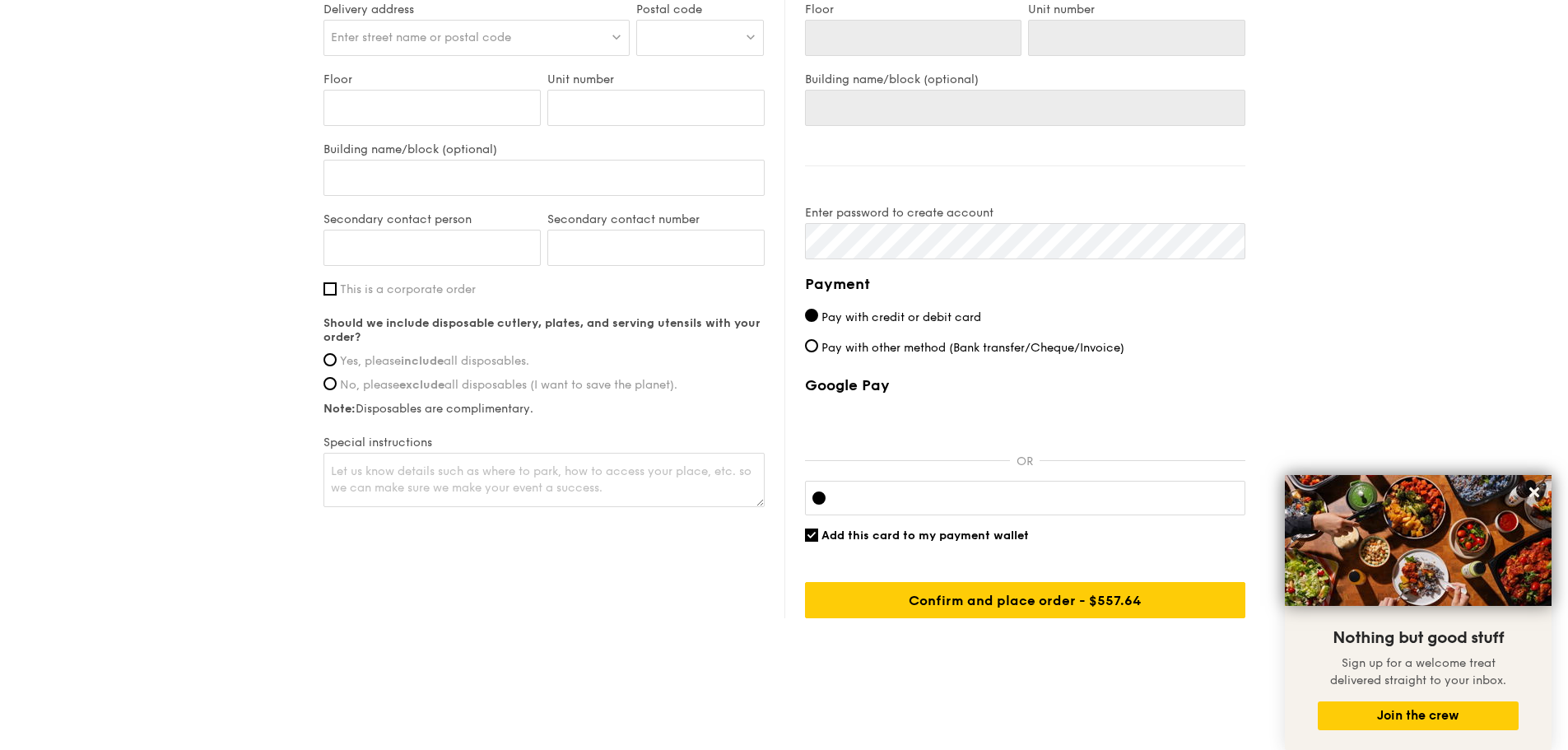
click at [337, 290] on label "This is a corporate order" at bounding box center [543, 289] width 441 height 14
click at [337, 290] on input "This is a corporate order" at bounding box center [330, 289] width 13 height 13
checkbox input "true"
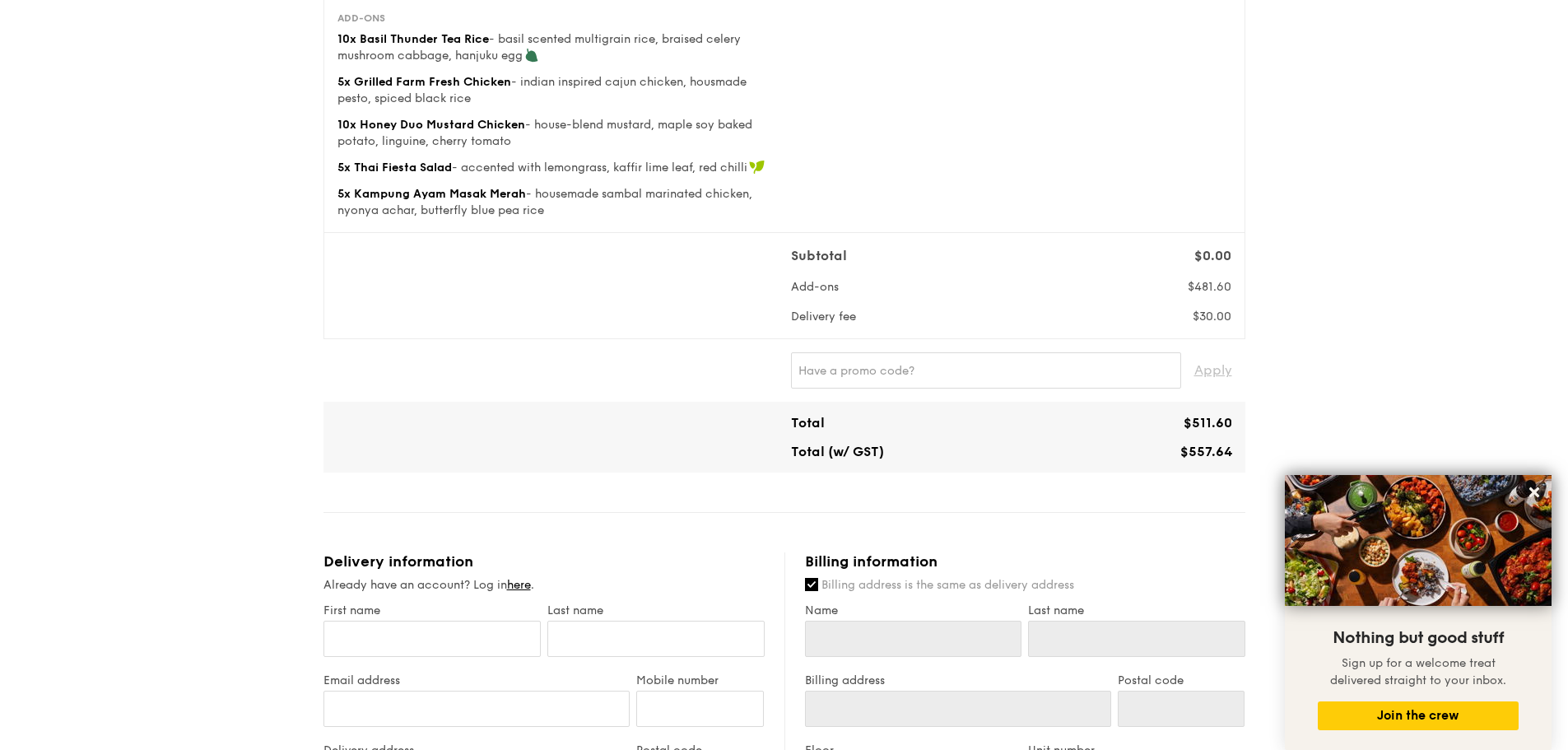
scroll to position [126, 0]
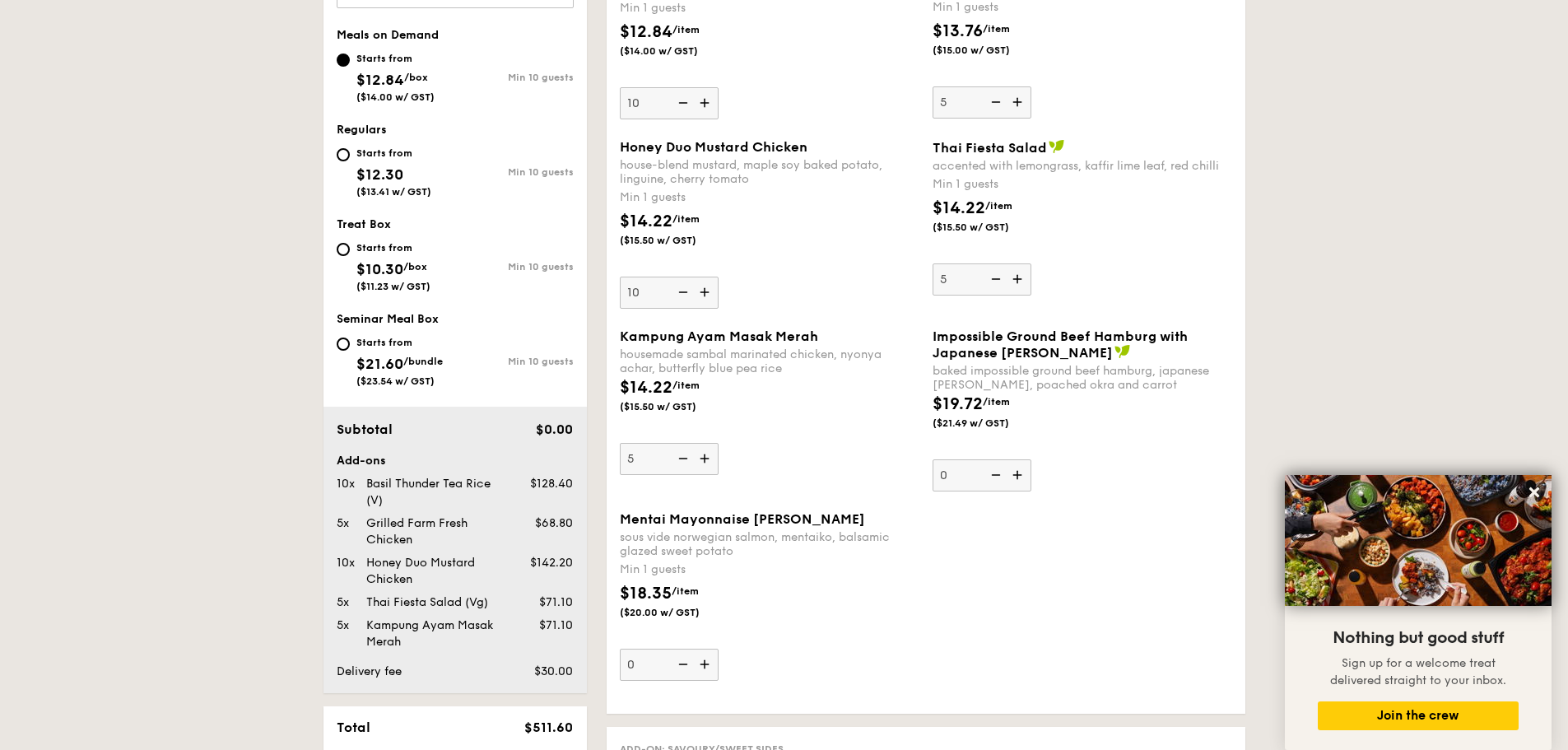
scroll to position [356, 0]
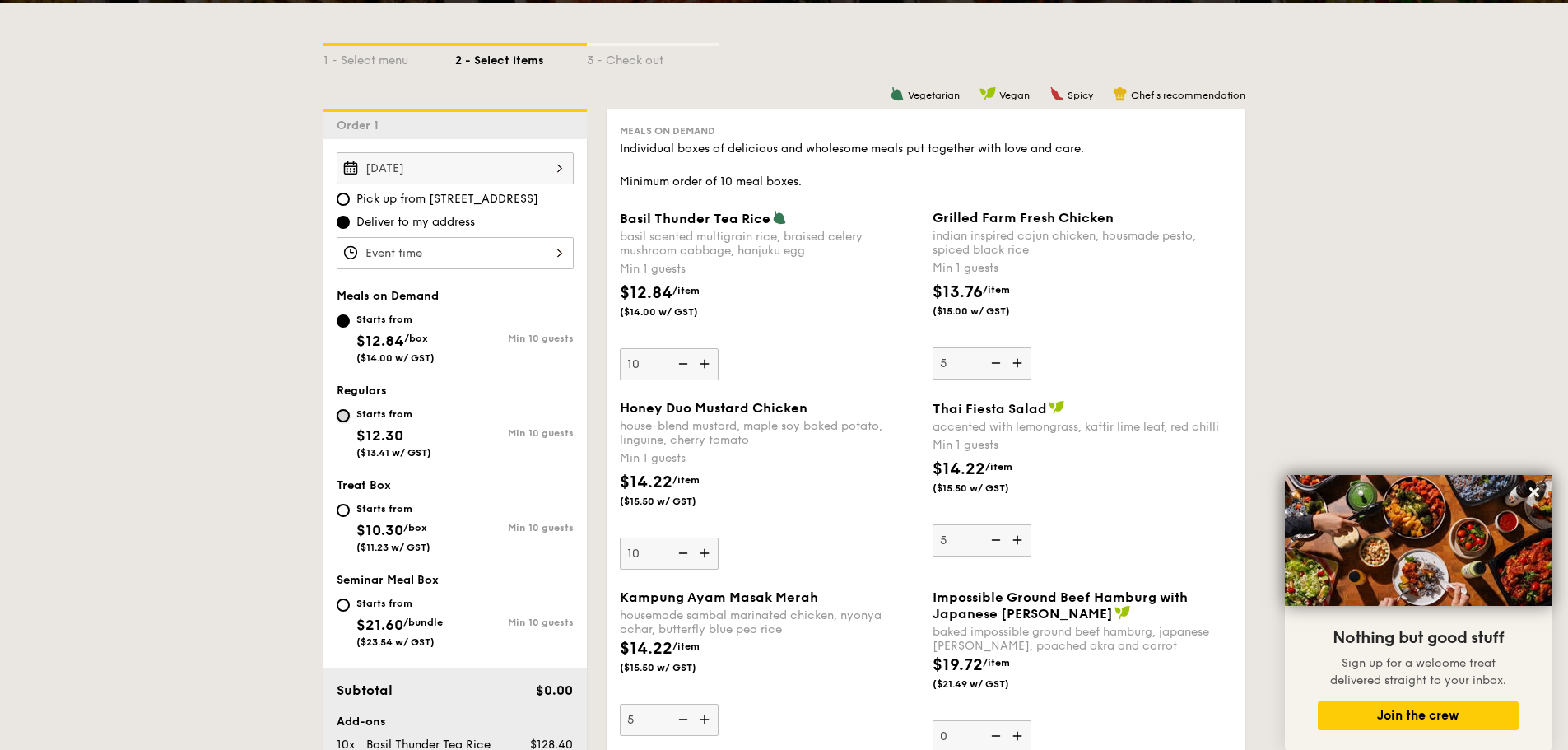
click at [342, 417] on input "Starts from $12.30 ($13.41 w/ GST) Min 10 guests" at bounding box center [343, 416] width 13 height 13
radio input "true"
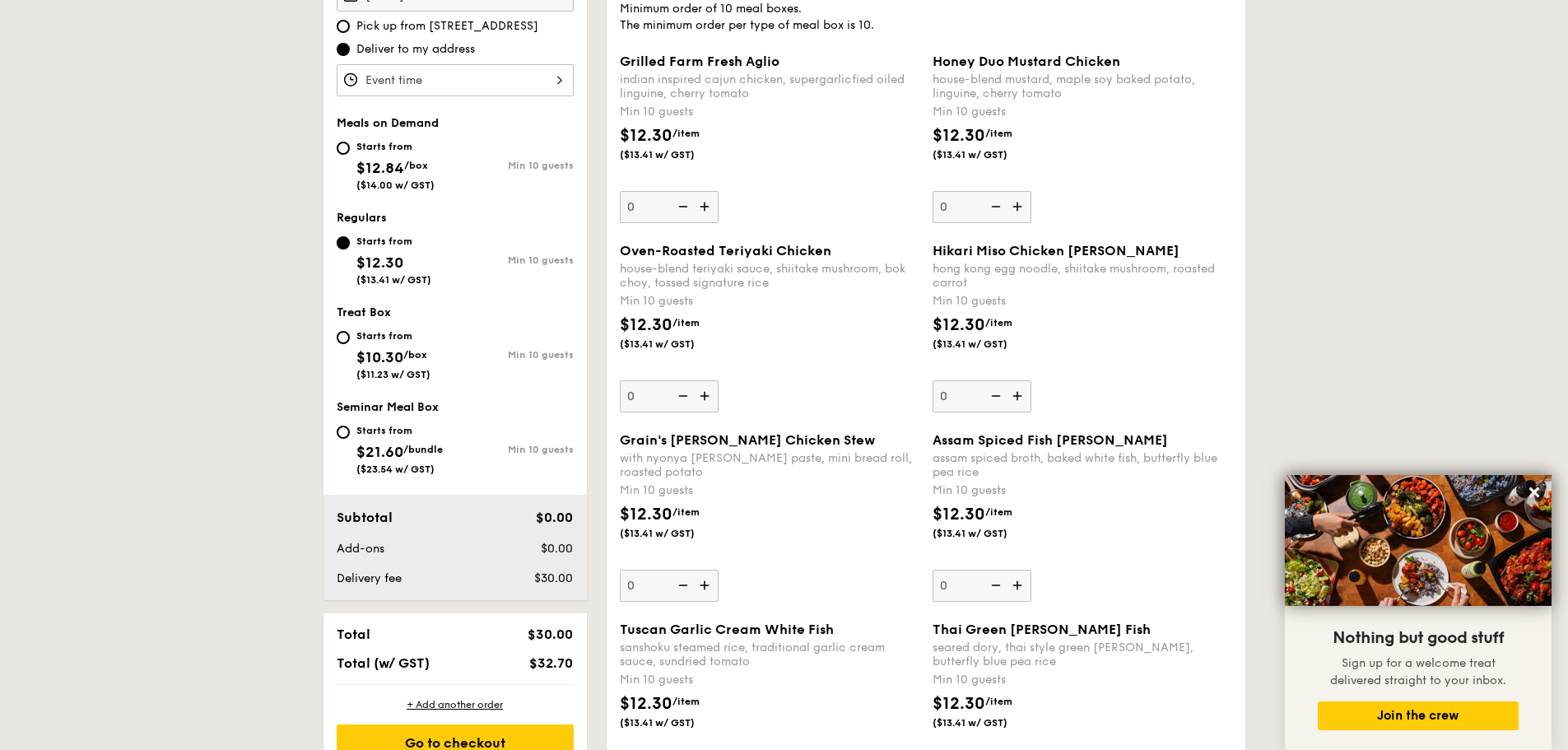
scroll to position [603, 0]
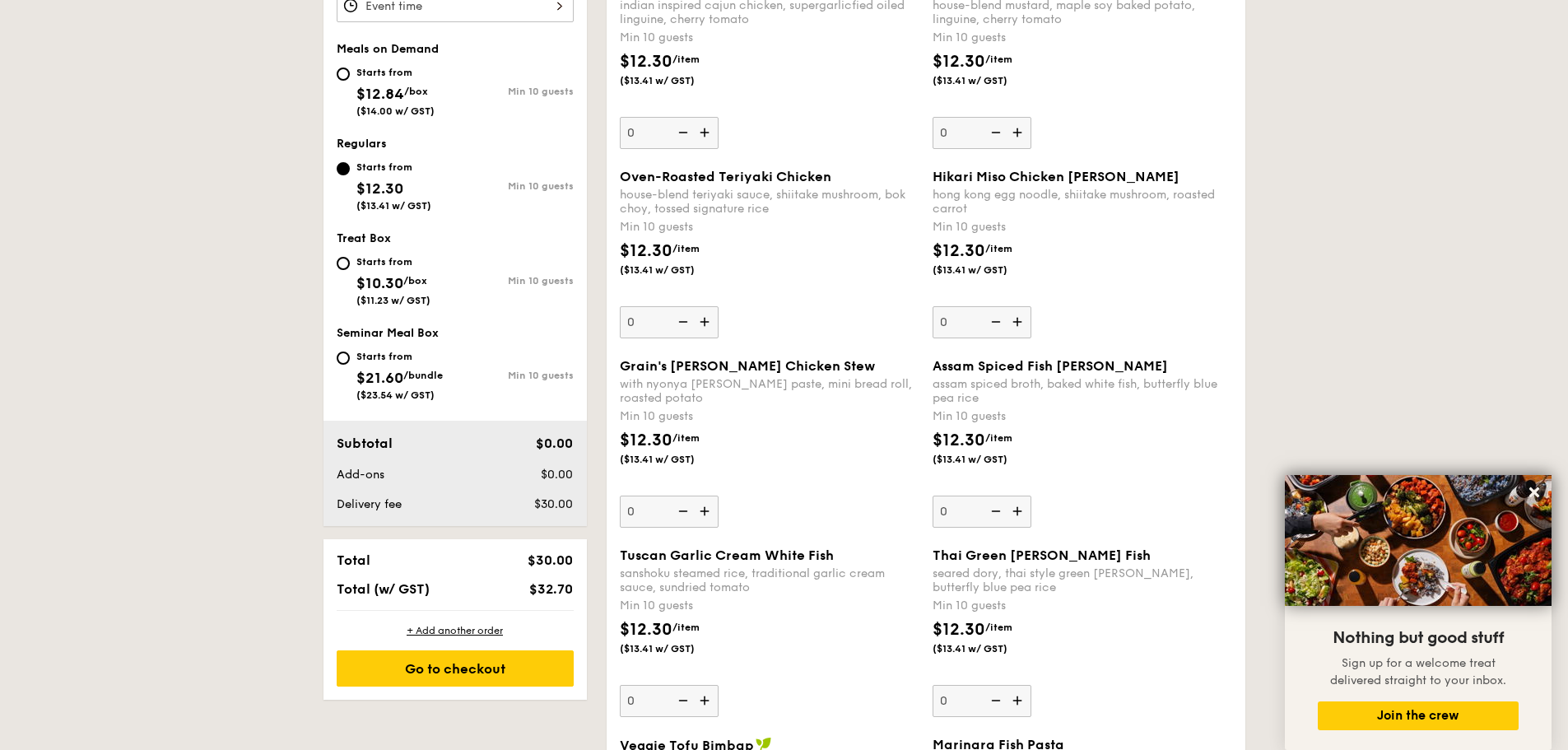
click at [714, 130] on img at bounding box center [706, 132] width 25 height 32
click at [714, 130] on input "0" at bounding box center [669, 133] width 99 height 33
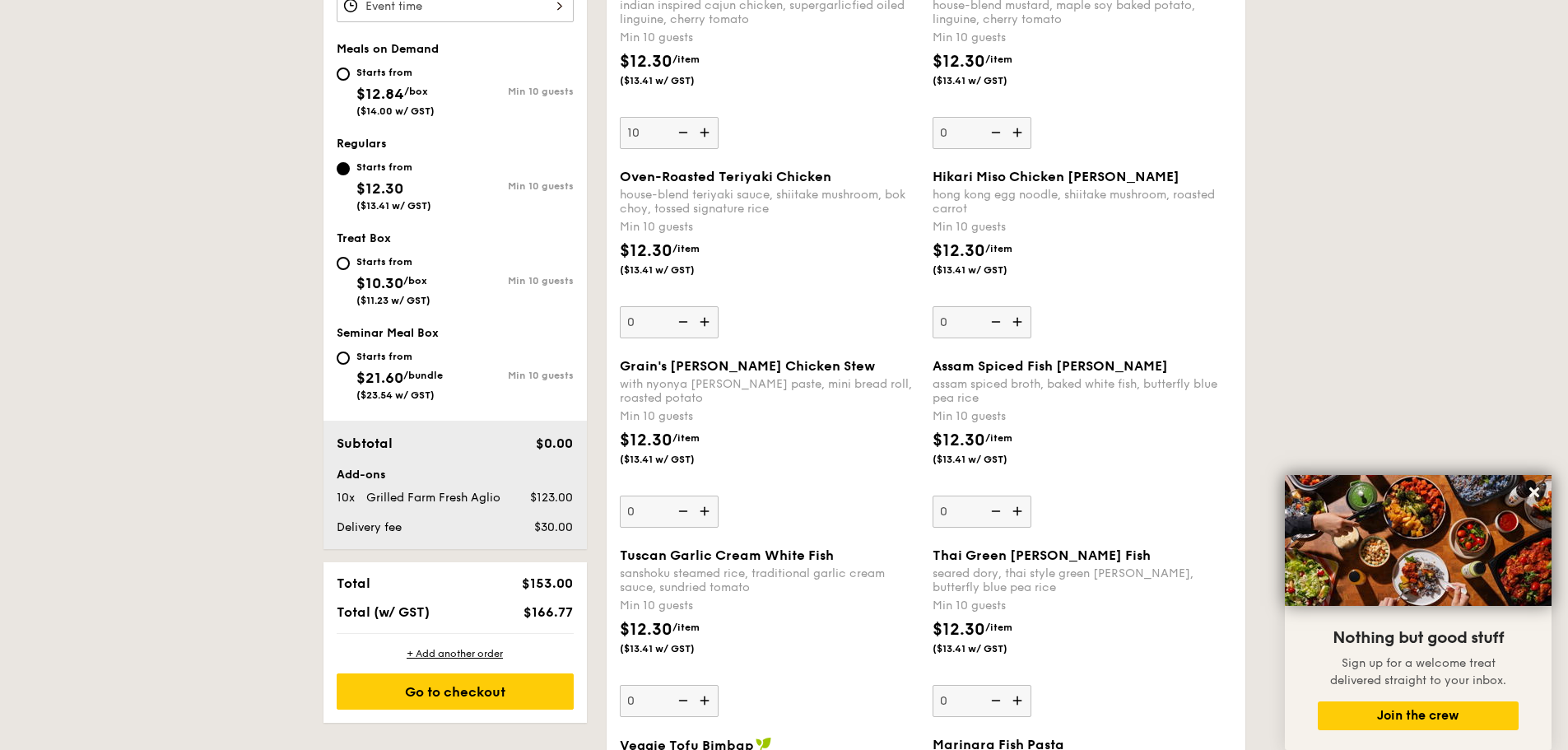
click at [714, 130] on img at bounding box center [706, 132] width 25 height 32
click at [714, 130] on input "10" at bounding box center [669, 133] width 99 height 33
click at [714, 130] on img at bounding box center [706, 132] width 25 height 32
click at [714, 130] on input "11" at bounding box center [669, 133] width 99 height 33
click at [714, 130] on img at bounding box center [706, 132] width 25 height 32
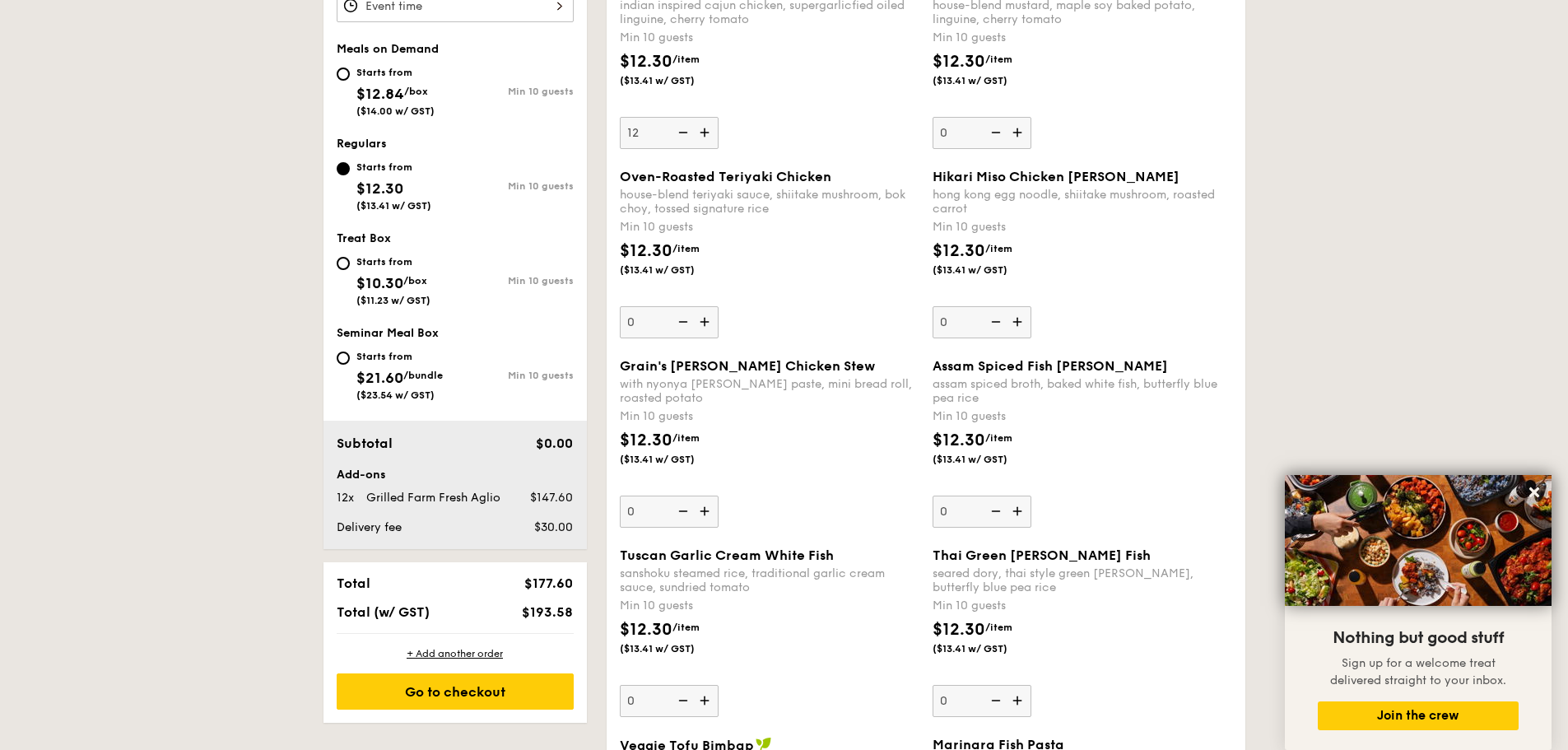
click at [714, 130] on input "12" at bounding box center [669, 133] width 99 height 33
click at [714, 130] on img at bounding box center [706, 132] width 25 height 32
click at [714, 130] on input "13" at bounding box center [669, 133] width 99 height 33
click at [706, 132] on img at bounding box center [706, 132] width 25 height 32
click at [706, 132] on input "14" at bounding box center [669, 133] width 99 height 33
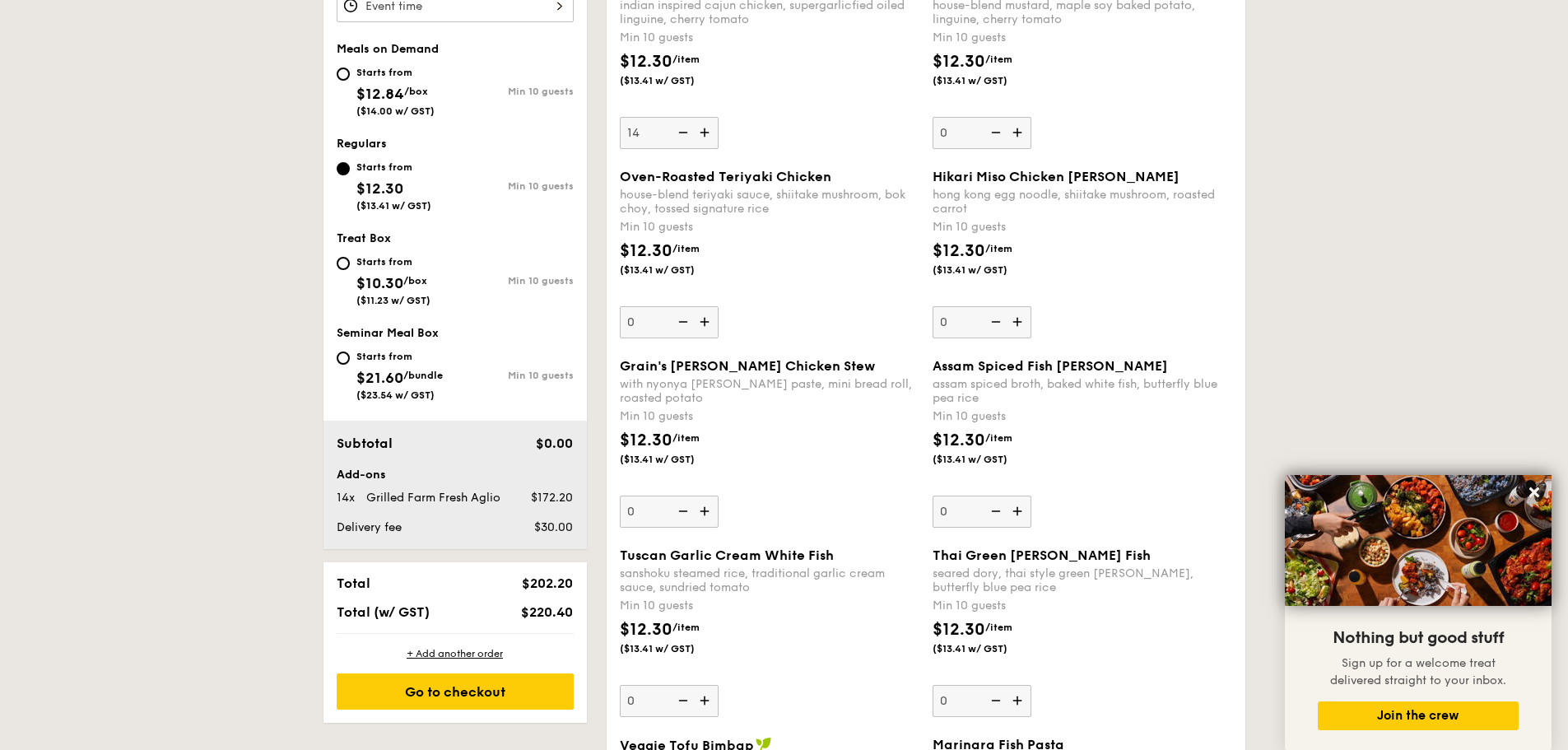
type input "15"
click at [1039, 137] on div "Honey Duo Mustard Chicken house-blend mustard, maple soy baked potato, linguine…" at bounding box center [1082, 63] width 299 height 169
click at [1031, 137] on input "0" at bounding box center [982, 133] width 99 height 33
click at [1039, 137] on div "Honey Duo Mustard Chicken house-blend mustard, maple soy baked potato, linguine…" at bounding box center [1082, 63] width 299 height 169
click at [1031, 137] on input "0" at bounding box center [982, 133] width 99 height 33
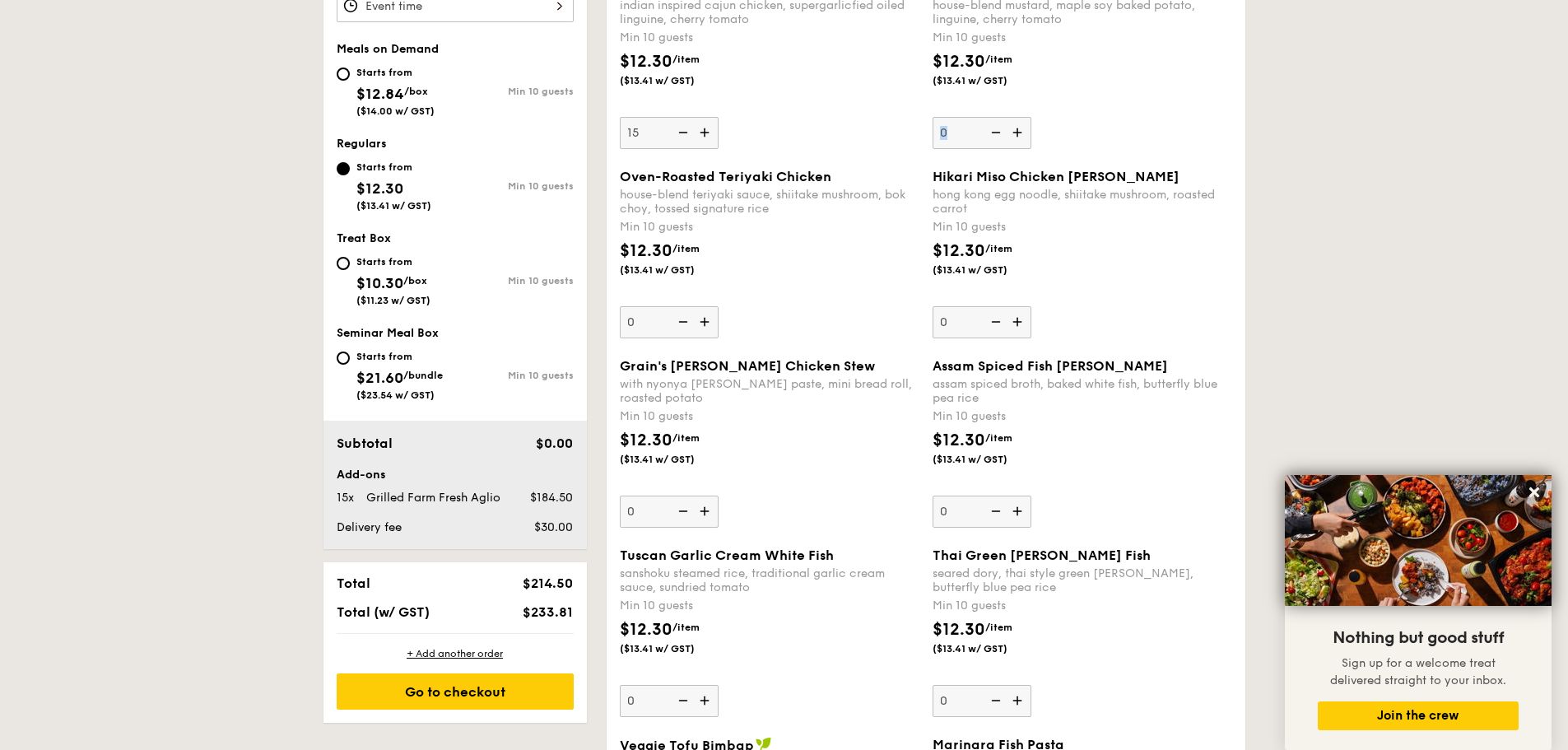
click at [1039, 137] on div "Honey Duo Mustard Chicken house-blend mustard, maple soy baked potato, linguine…" at bounding box center [1082, 63] width 299 height 169
click at [1031, 137] on input "0" at bounding box center [982, 133] width 99 height 33
click at [1039, 137] on div "Honey Duo Mustard Chicken house-blend mustard, maple soy baked potato, linguine…" at bounding box center [1082, 63] width 299 height 169
click at [1031, 137] on input "0" at bounding box center [982, 133] width 99 height 33
click at [1039, 137] on div "Honey Duo Mustard Chicken house-blend mustard, maple soy baked potato, linguine…" at bounding box center [1082, 63] width 299 height 169
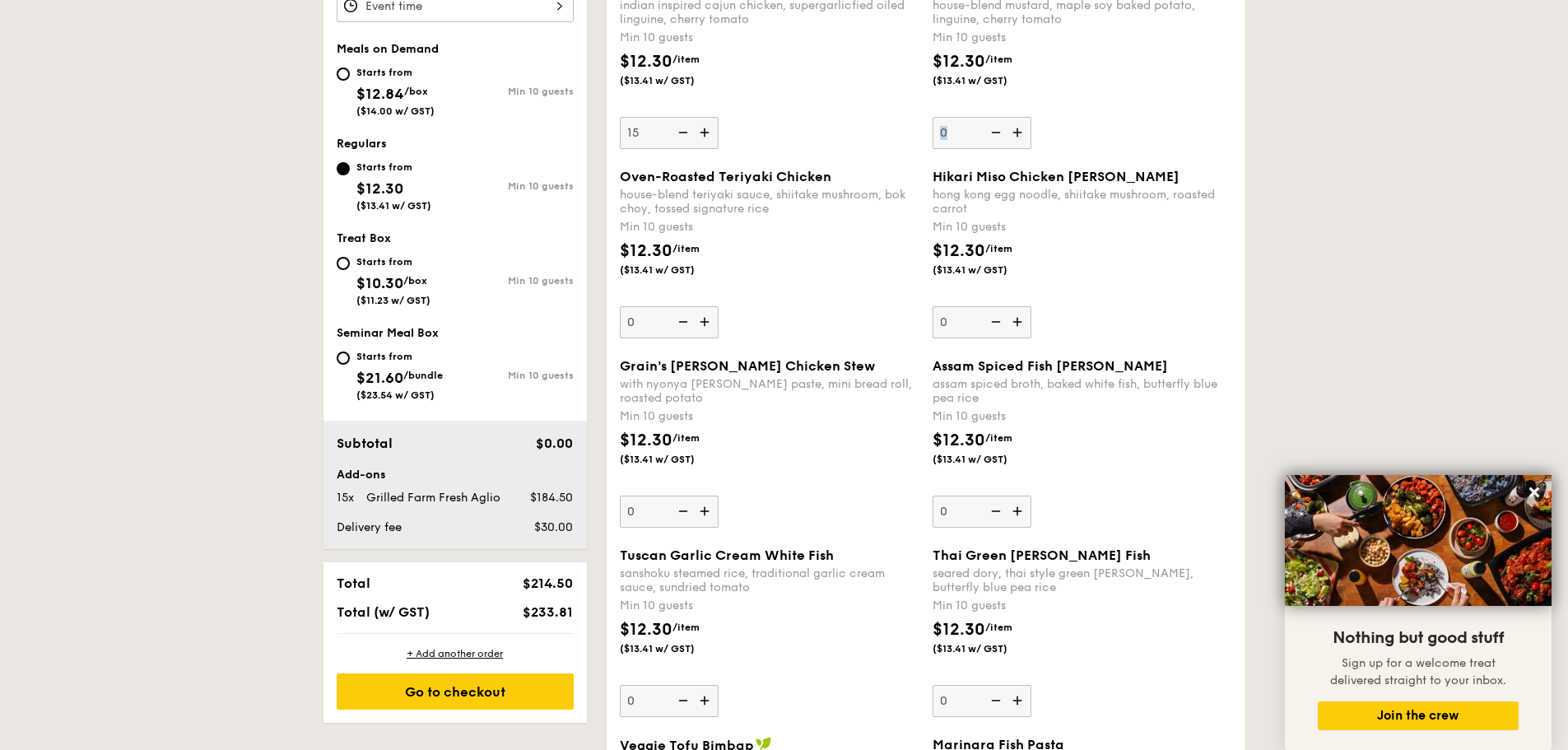
click at [1031, 137] on input "0" at bounding box center [982, 133] width 99 height 33
click at [1039, 137] on div "Honey Duo Mustard Chicken house-blend mustard, maple soy baked potato, linguine…" at bounding box center [1082, 63] width 299 height 169
click at [1031, 137] on input "0" at bounding box center [982, 133] width 99 height 33
click at [1024, 135] on img at bounding box center [1019, 132] width 25 height 32
click at [1024, 135] on input "0" at bounding box center [982, 133] width 99 height 33
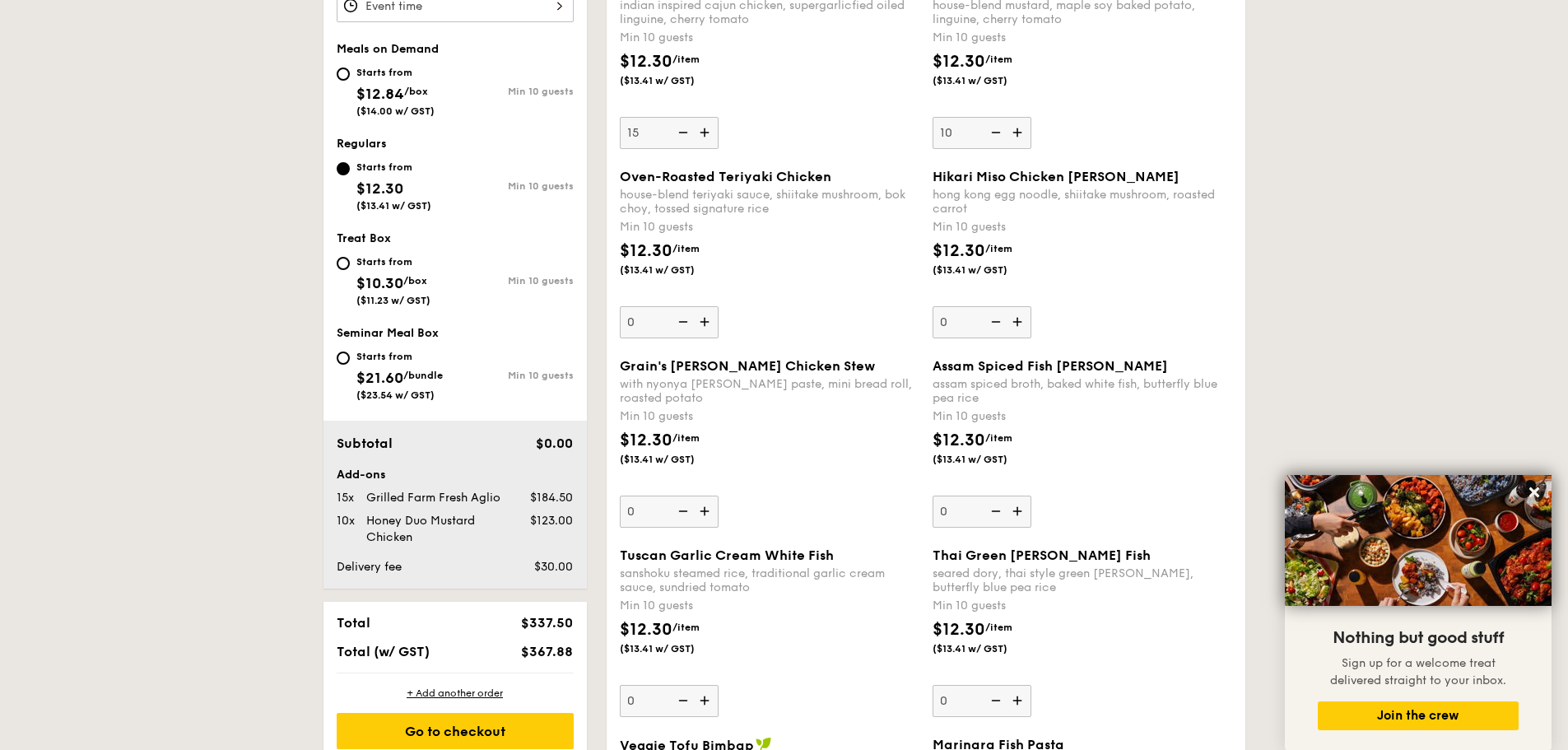
click at [1023, 134] on img at bounding box center [1019, 132] width 25 height 32
click at [1023, 134] on input "10" at bounding box center [982, 133] width 99 height 33
click at [1021, 135] on img at bounding box center [1019, 132] width 25 height 32
click at [1021, 135] on input "11" at bounding box center [982, 133] width 99 height 33
click at [1021, 135] on img at bounding box center [1019, 132] width 25 height 32
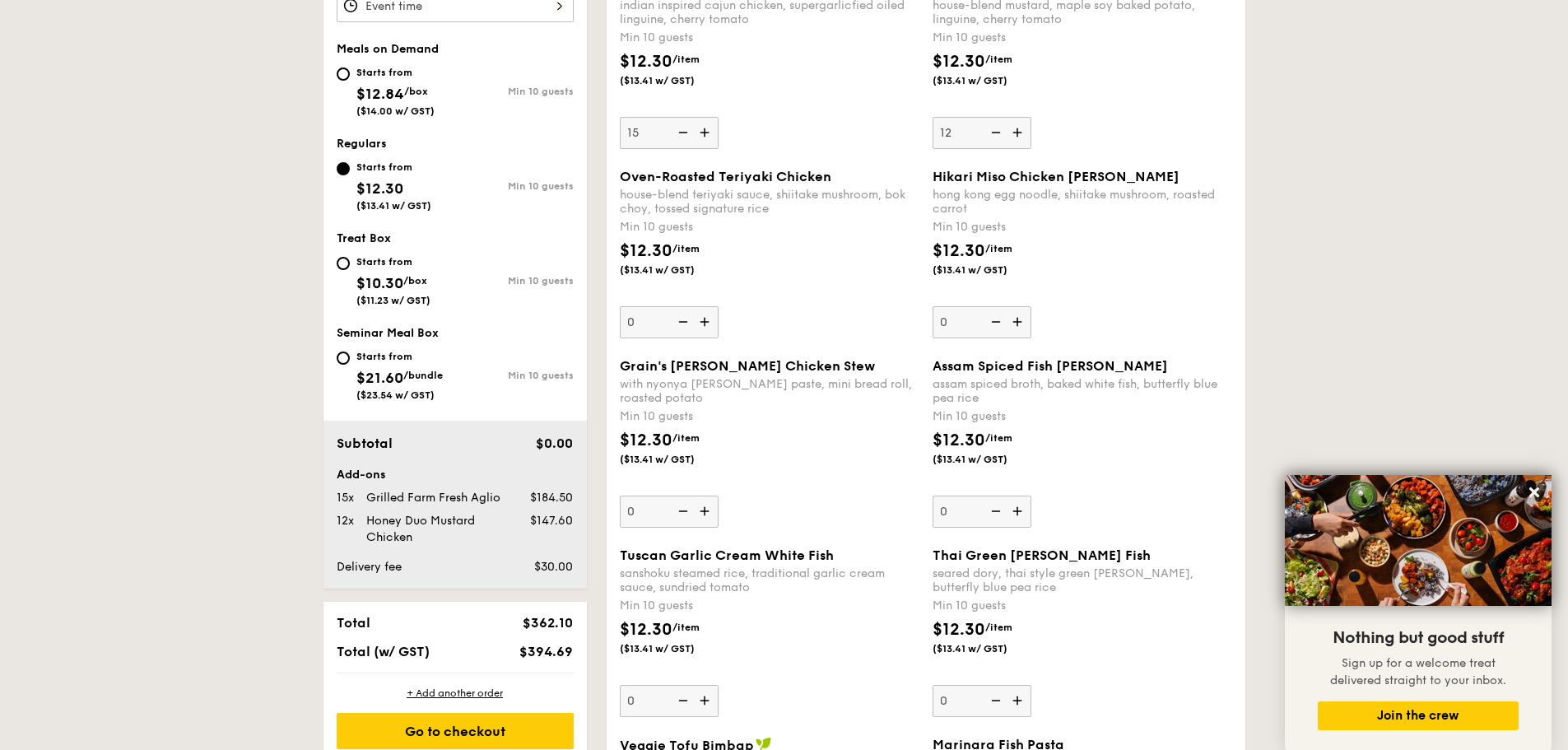
click at [1021, 135] on input "12" at bounding box center [982, 133] width 99 height 33
click at [993, 130] on img at bounding box center [995, 132] width 25 height 32
click at [993, 130] on input "13" at bounding box center [982, 133] width 99 height 33
click at [994, 130] on img at bounding box center [995, 132] width 25 height 32
click at [994, 130] on input "12" at bounding box center [982, 133] width 99 height 33
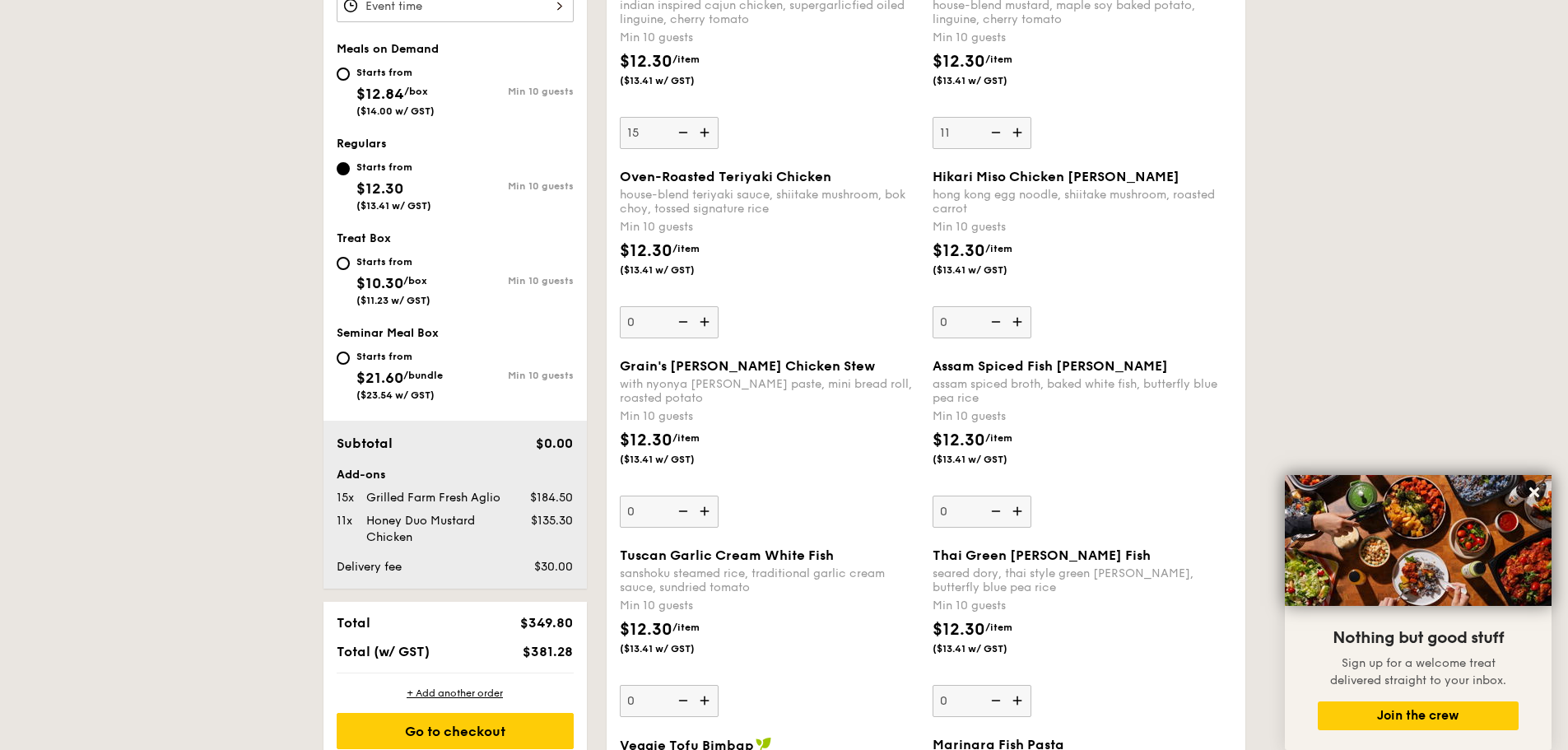
click at [994, 130] on img at bounding box center [995, 132] width 25 height 32
click at [994, 130] on input "11" at bounding box center [982, 133] width 99 height 33
type input "10"
click at [712, 318] on img at bounding box center [706, 321] width 25 height 32
click at [712, 318] on input "0" at bounding box center [669, 322] width 99 height 33
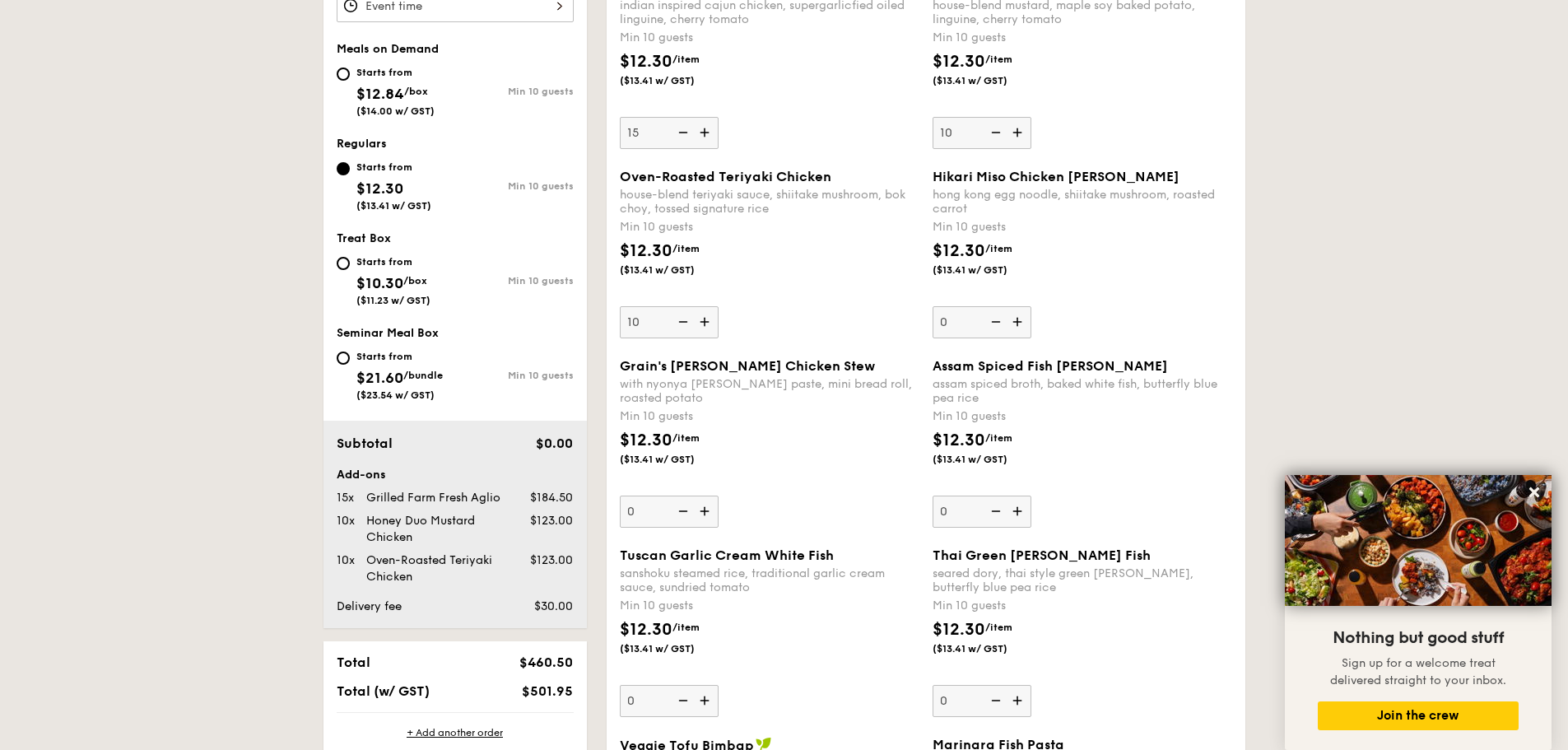
click at [712, 318] on img at bounding box center [706, 321] width 25 height 32
click at [712, 318] on input "10" at bounding box center [669, 322] width 99 height 33
click at [712, 318] on img at bounding box center [706, 321] width 25 height 32
click at [712, 318] on input "11" at bounding box center [669, 322] width 99 height 33
click at [712, 318] on img at bounding box center [706, 321] width 25 height 32
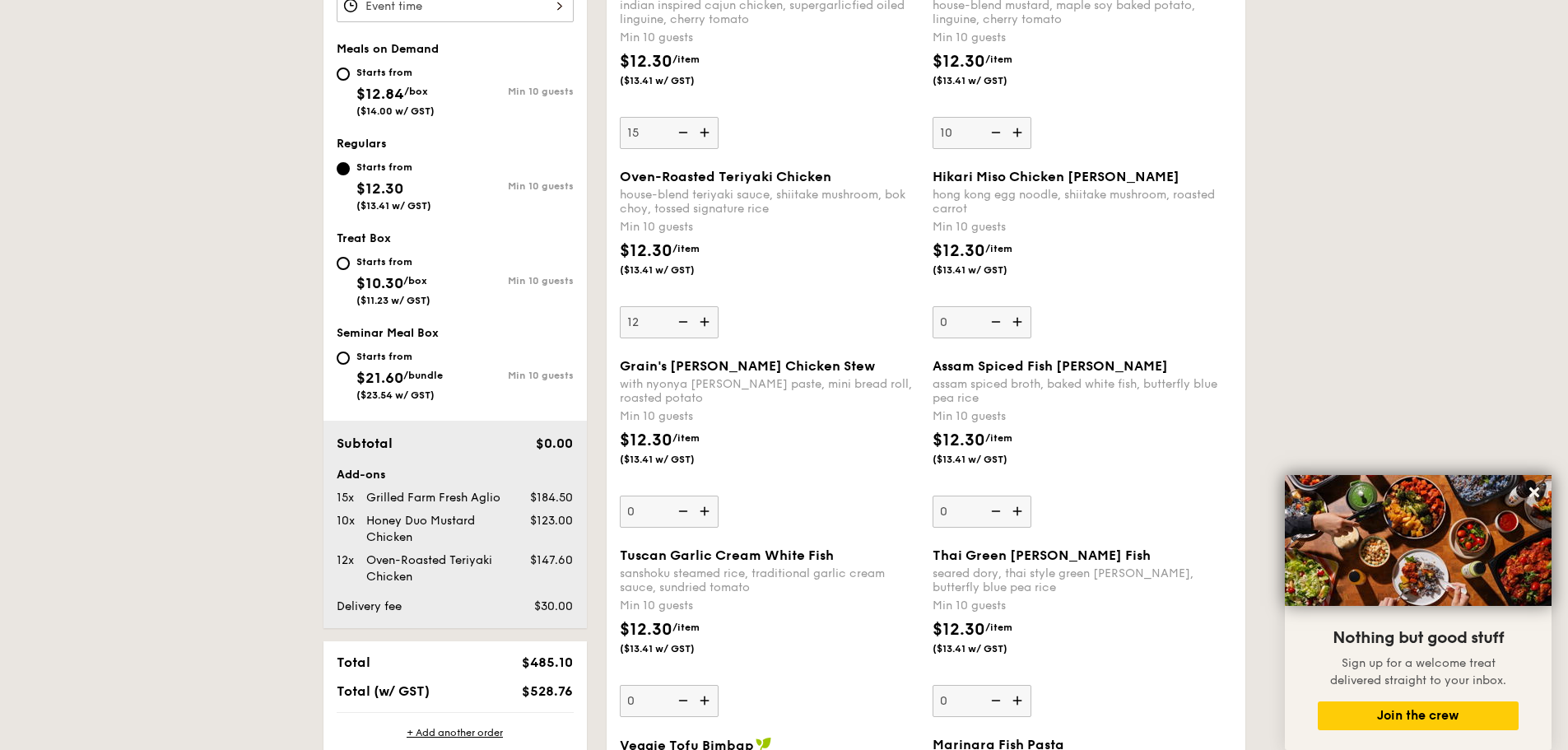
click at [712, 318] on input "12" at bounding box center [669, 322] width 99 height 33
click at [712, 318] on img at bounding box center [706, 321] width 25 height 32
click at [712, 318] on input "13" at bounding box center [669, 322] width 99 height 33
click at [712, 318] on img at bounding box center [706, 321] width 25 height 32
click at [712, 318] on input "14" at bounding box center [669, 322] width 99 height 33
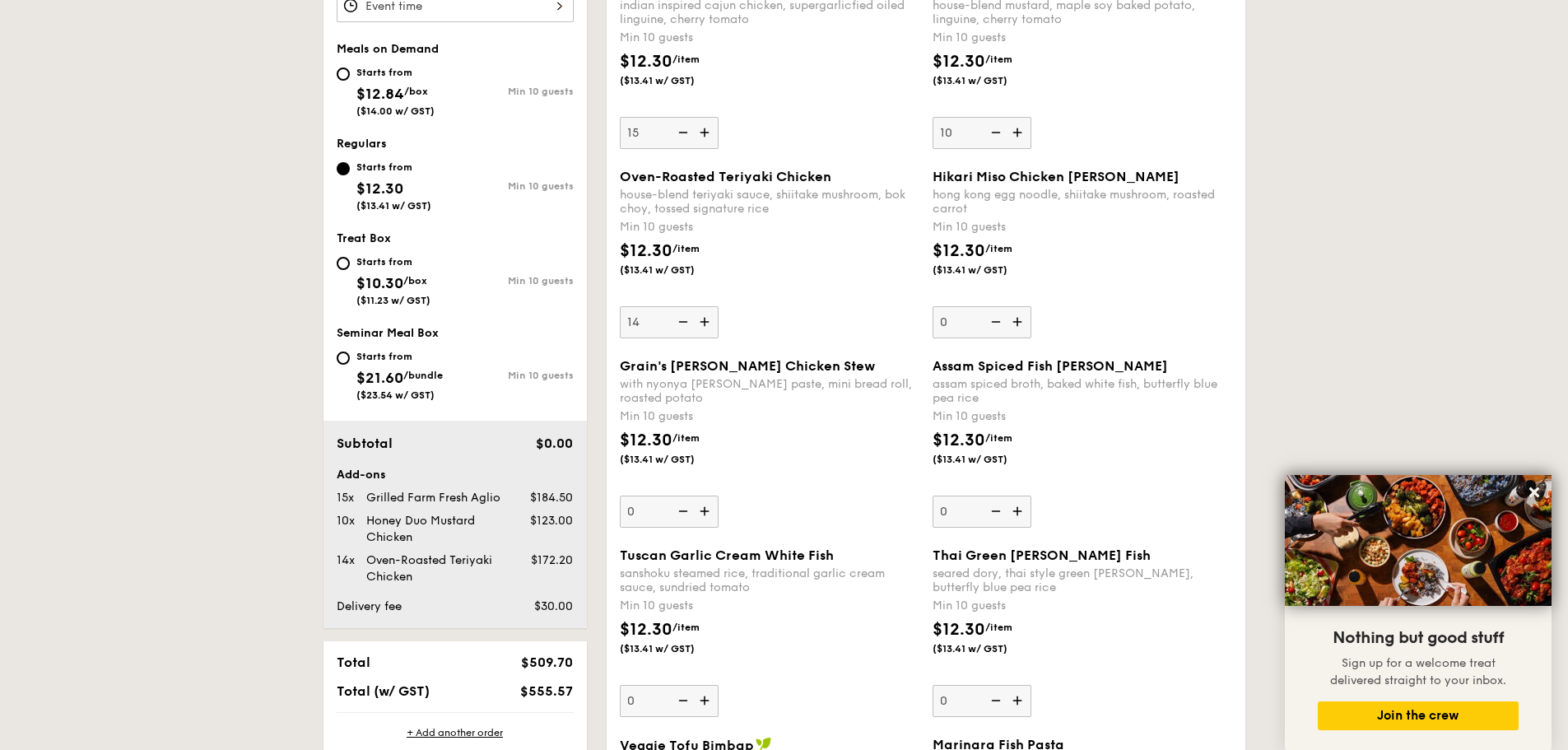
type input "15"
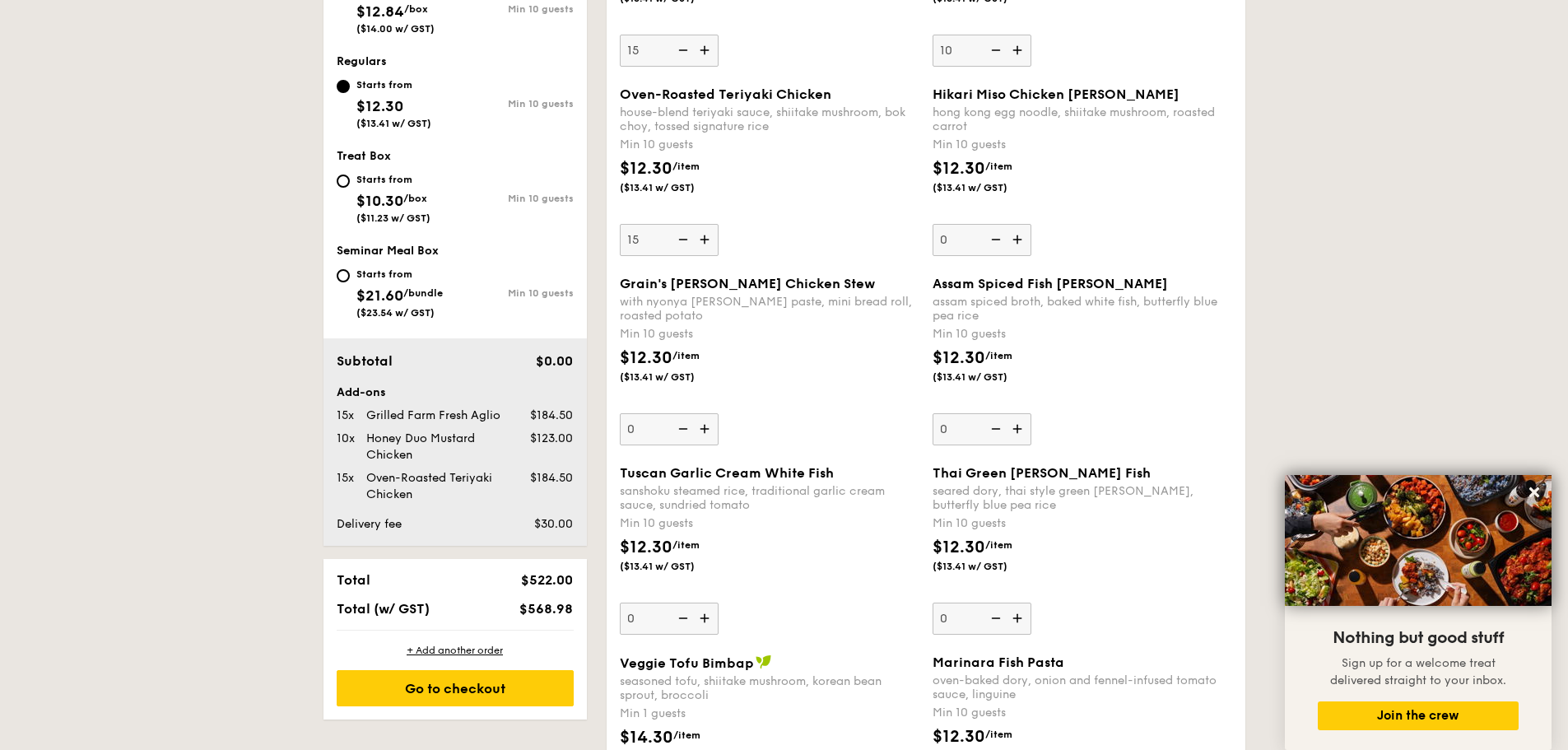
scroll to position [767, 0]
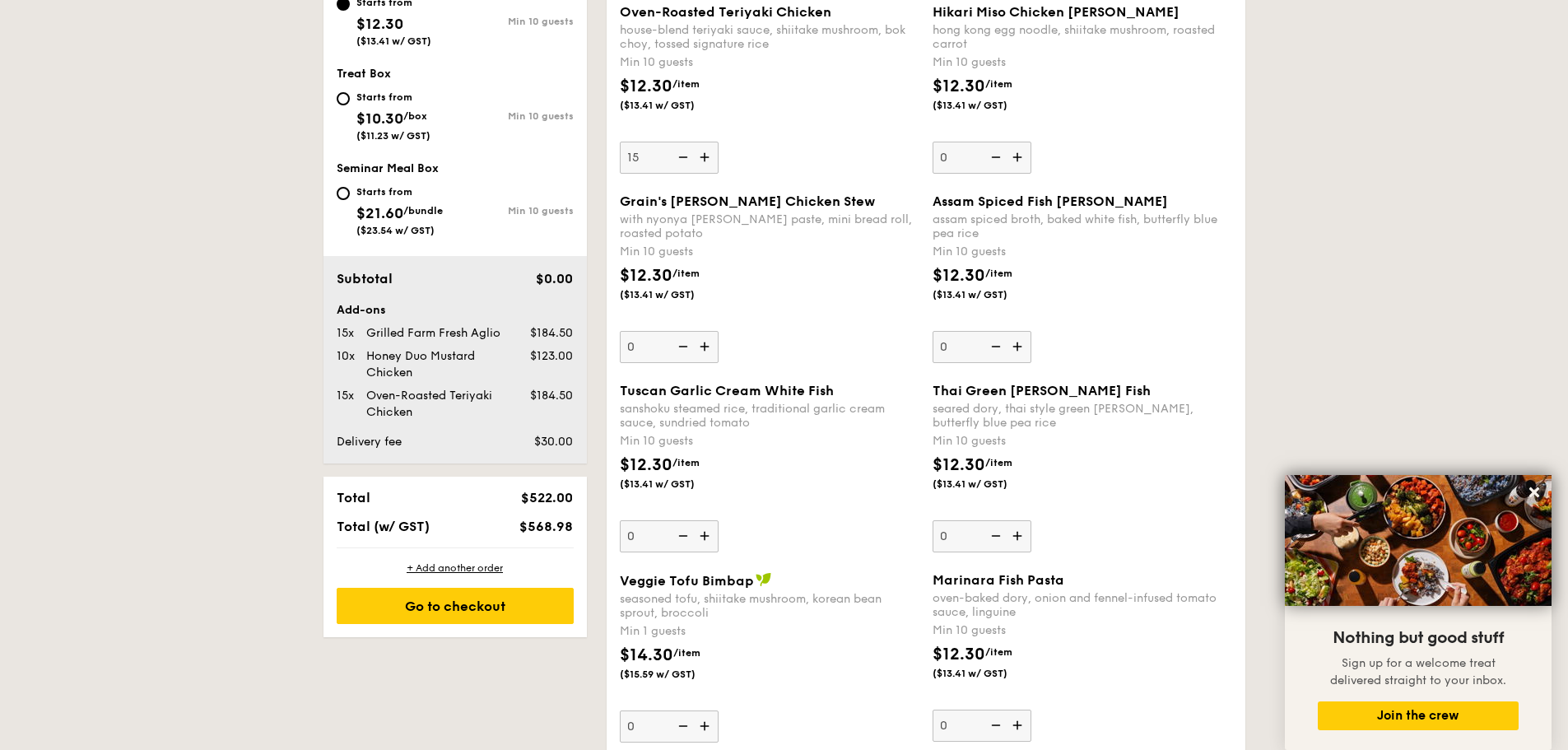
click at [1019, 351] on img at bounding box center [1019, 346] width 25 height 32
click at [1019, 351] on input "0" at bounding box center [982, 347] width 99 height 33
click at [1019, 351] on img at bounding box center [1019, 346] width 25 height 32
click at [1019, 351] on input "10" at bounding box center [982, 347] width 99 height 33
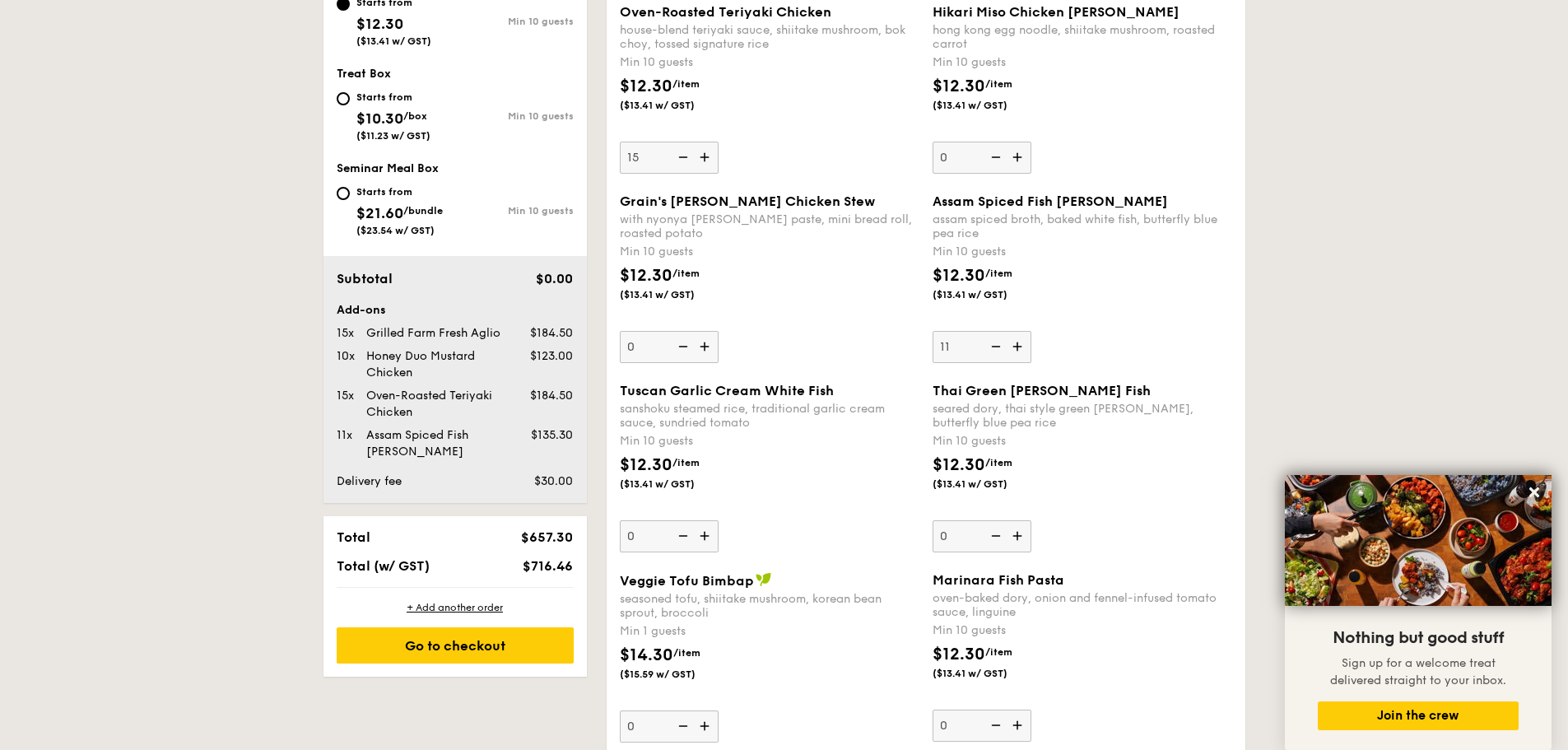
click at [1019, 351] on img at bounding box center [1019, 346] width 25 height 32
click at [1019, 351] on input "11" at bounding box center [982, 347] width 99 height 33
click at [1019, 351] on img at bounding box center [1019, 346] width 25 height 32
click at [1019, 351] on input "12" at bounding box center [982, 347] width 99 height 33
click at [1019, 351] on img at bounding box center [1019, 346] width 25 height 32
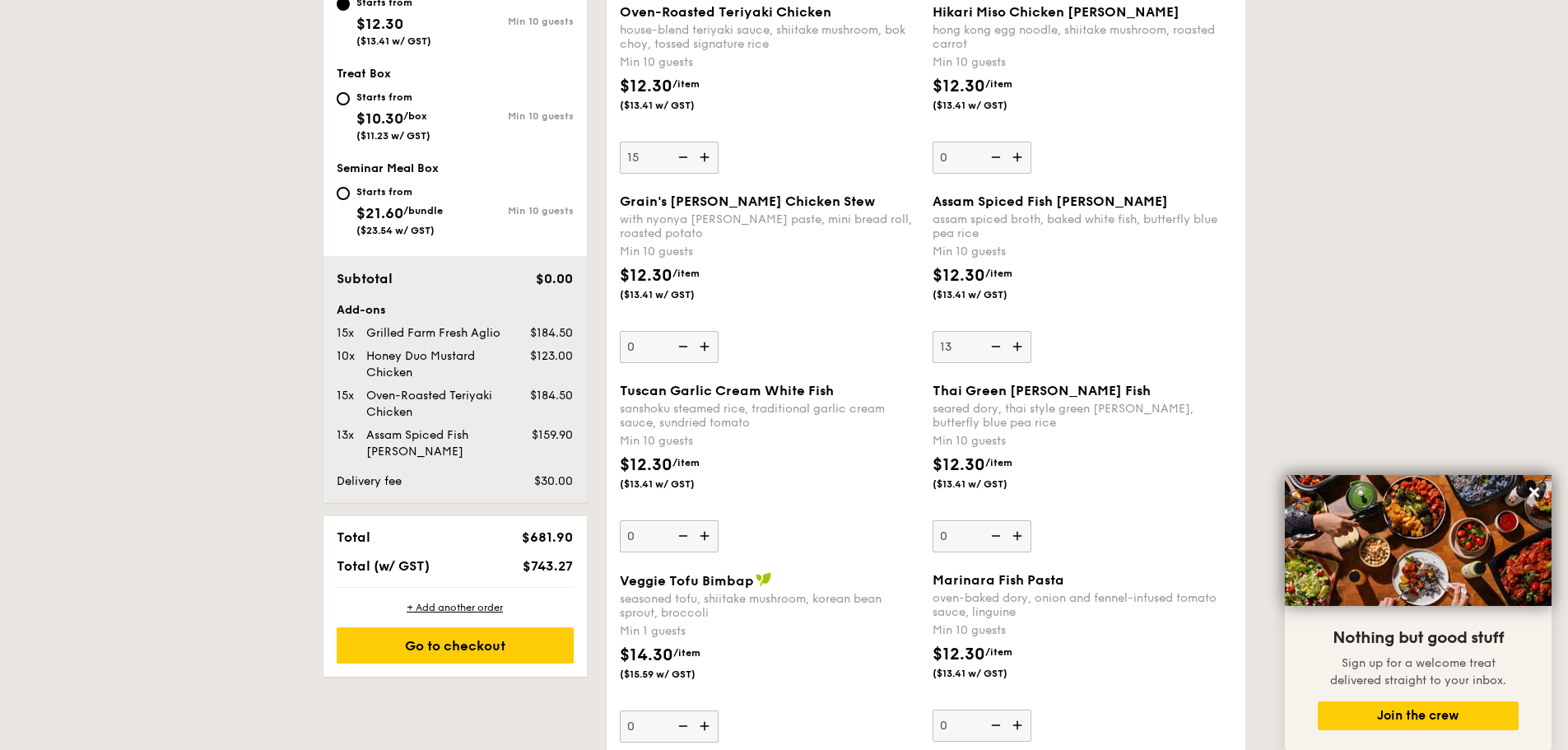
click at [1019, 351] on input "13" at bounding box center [982, 347] width 99 height 33
click at [1019, 351] on img at bounding box center [1019, 346] width 25 height 32
click at [1019, 351] on input "14" at bounding box center [982, 347] width 99 height 33
type input "15"
